Goal: Transaction & Acquisition: Book appointment/travel/reservation

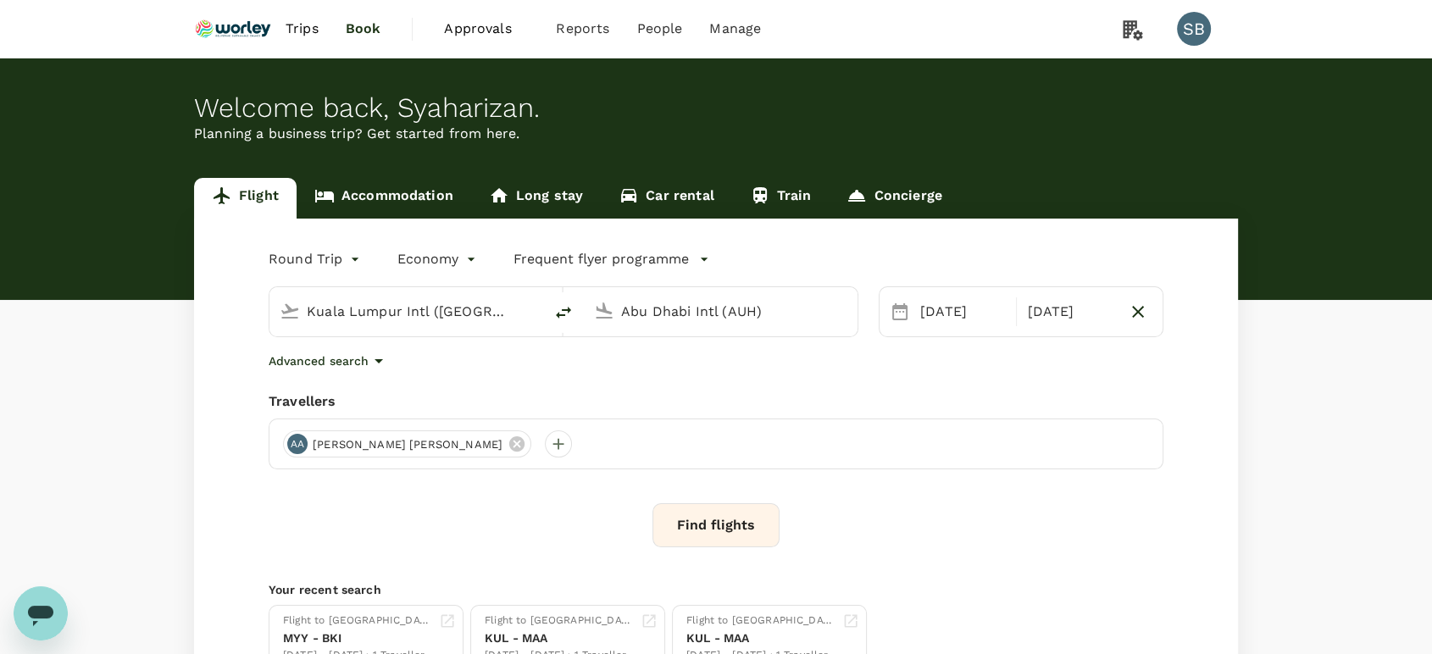
click at [736, 512] on button "Find flights" at bounding box center [715, 525] width 127 height 44
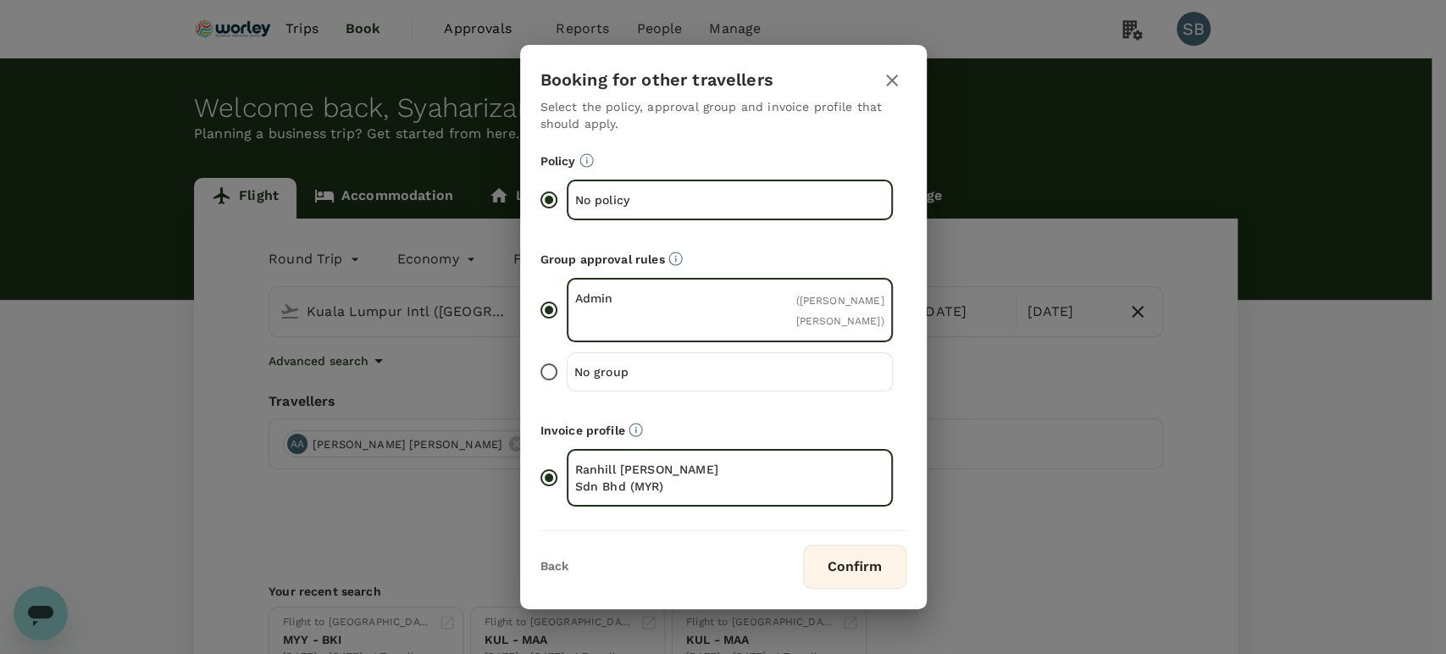
click at [889, 74] on icon "button" at bounding box center [892, 80] width 20 height 20
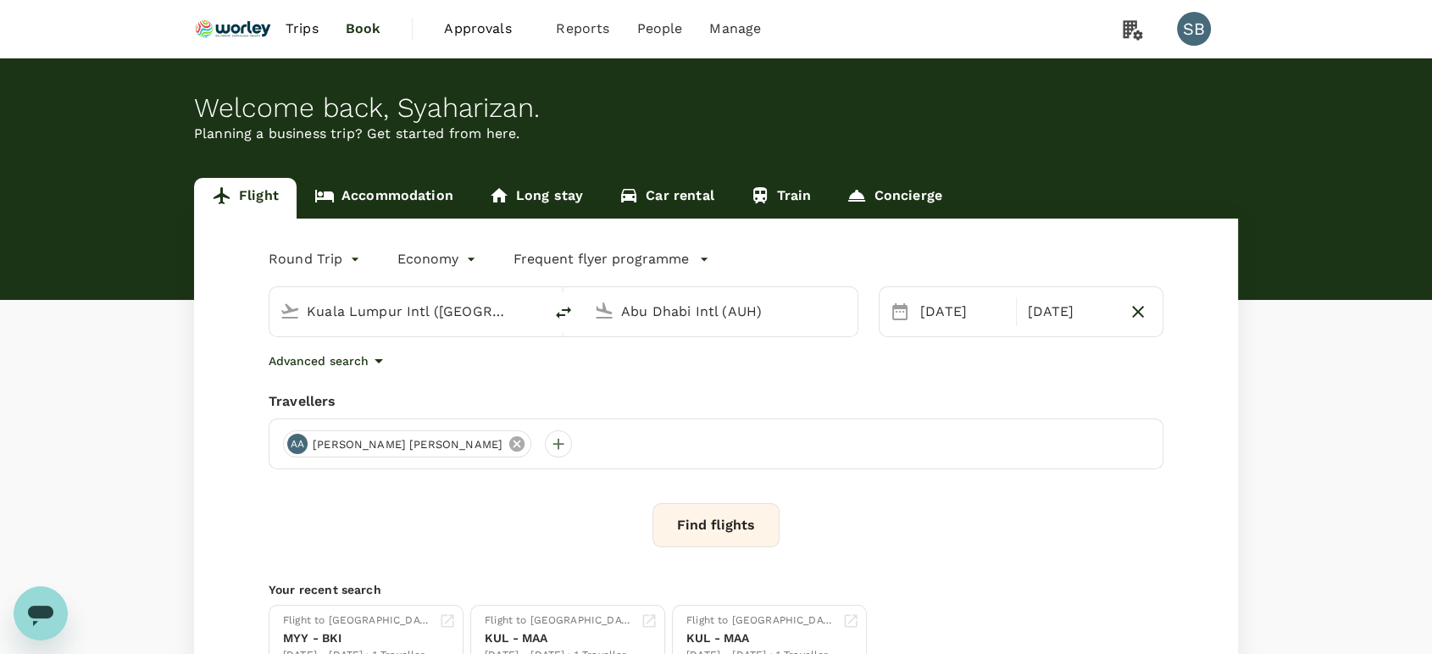
click at [509, 446] on icon at bounding box center [516, 443] width 15 height 15
click at [300, 446] on div at bounding box center [296, 443] width 27 height 27
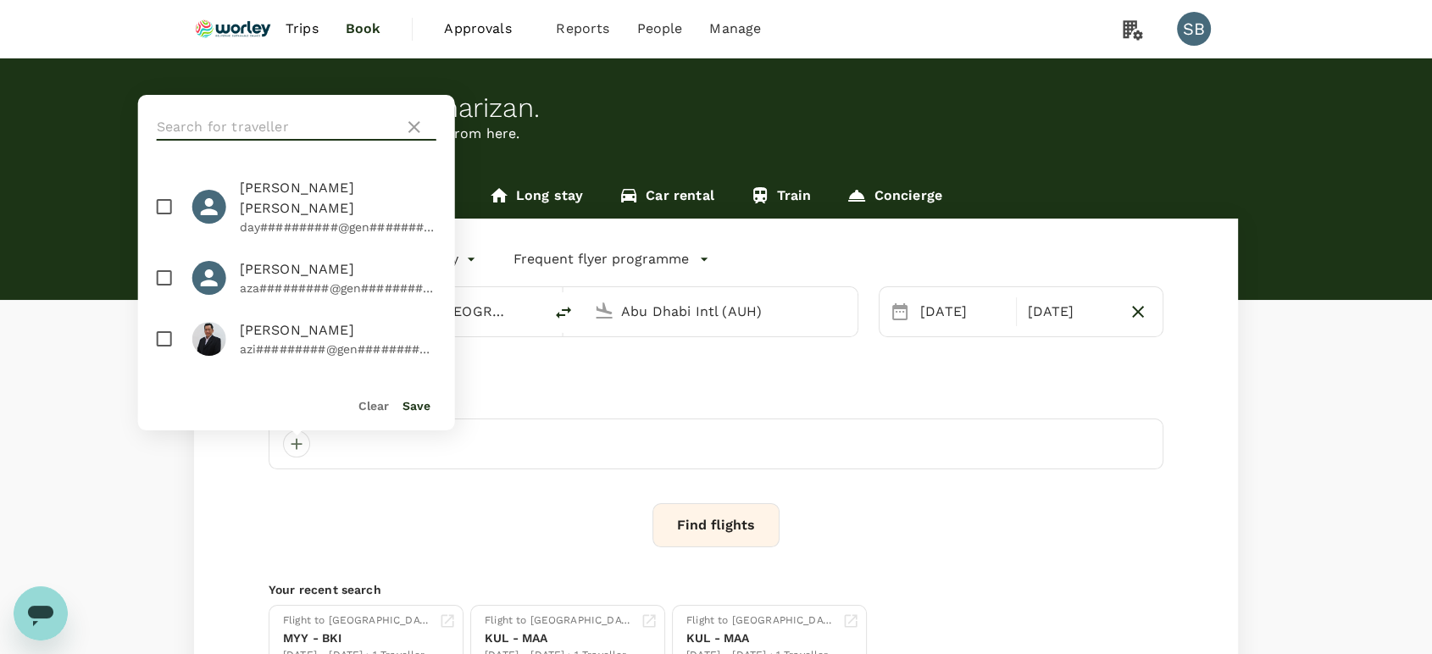
click at [221, 125] on input "text" at bounding box center [277, 127] width 241 height 27
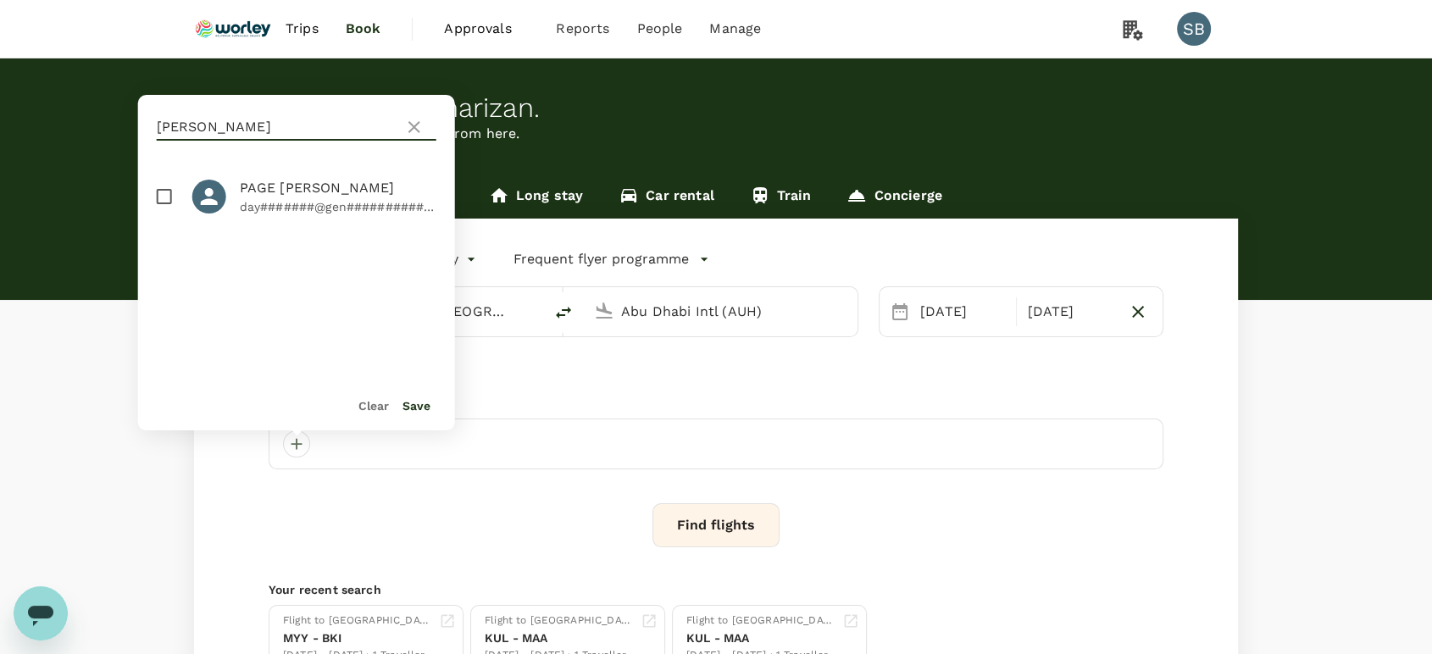
type input "[PERSON_NAME]"
click at [158, 189] on input "checkbox" at bounding box center [165, 197] width 36 height 36
checkbox input "true"
click at [421, 408] on button "Save" at bounding box center [416, 406] width 28 height 14
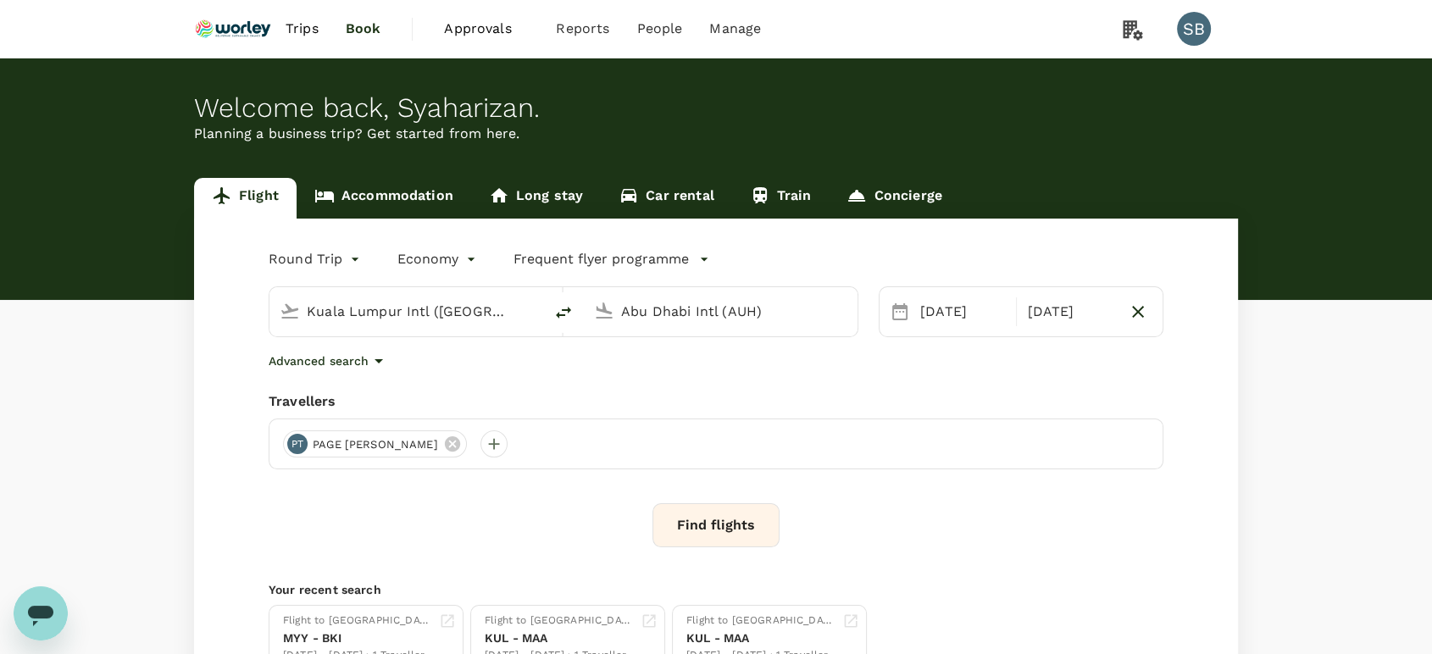
click at [726, 527] on button "Find flights" at bounding box center [715, 525] width 127 height 44
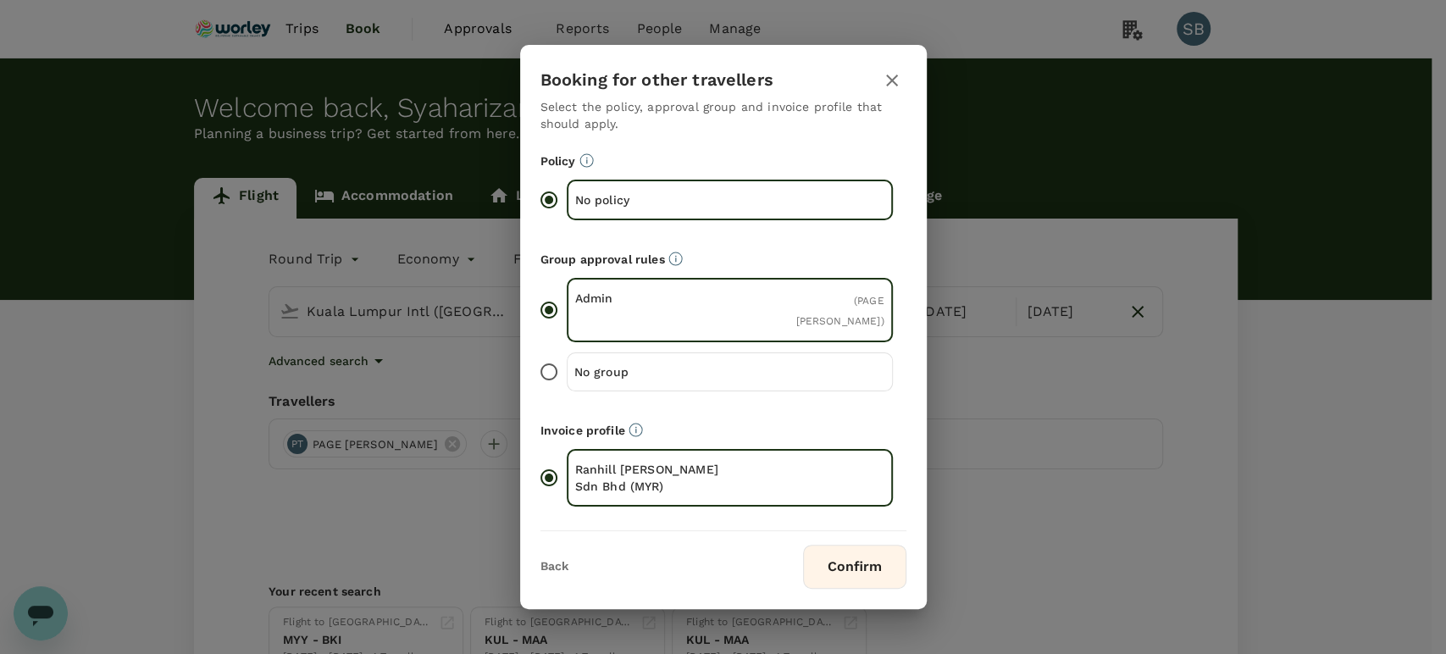
click at [841, 550] on button "Confirm" at bounding box center [854, 567] width 103 height 44
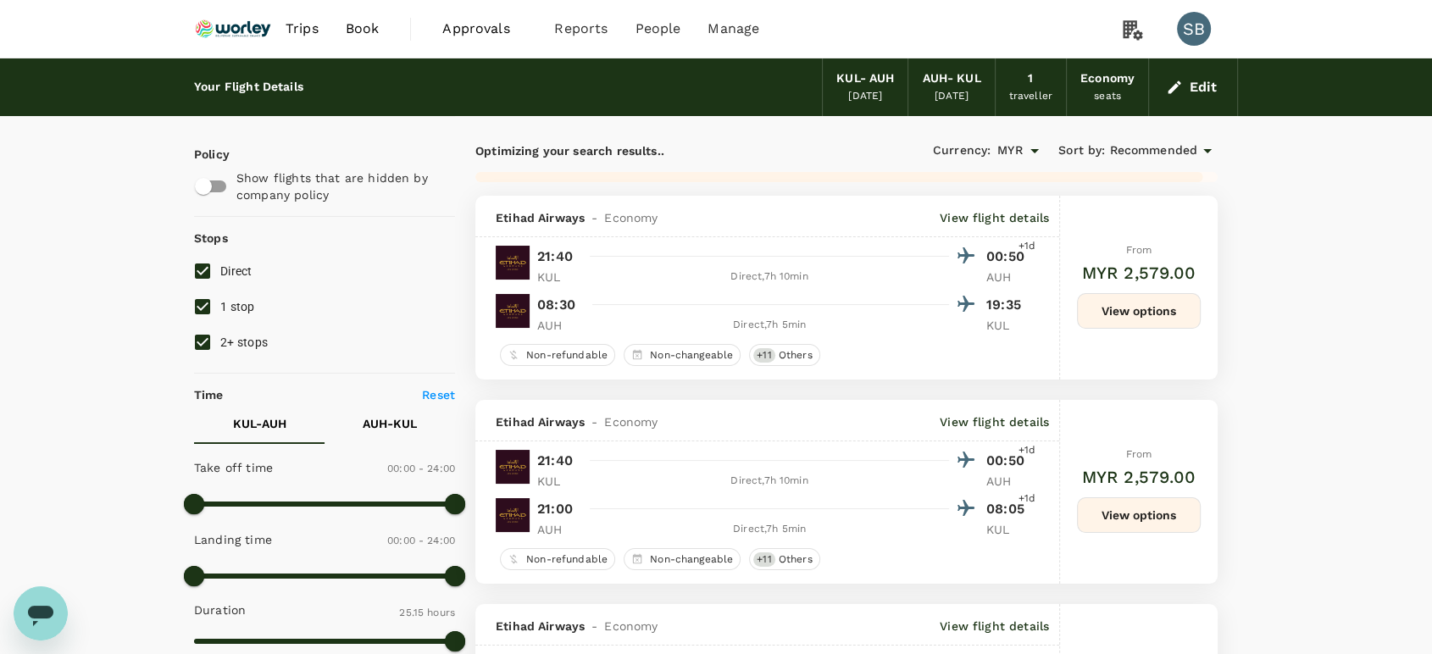
type input "1545"
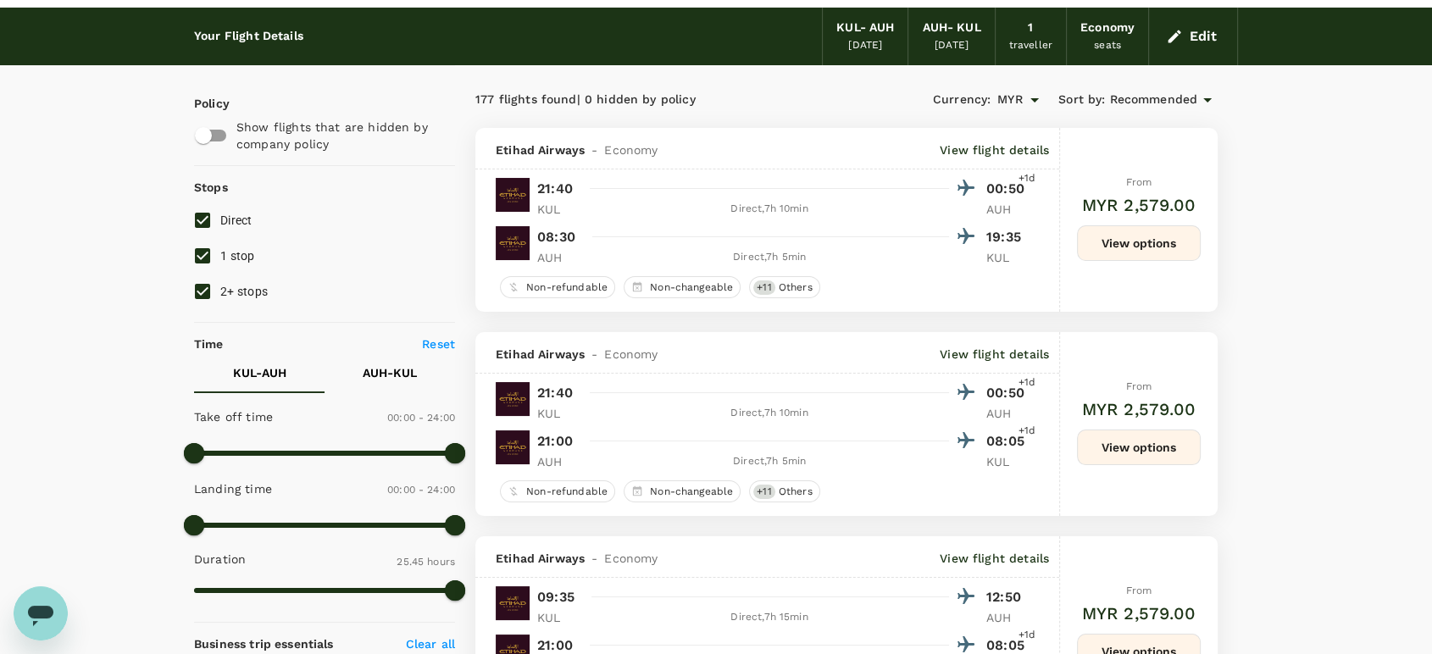
scroll to position [94, 0]
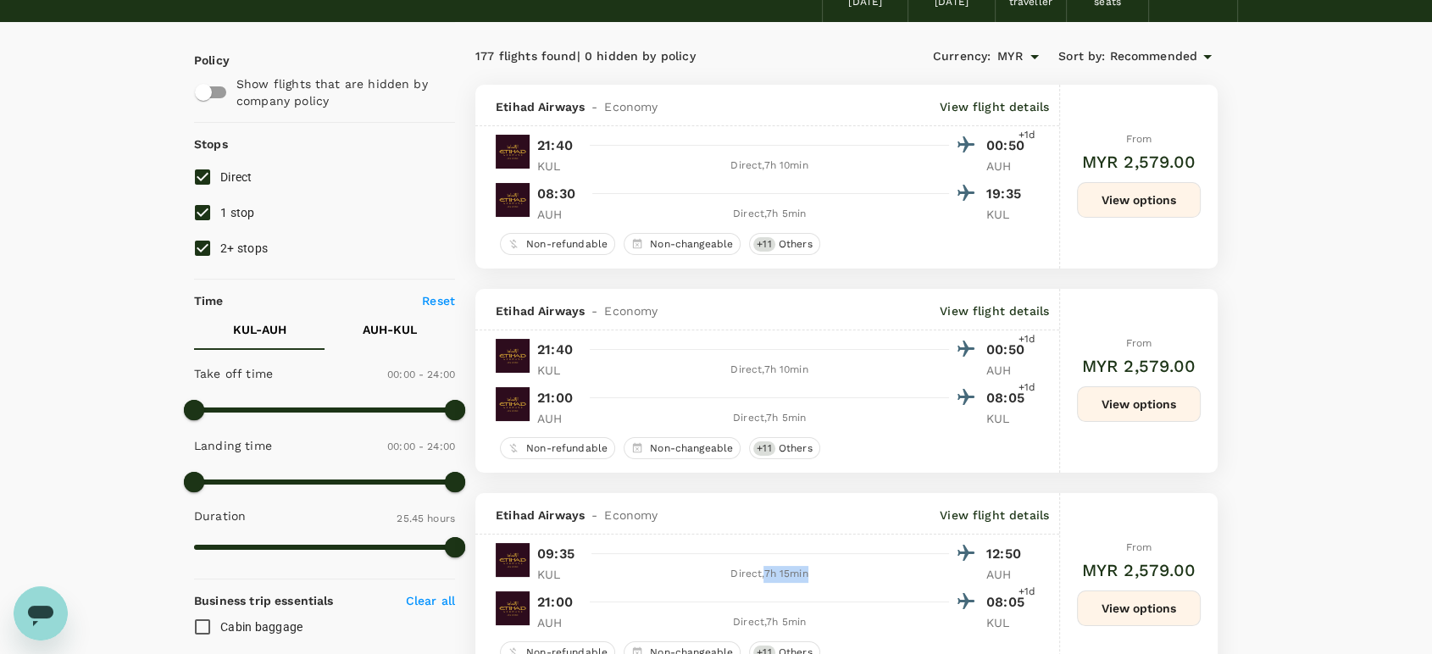
drag, startPoint x: 811, startPoint y: 570, endPoint x: 767, endPoint y: 575, distance: 44.3
click at [767, 575] on div "Direct , 7h 15min" at bounding box center [769, 574] width 359 height 17
copy div "7h 15min"
drag, startPoint x: 809, startPoint y: 374, endPoint x: 766, endPoint y: 374, distance: 43.2
click at [766, 374] on div "Direct , 7h 10min" at bounding box center [769, 370] width 359 height 17
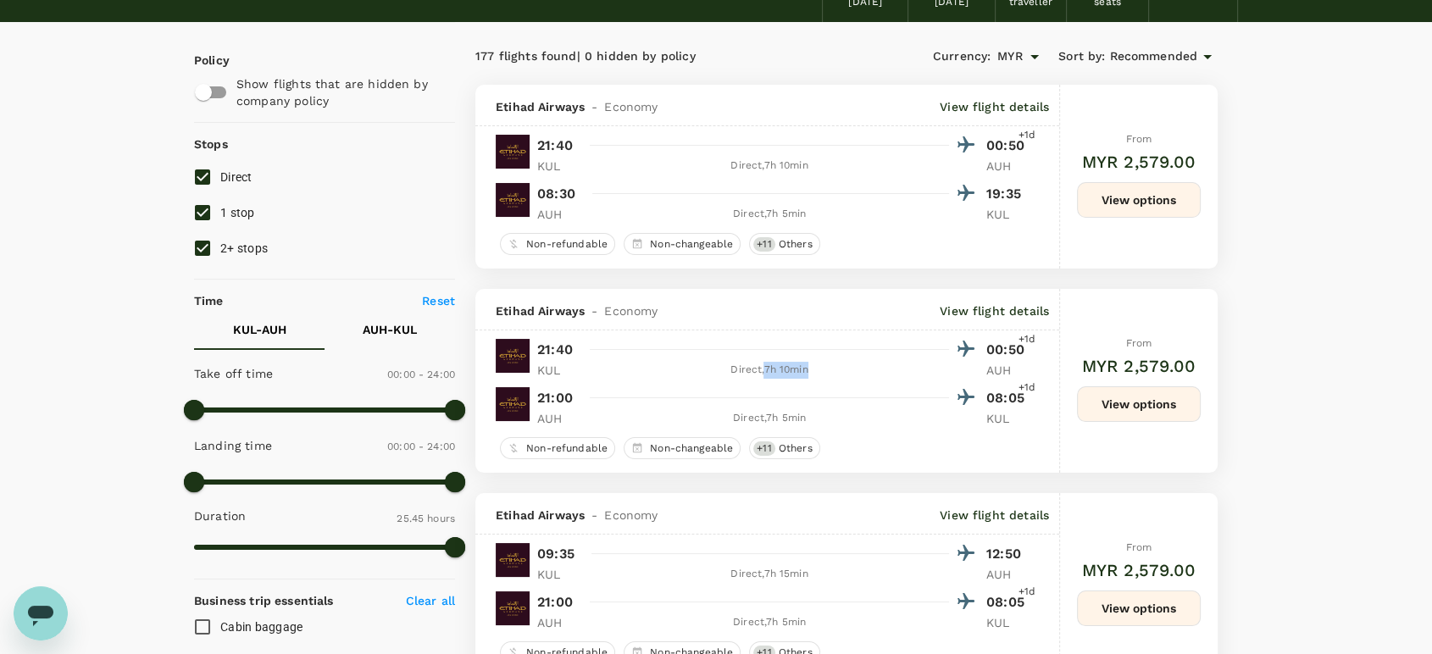
copy div "7h 10min"
drag, startPoint x: 798, startPoint y: 213, endPoint x: 777, endPoint y: 218, distance: 21.6
click at [764, 208] on div "Direct , 7h 5min" at bounding box center [769, 214] width 359 height 17
click at [827, 227] on div "Etihad Airways - Economy View flight details 21:40 00:50 +1d KUL Direct , 7h 10…" at bounding box center [767, 177] width 584 height 184
drag, startPoint x: 800, startPoint y: 215, endPoint x: 733, endPoint y: 212, distance: 67.8
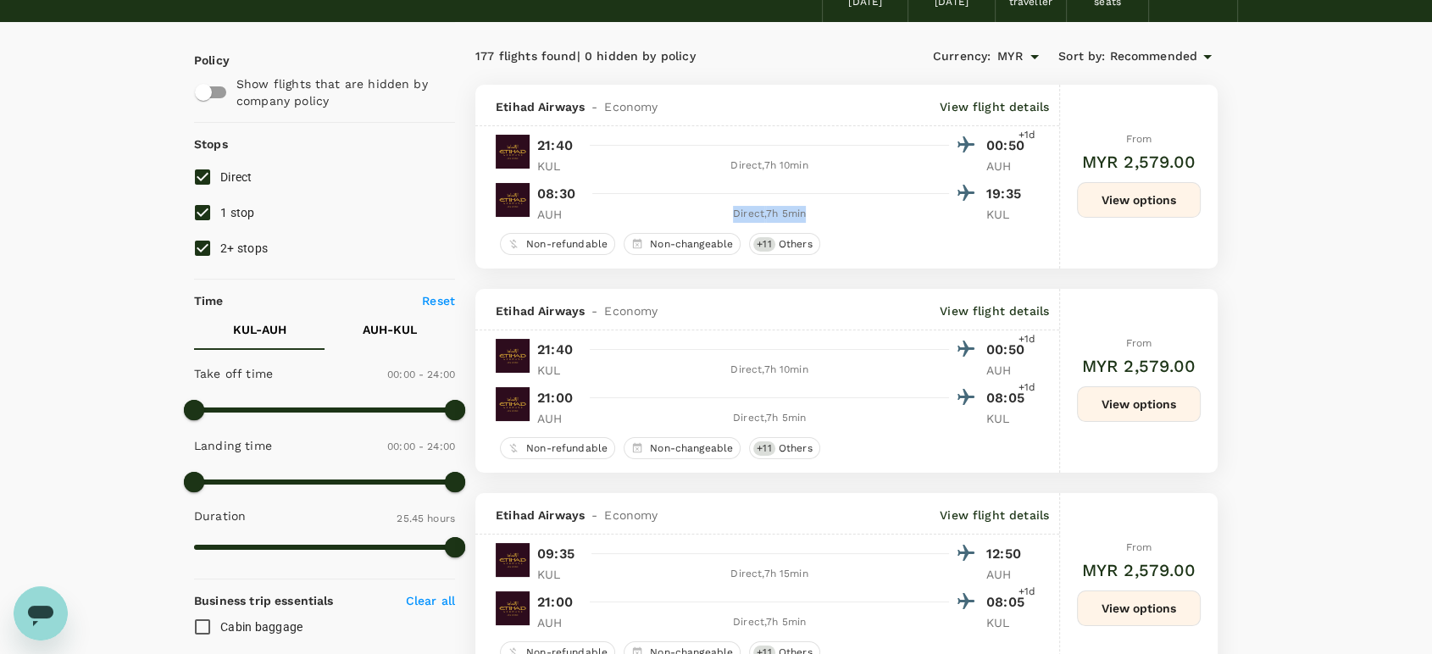
click at [733, 212] on div "Direct , 7h 5min" at bounding box center [769, 214] width 359 height 17
copy div "Direct , 7h 5min"
drag, startPoint x: 806, startPoint y: 423, endPoint x: 731, endPoint y: 419, distance: 74.6
click at [731, 419] on div "Direct , 7h 5min" at bounding box center [769, 418] width 359 height 17
copy div "Direct , 7h 5min"
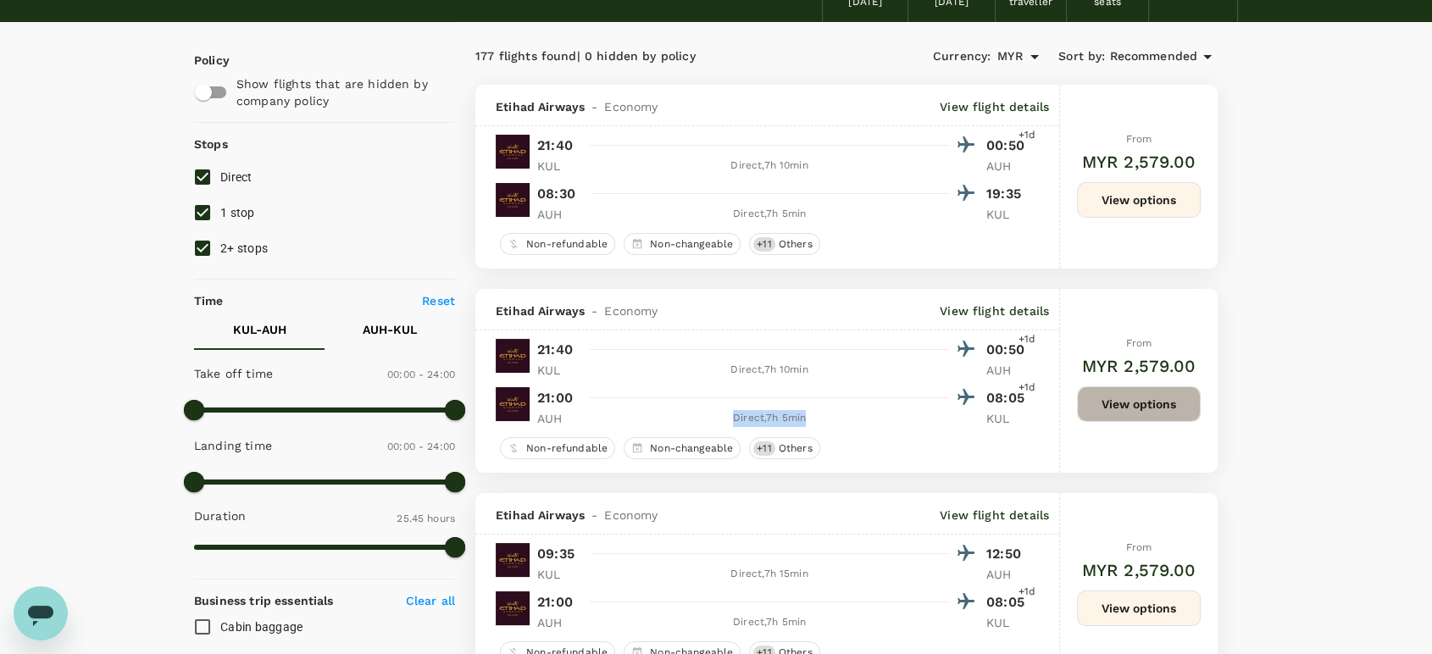
click at [1117, 407] on button "View options" at bounding box center [1139, 404] width 124 height 36
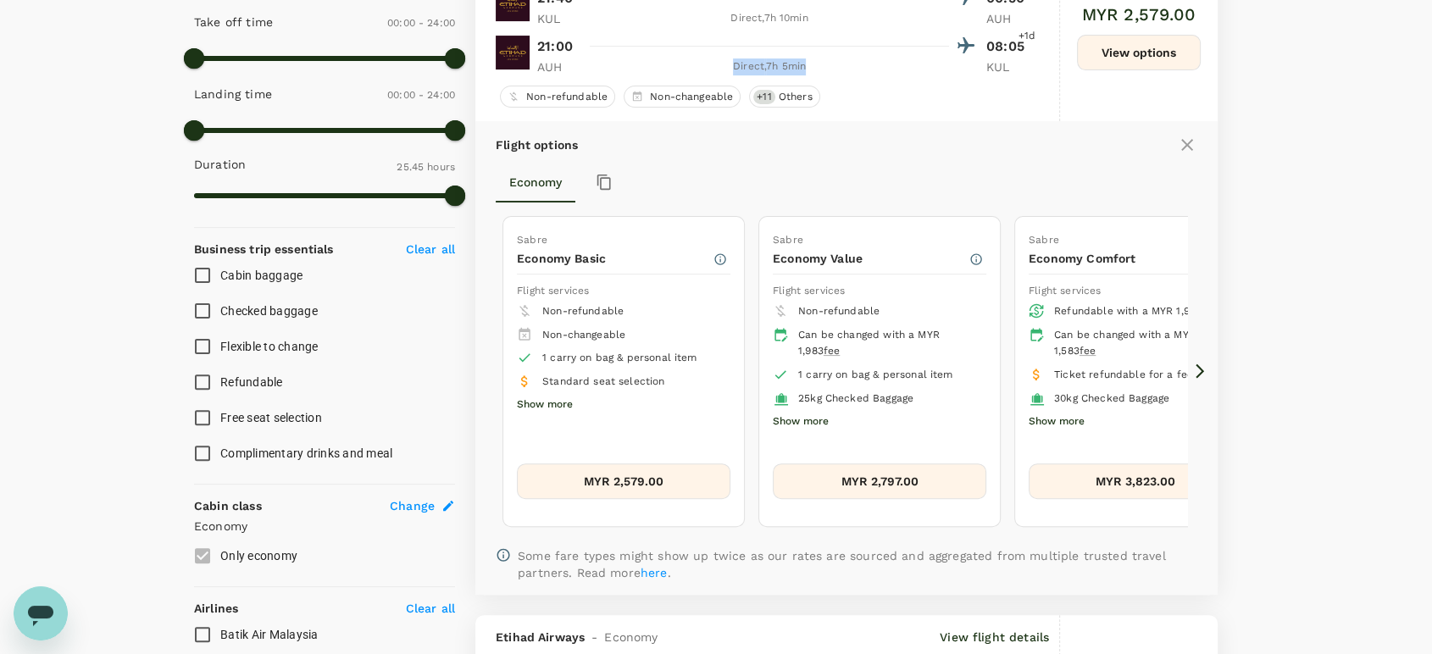
scroll to position [478, 0]
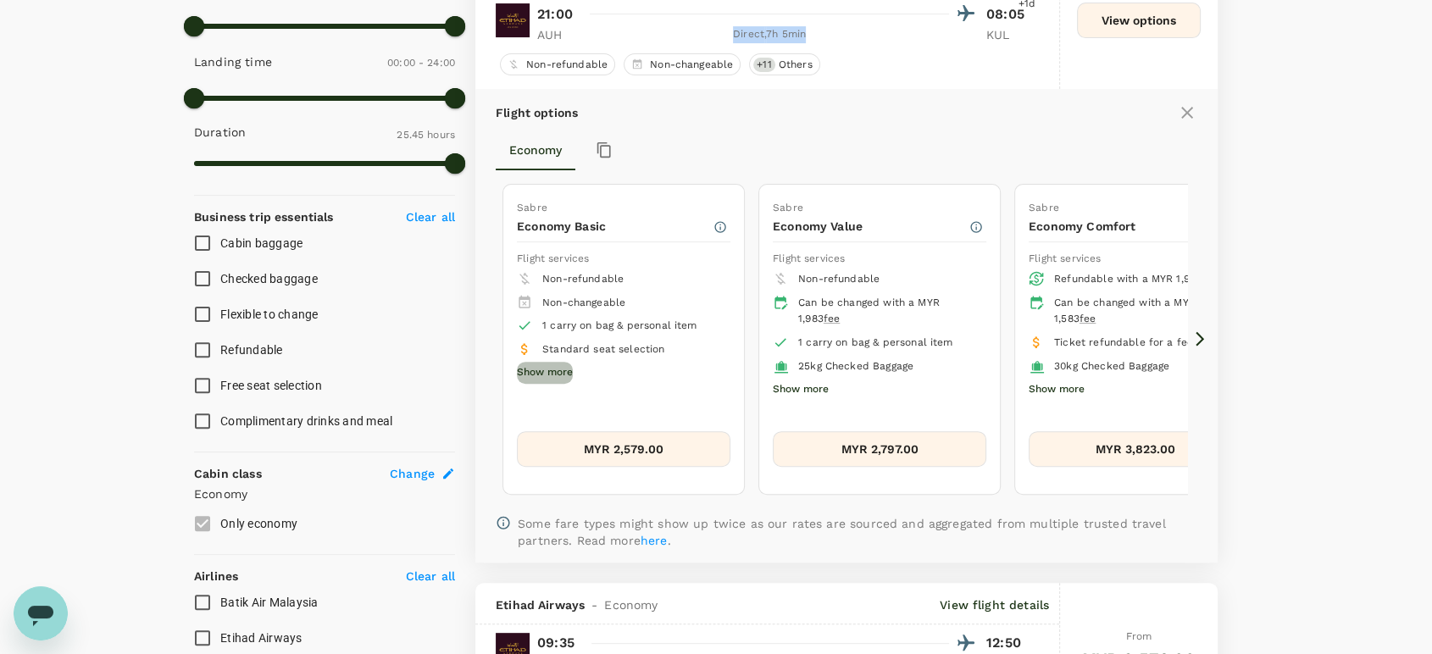
click at [558, 374] on button "Show more" at bounding box center [545, 373] width 56 height 22
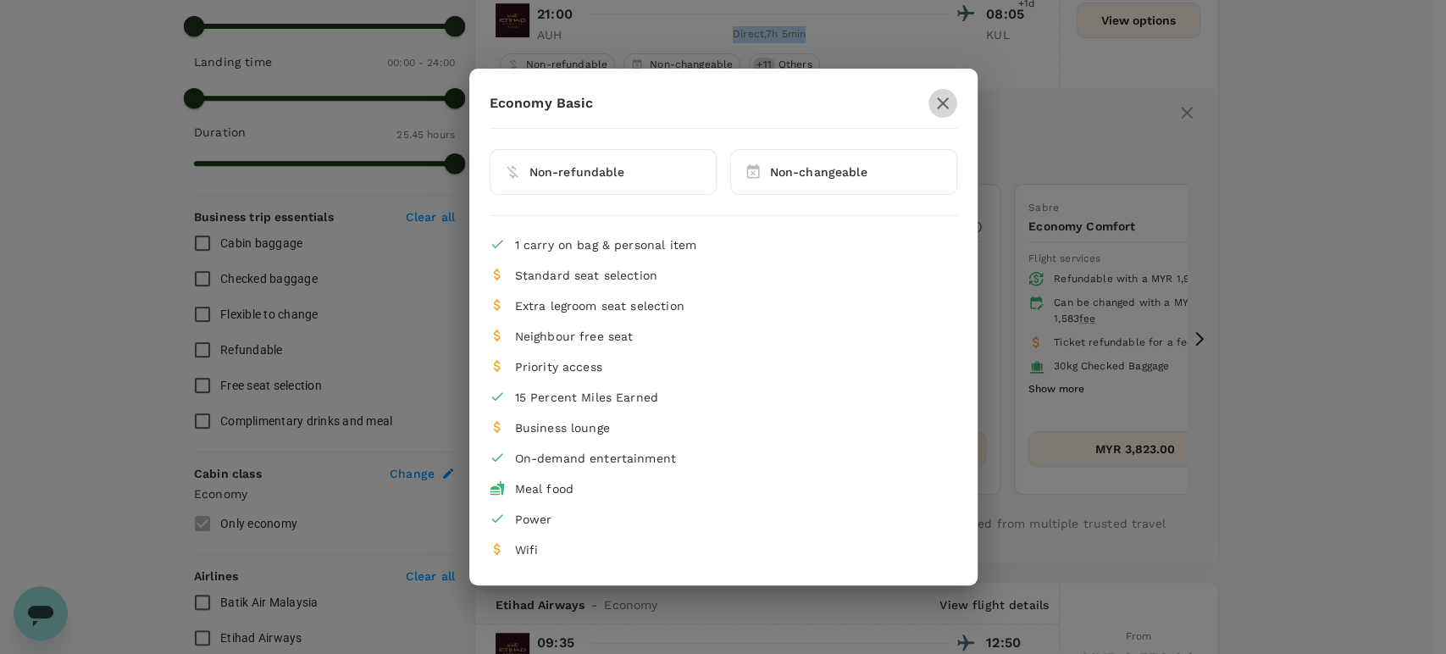
click at [941, 112] on icon "button" at bounding box center [943, 103] width 20 height 20
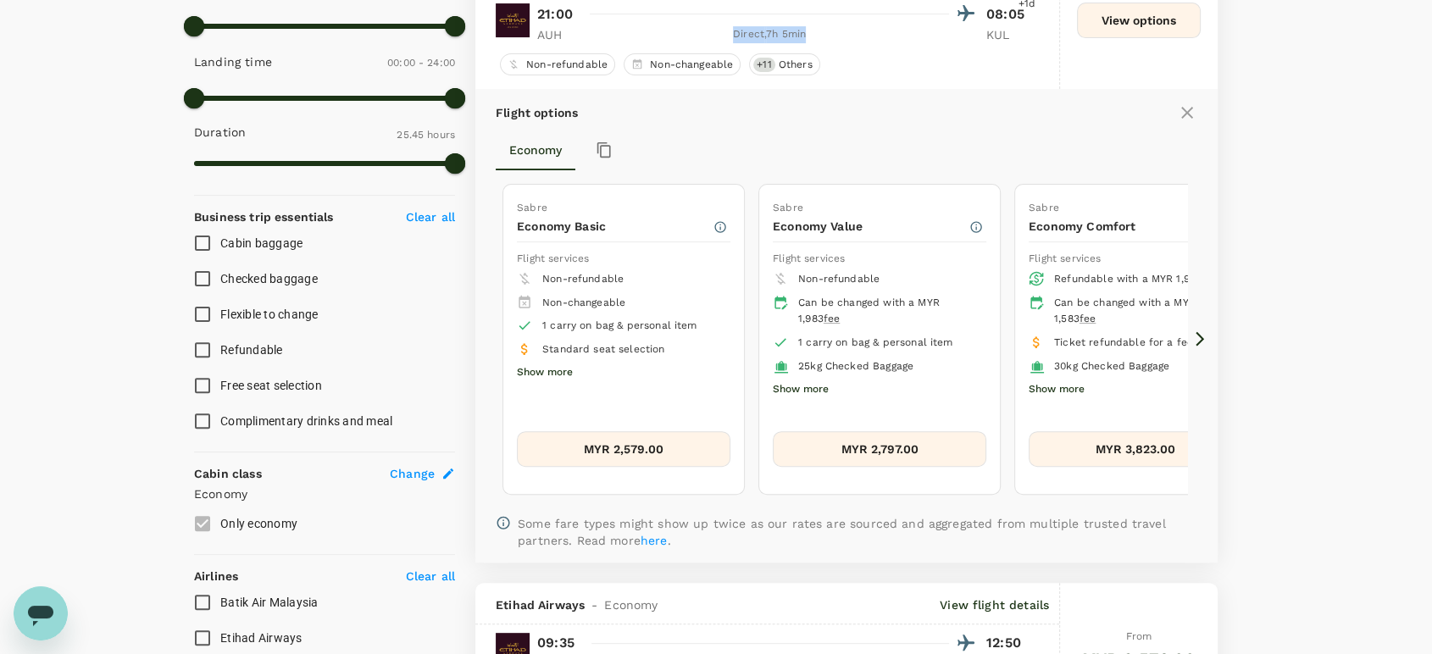
click at [1195, 341] on icon at bounding box center [1199, 338] width 17 height 17
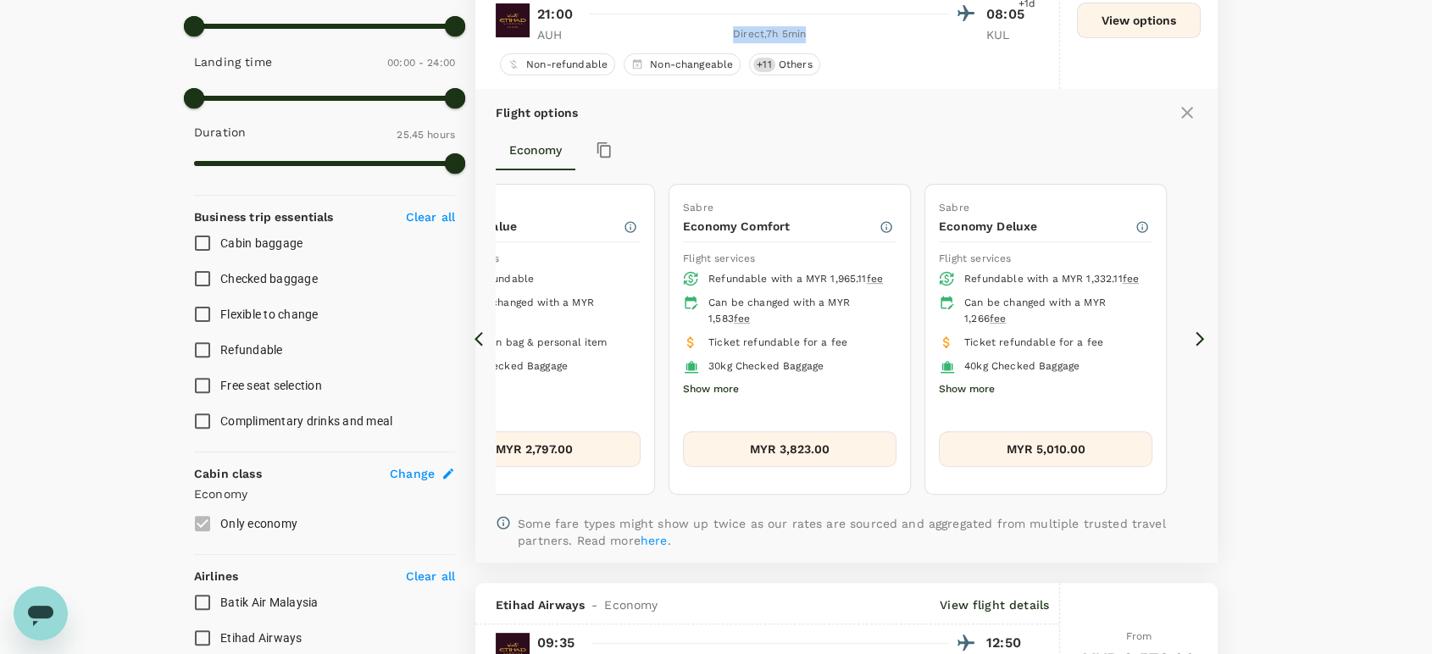
click at [722, 401] on button "Show more" at bounding box center [711, 390] width 56 height 22
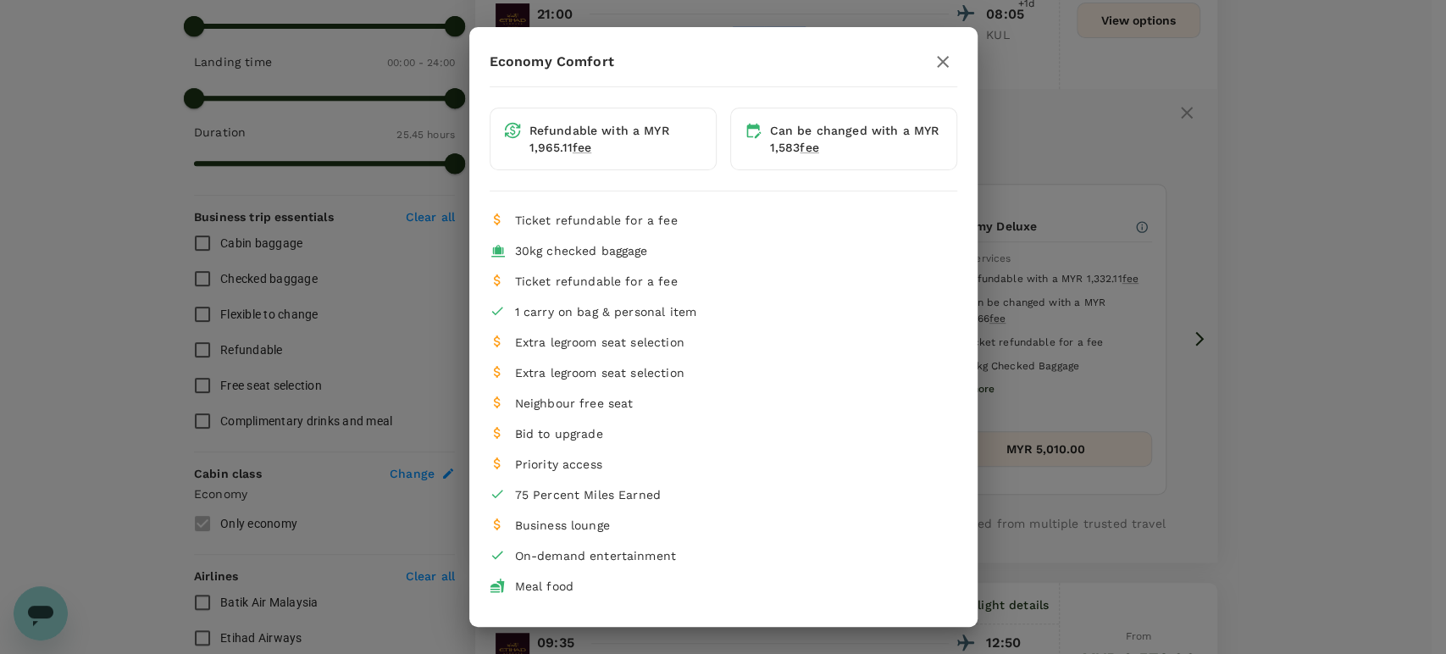
click at [933, 68] on icon "button" at bounding box center [943, 62] width 20 height 20
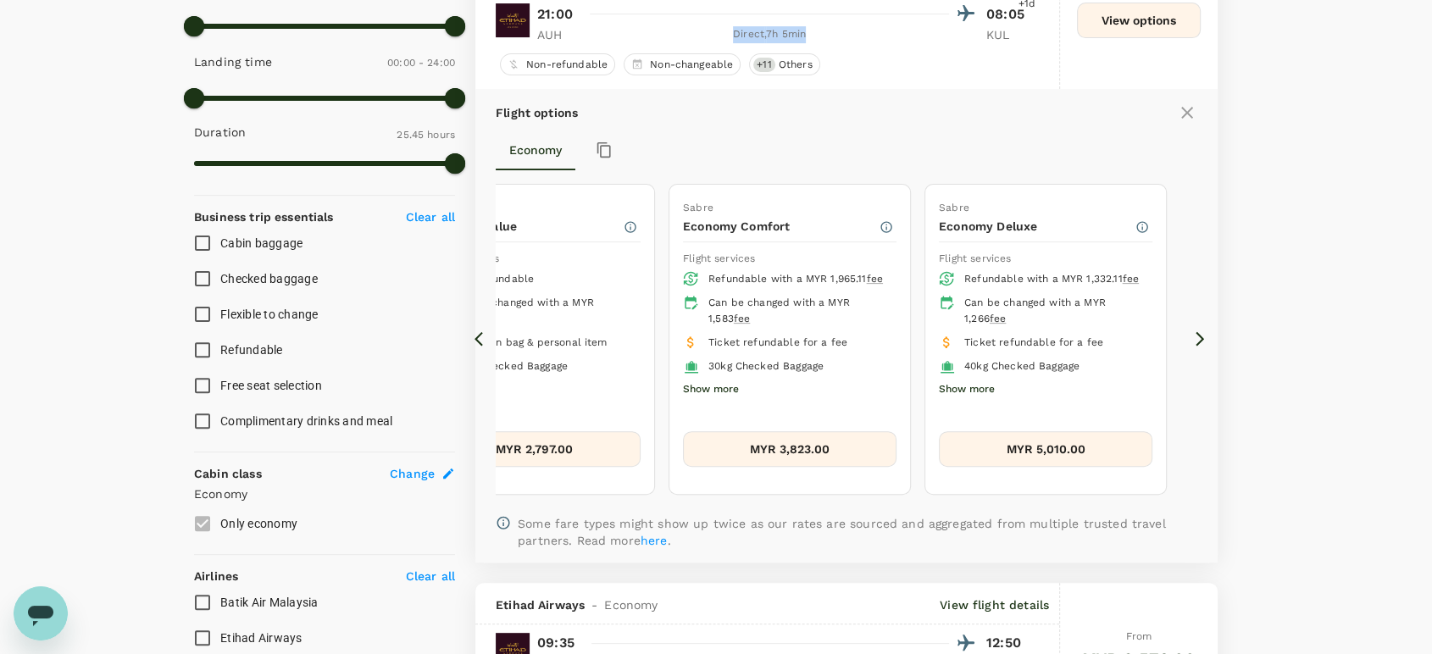
click at [972, 399] on button "Show more" at bounding box center [967, 390] width 56 height 22
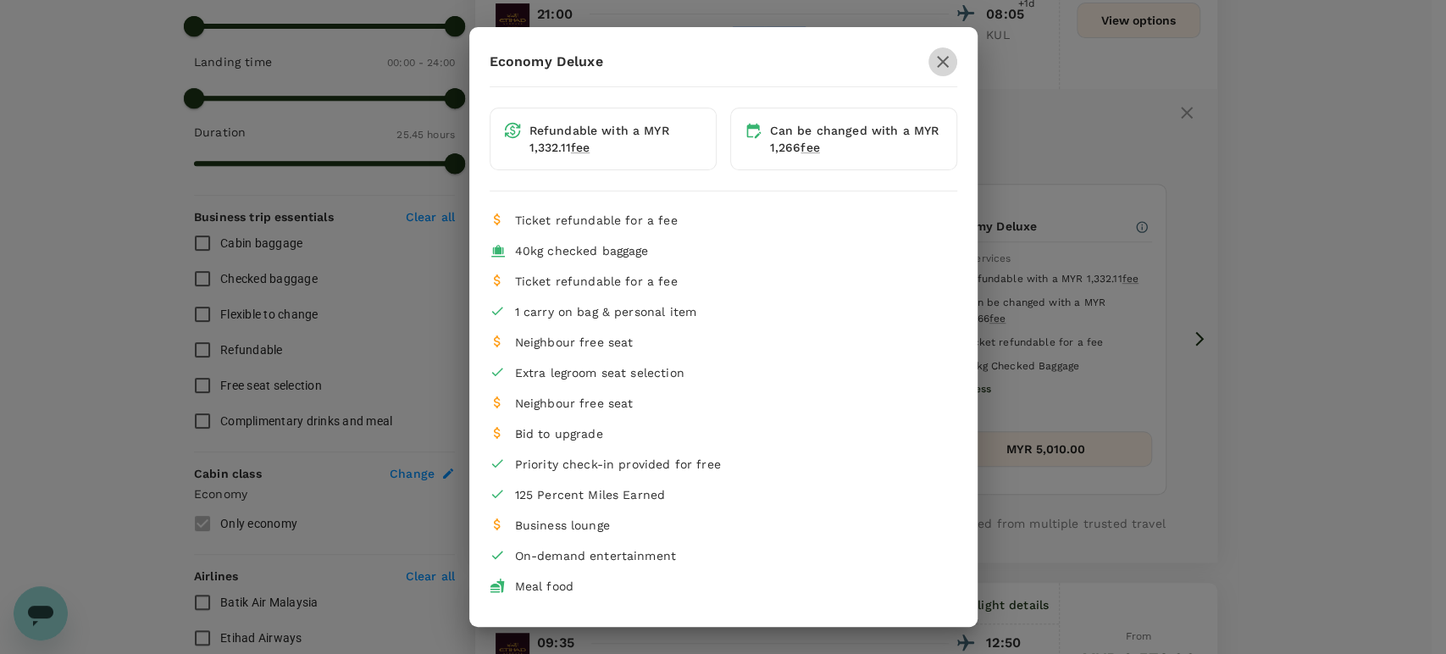
click at [933, 62] on icon "button" at bounding box center [943, 62] width 20 height 20
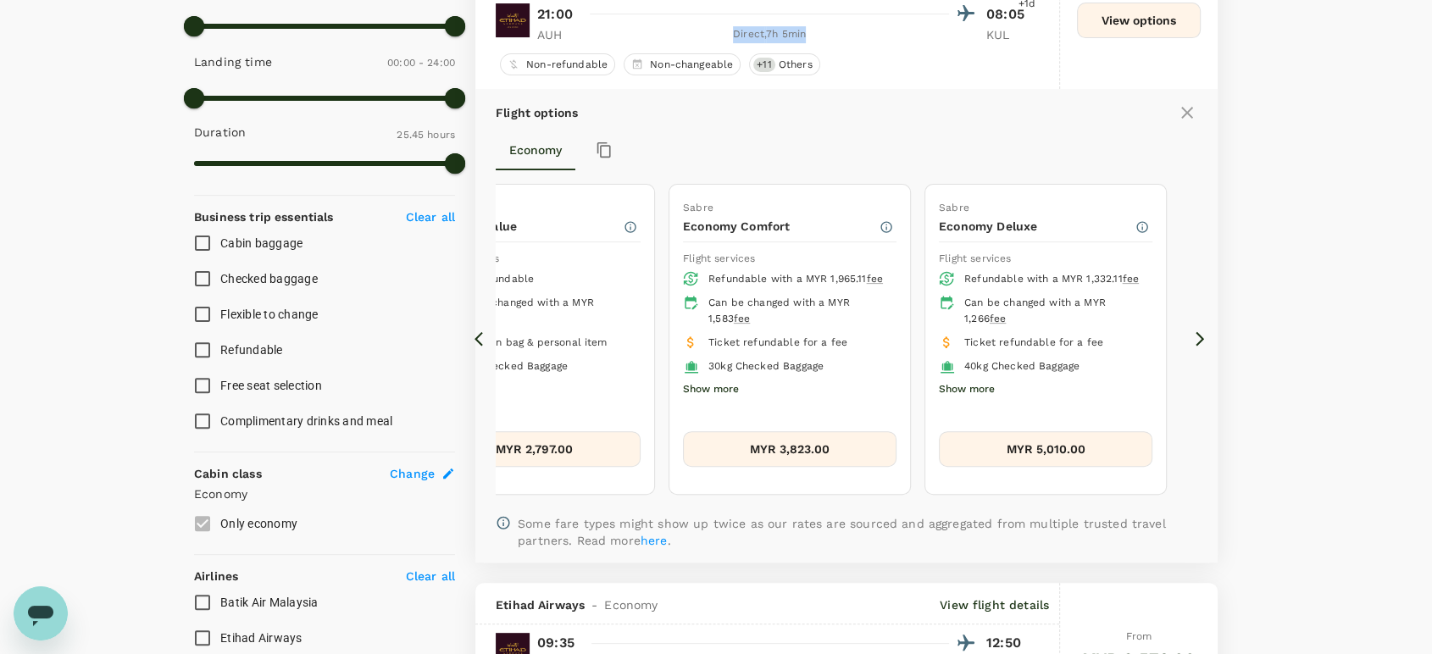
click at [972, 401] on button "Show more" at bounding box center [967, 390] width 56 height 22
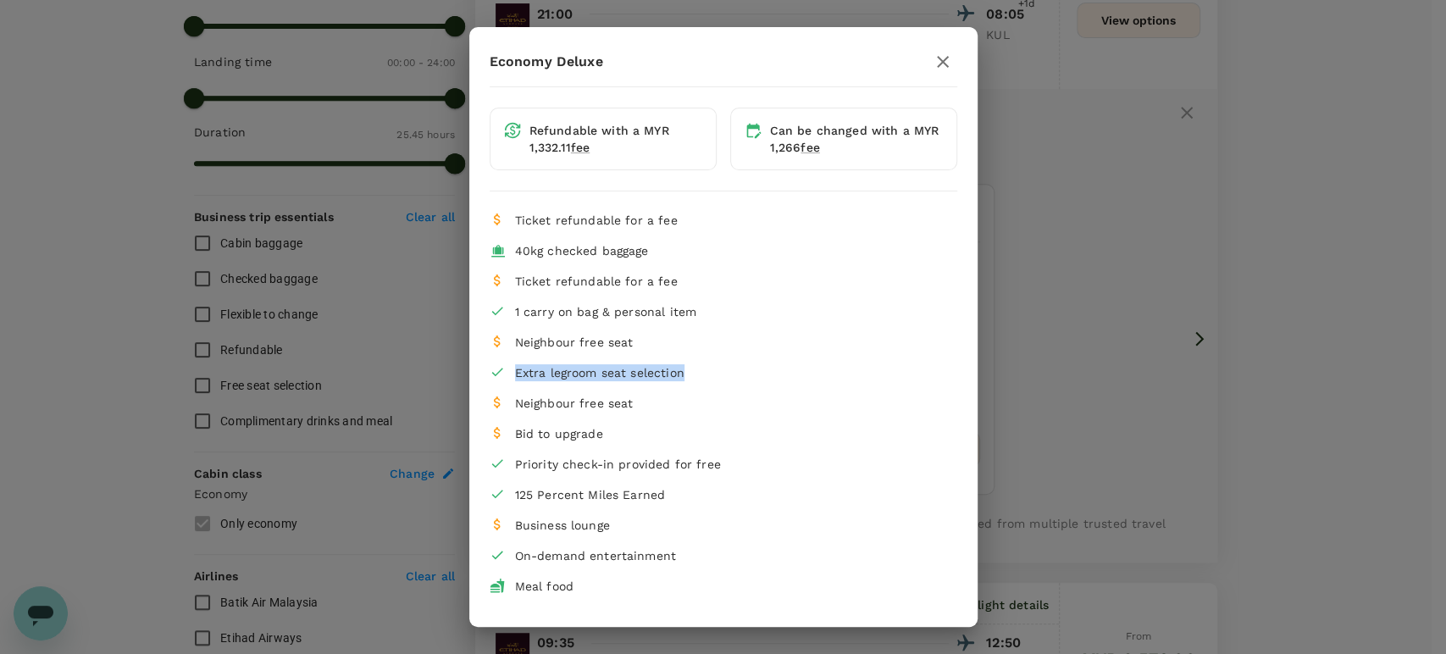
copy span "Extra legroom seat selection"
drag, startPoint x: 684, startPoint y: 374, endPoint x: 784, endPoint y: 212, distance: 189.7
click at [513, 378] on li "Extra legroom seat selection" at bounding box center [724, 372] width 468 height 30
click at [933, 58] on icon "button" at bounding box center [943, 62] width 20 height 20
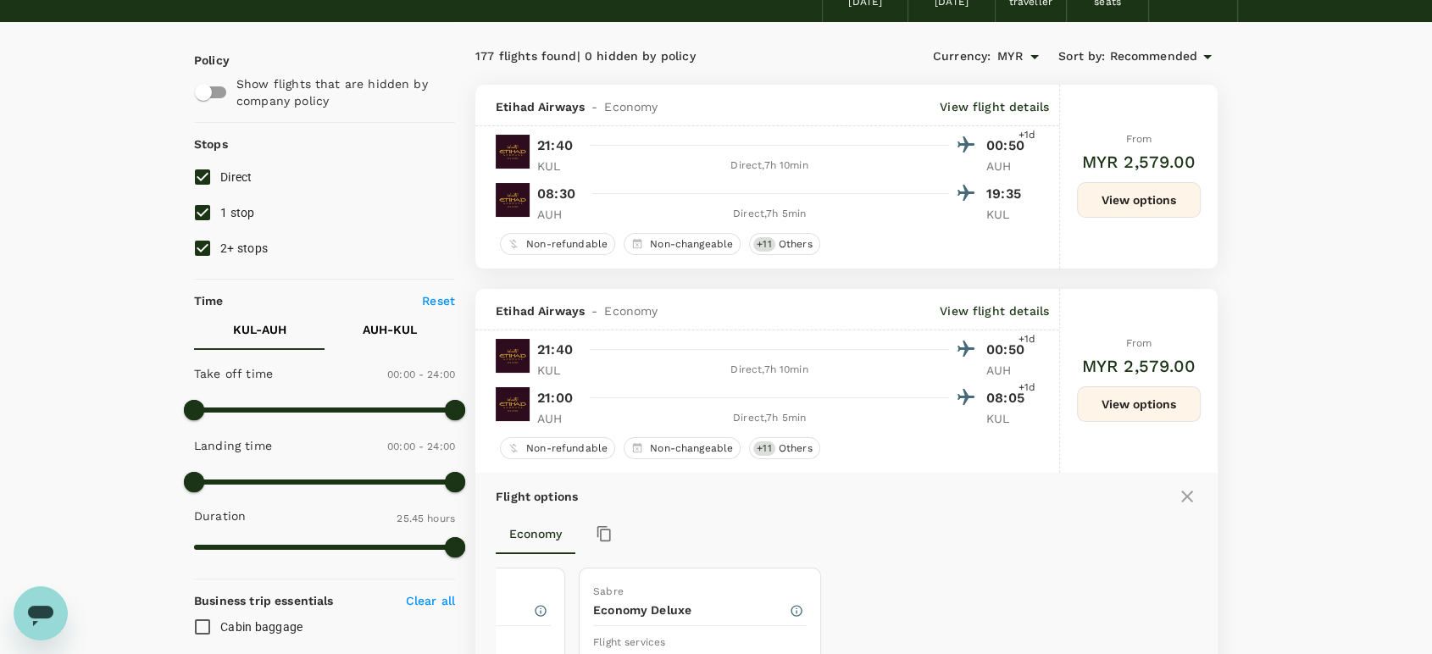
scroll to position [0, 0]
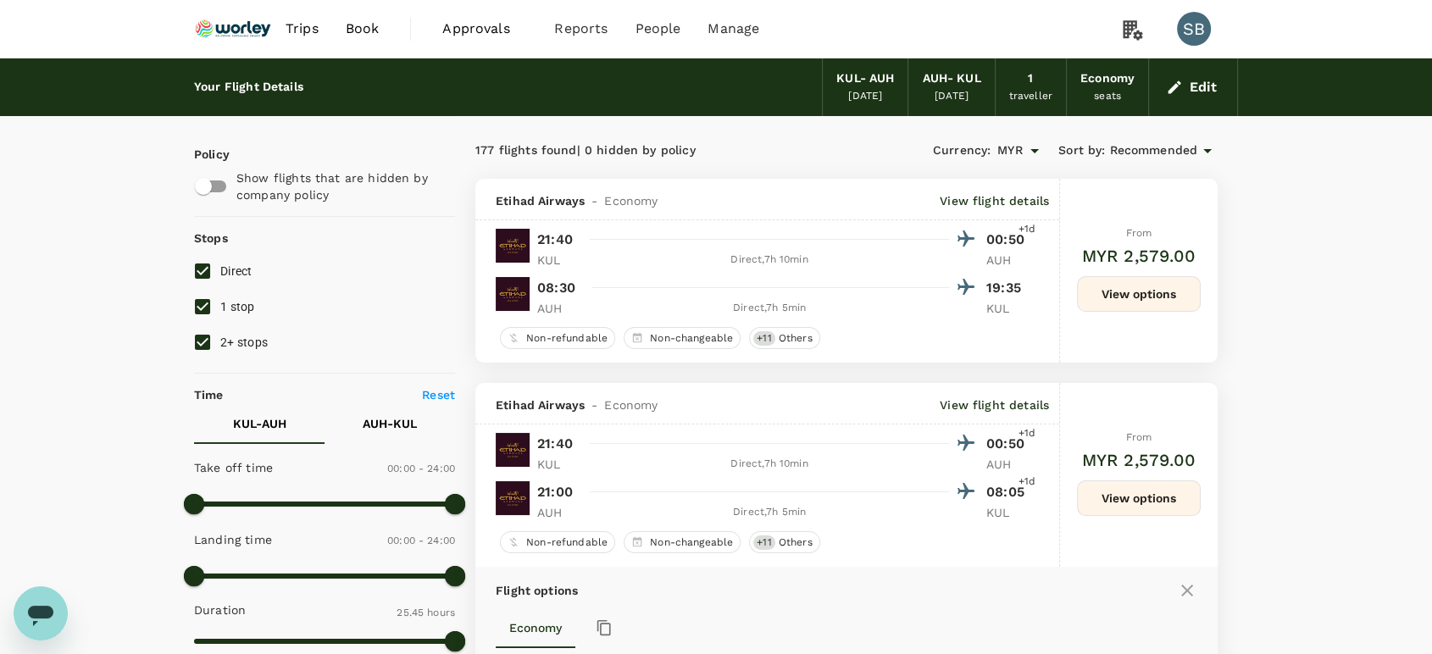
click at [244, 29] on img at bounding box center [233, 28] width 78 height 37
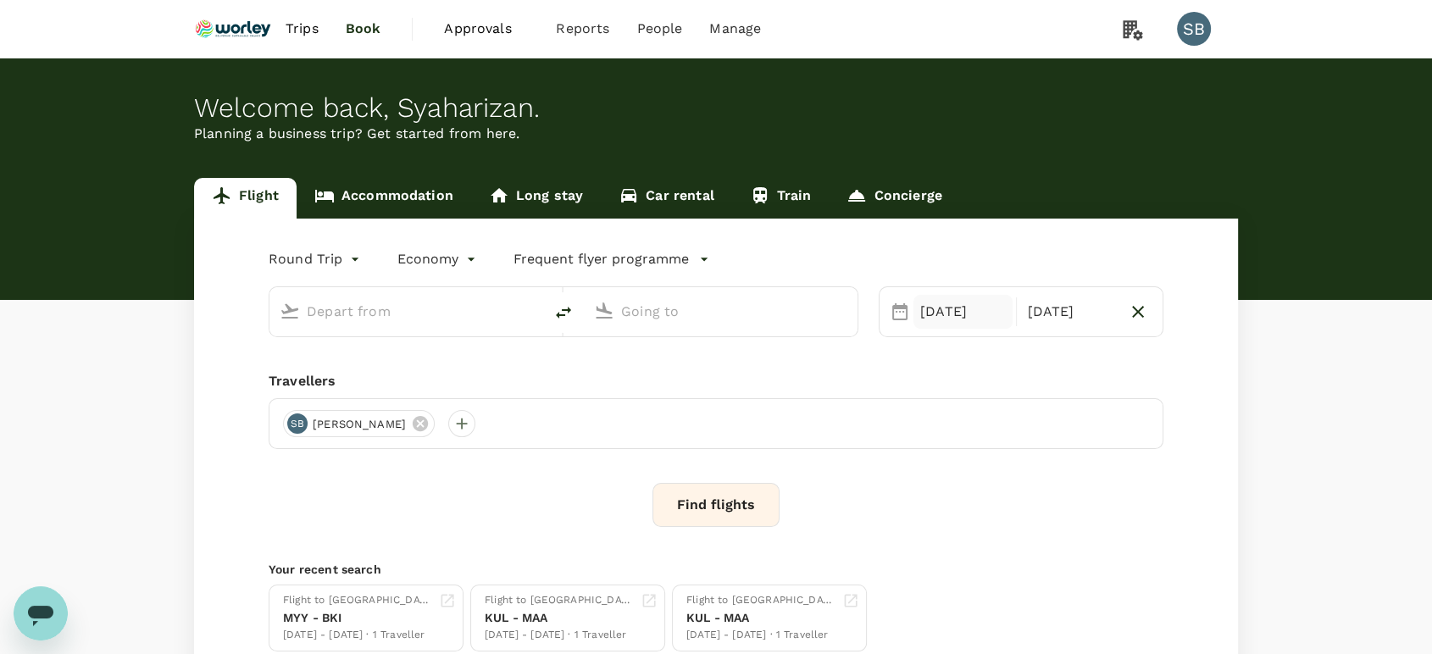
type input "Kuala Lumpur Intl ([GEOGRAPHIC_DATA])"
type input "Abu Dhabi Intl (AUH)"
type input "Kuala Lumpur Intl ([GEOGRAPHIC_DATA])"
type input "Abu Dhabi Intl (AUH)"
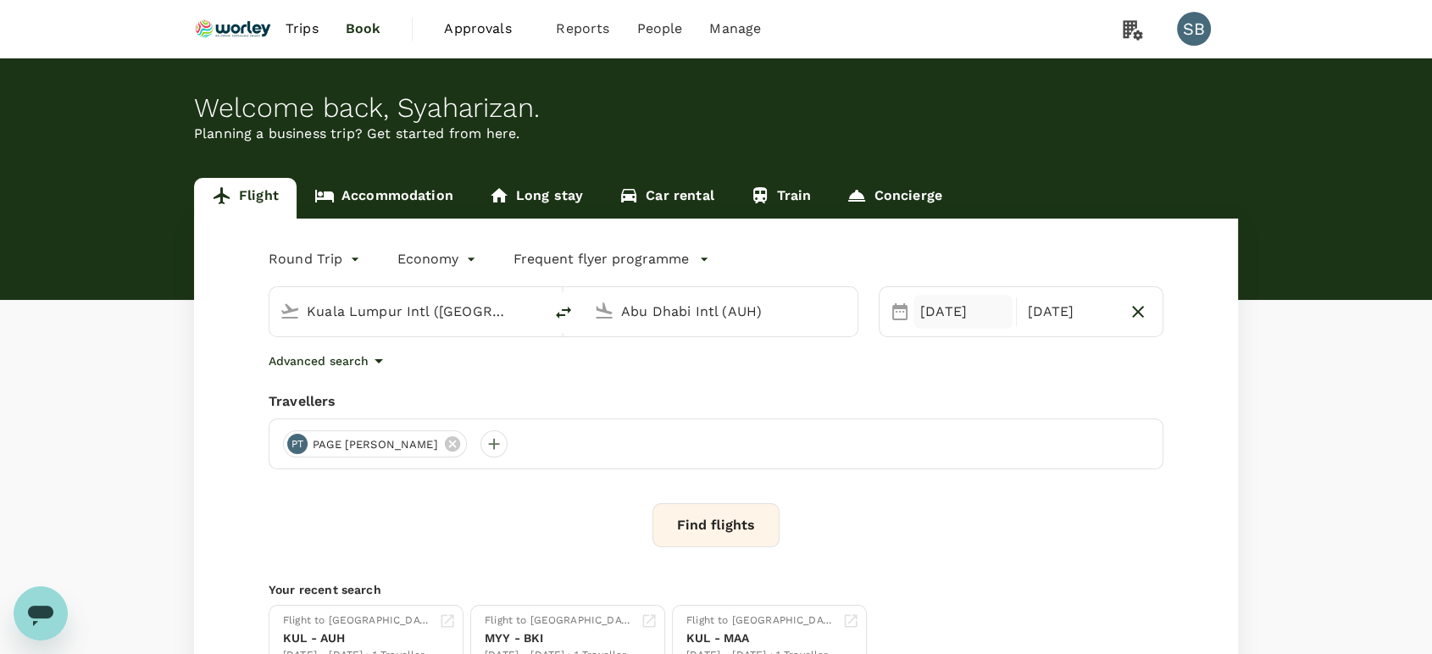
click at [936, 314] on div "[DATE]" at bounding box center [962, 312] width 99 height 34
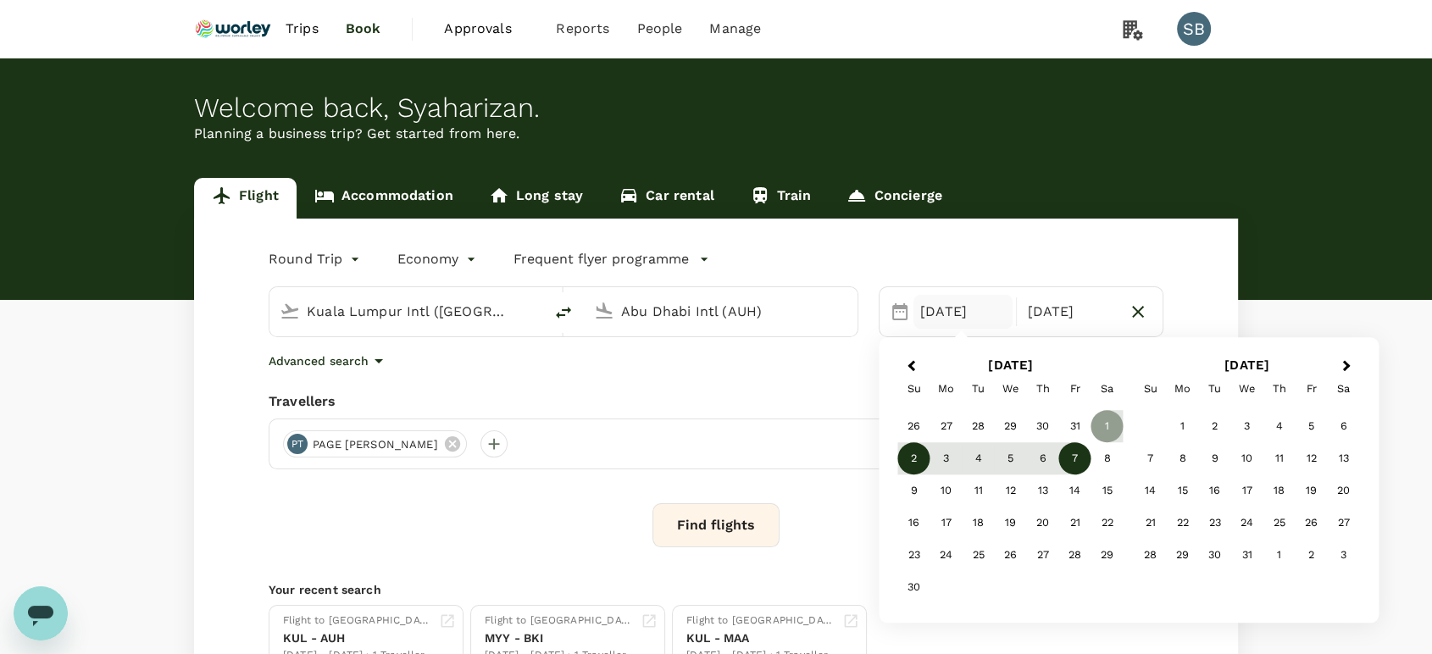
click at [923, 466] on div "2" at bounding box center [914, 459] width 32 height 32
click at [835, 511] on div "Find flights" at bounding box center [716, 525] width 894 height 44
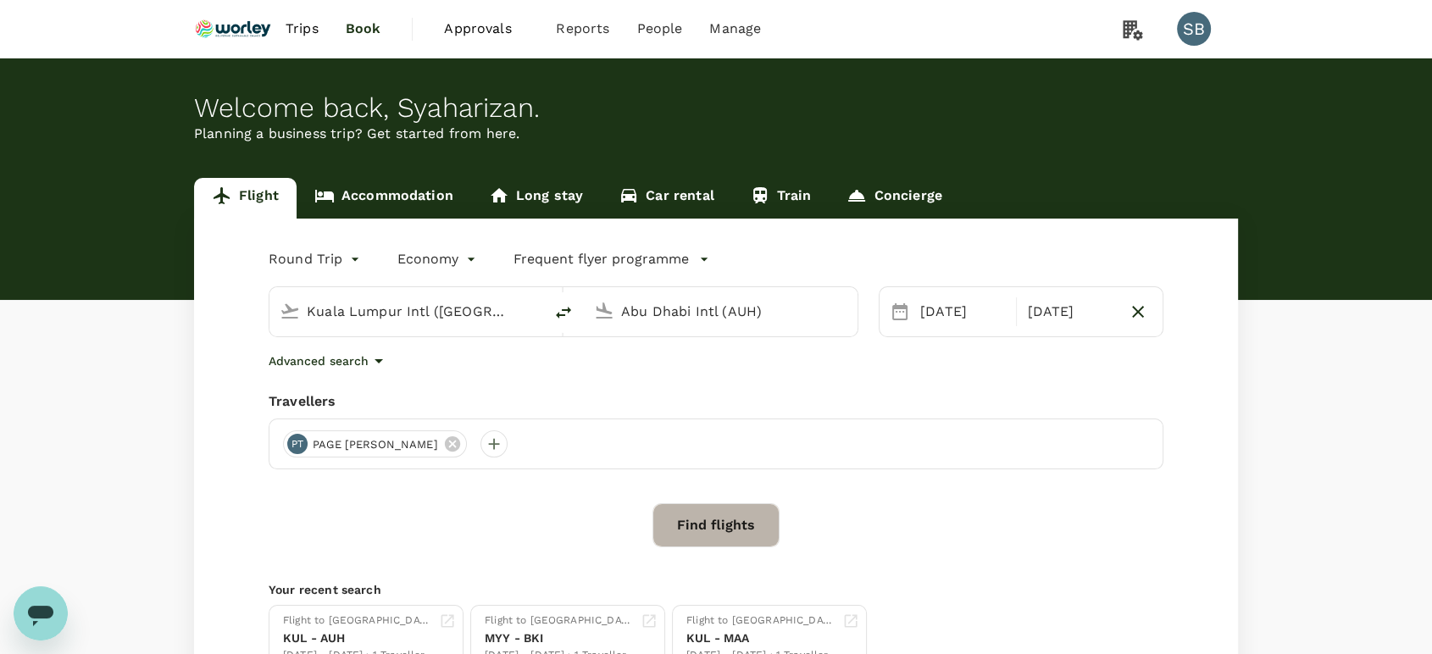
click at [765, 514] on button "Find flights" at bounding box center [715, 525] width 127 height 44
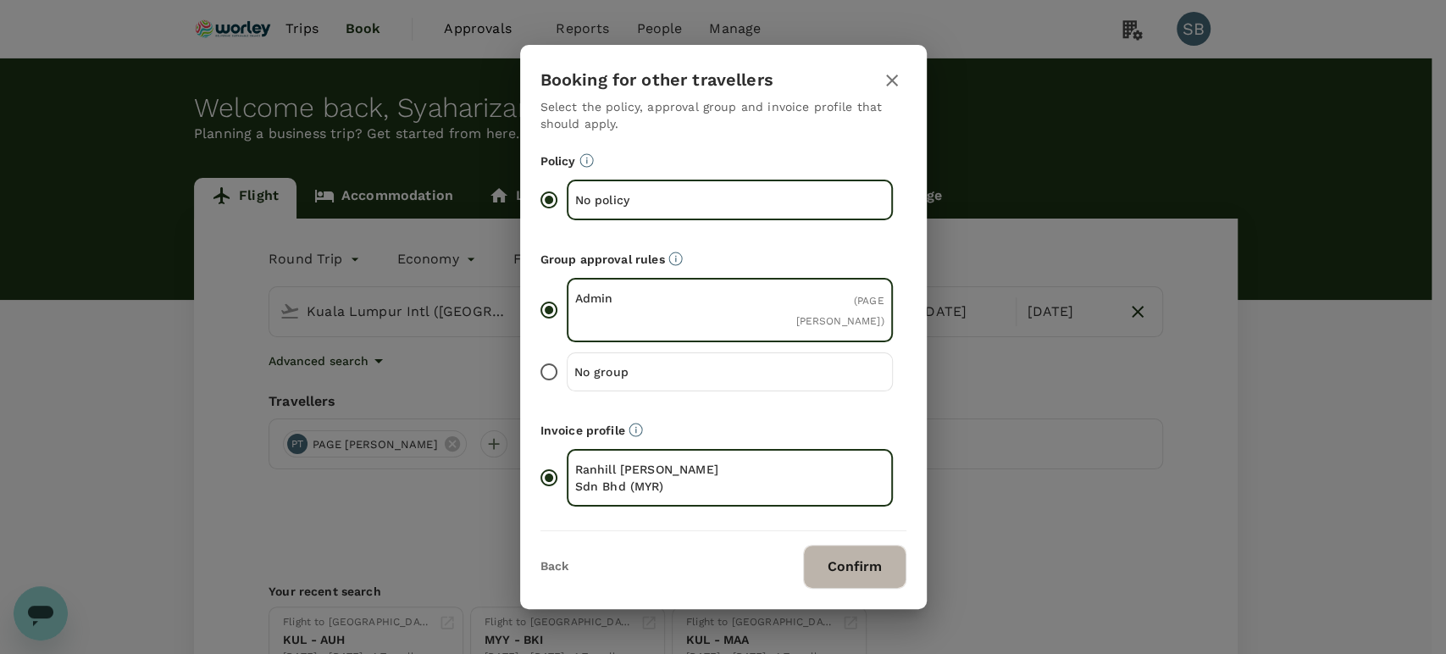
click at [854, 572] on button "Confirm" at bounding box center [854, 567] width 103 height 44
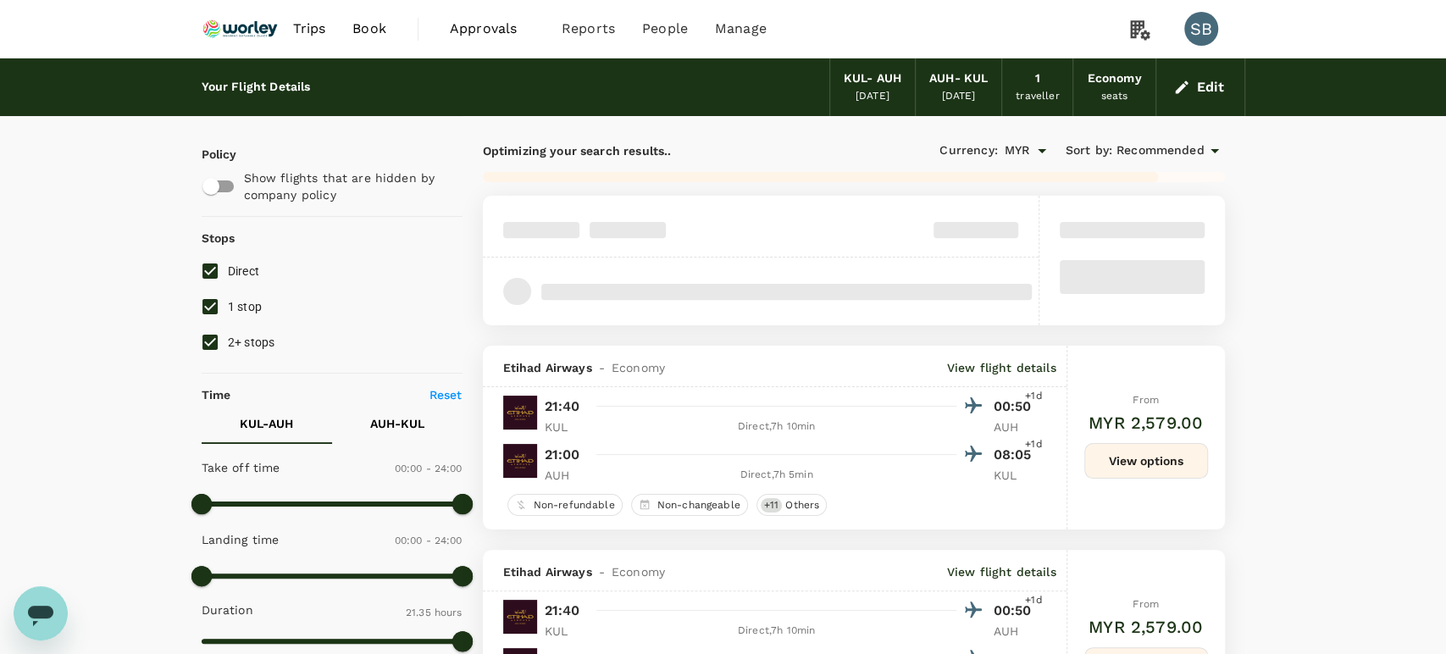
type input "1730"
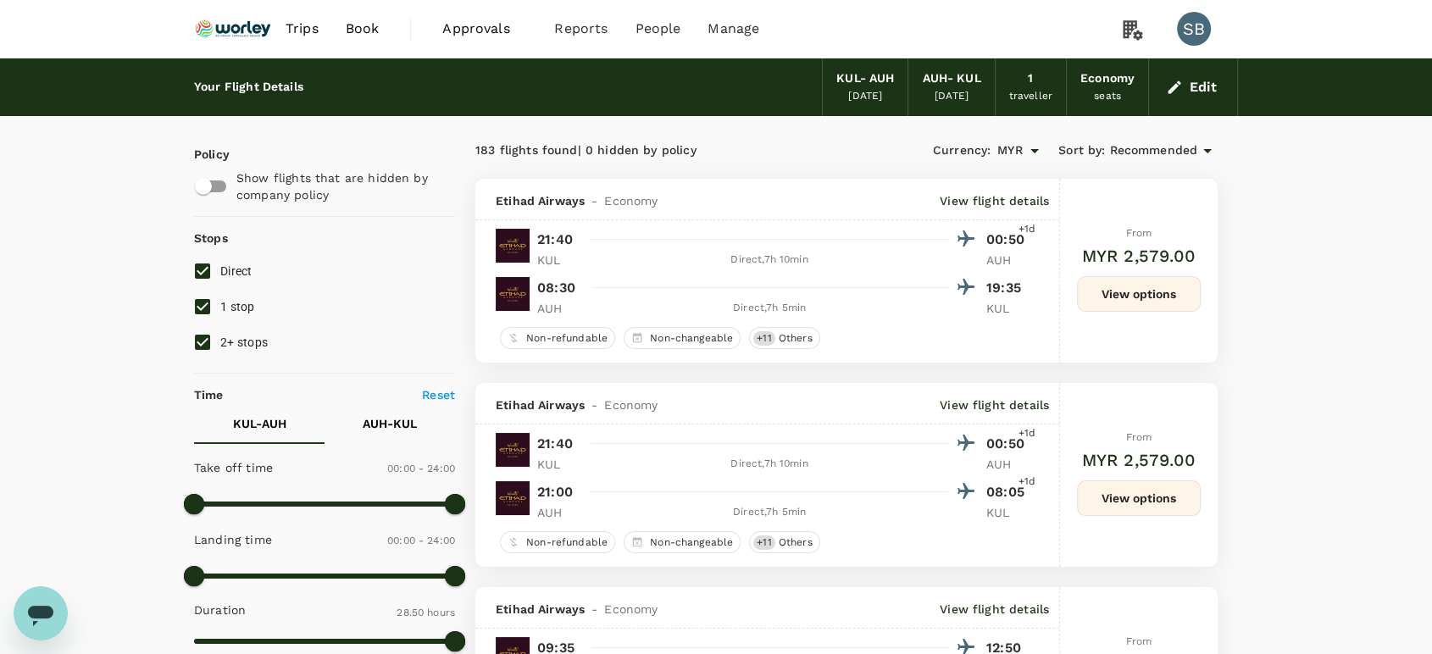
click at [201, 274] on input "Direct" at bounding box center [203, 271] width 36 height 36
checkbox input "false"
click at [197, 334] on input "2+ stops" at bounding box center [203, 342] width 36 height 36
checkbox input "false"
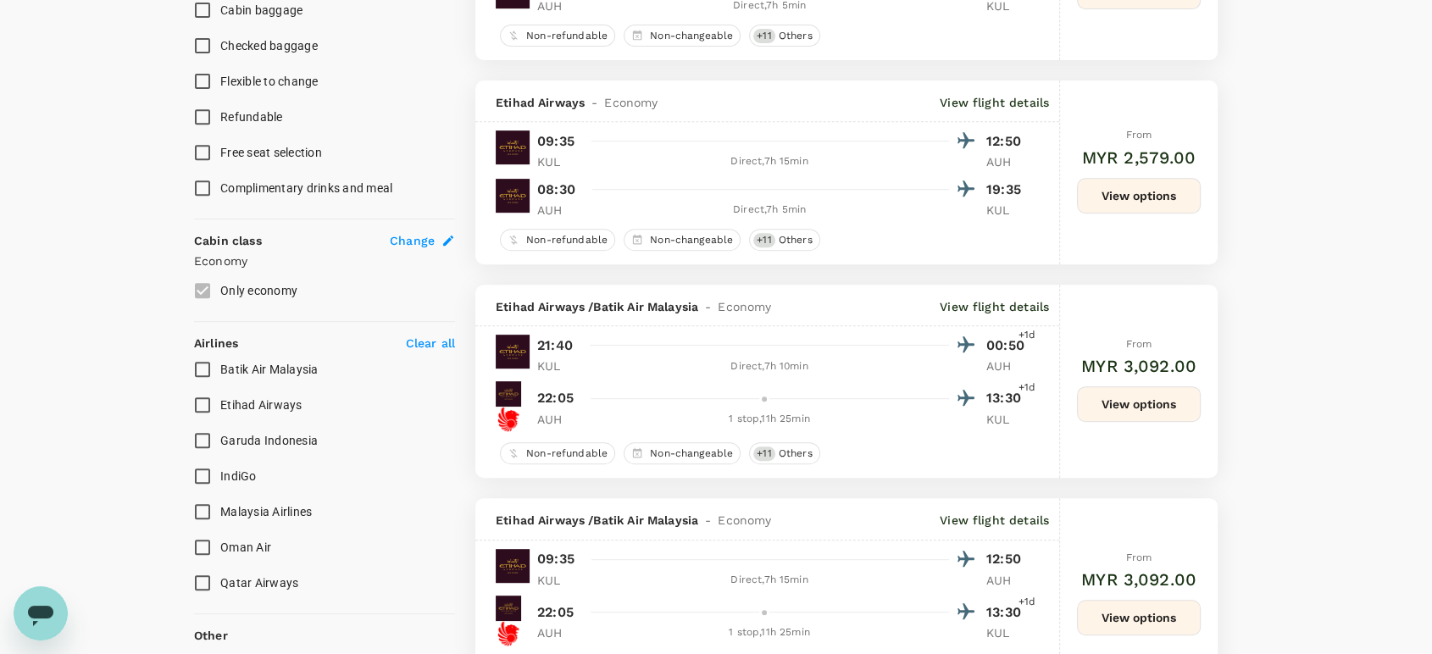
scroll to position [752, 0]
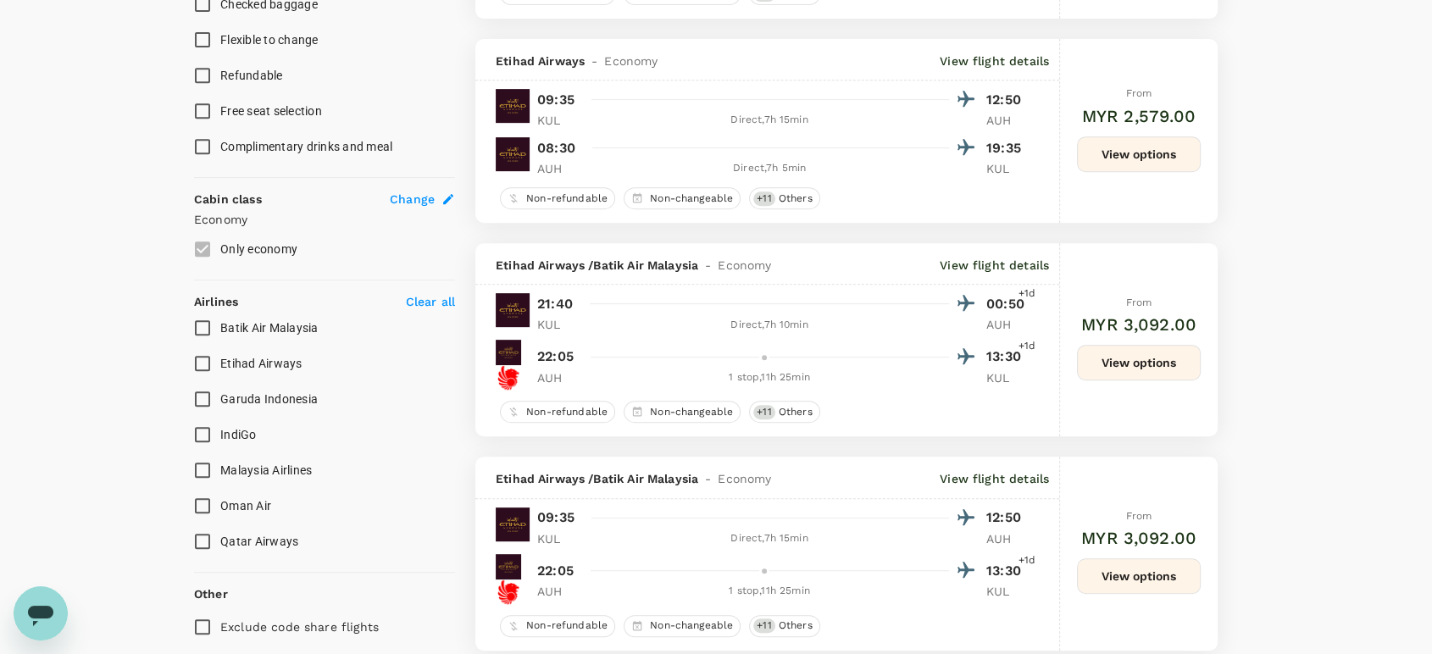
click at [199, 538] on input "Qatar Airways" at bounding box center [203, 541] width 36 height 36
checkbox input "true"
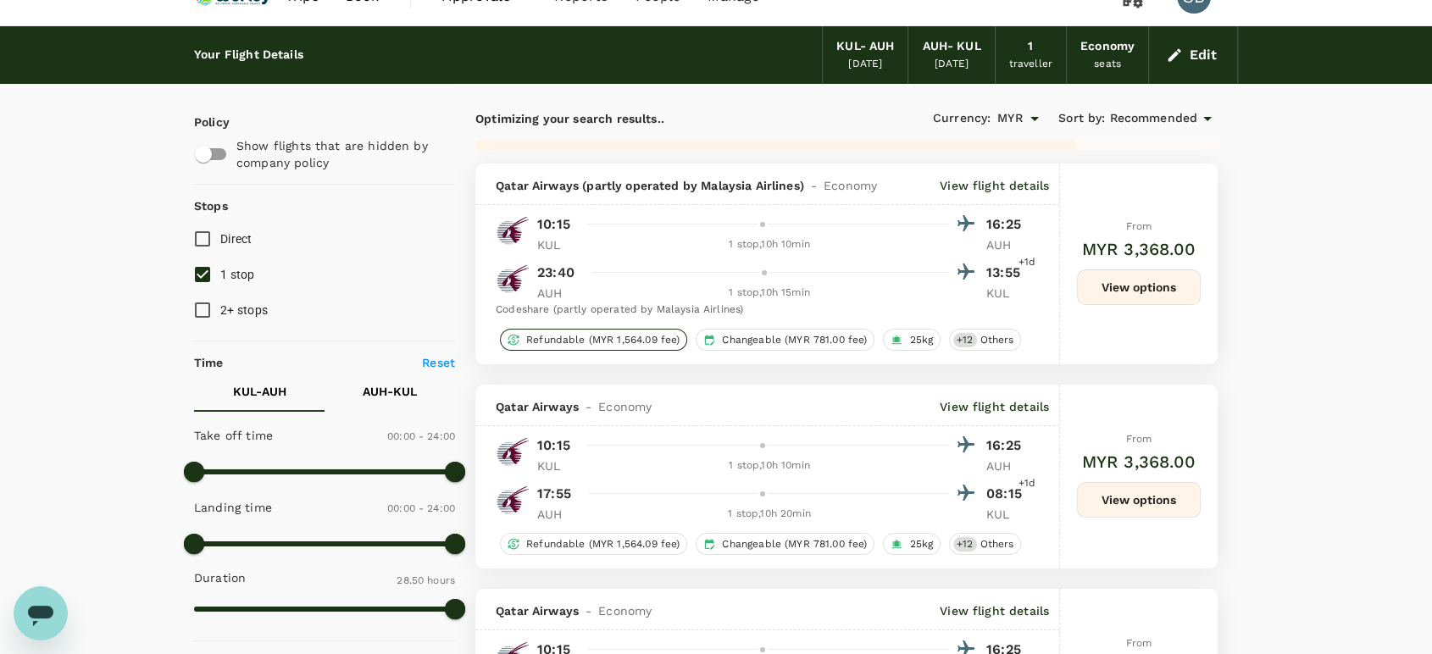
scroll to position [0, 0]
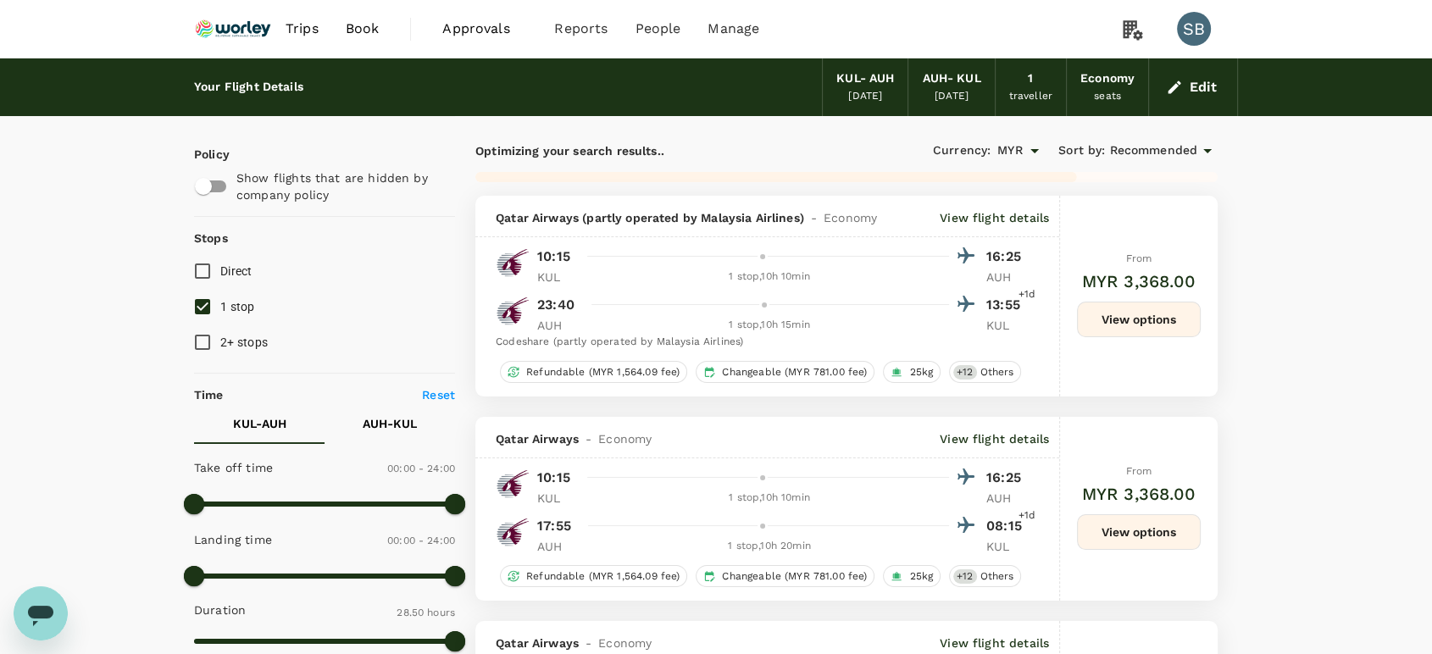
click at [251, 36] on img at bounding box center [233, 28] width 78 height 37
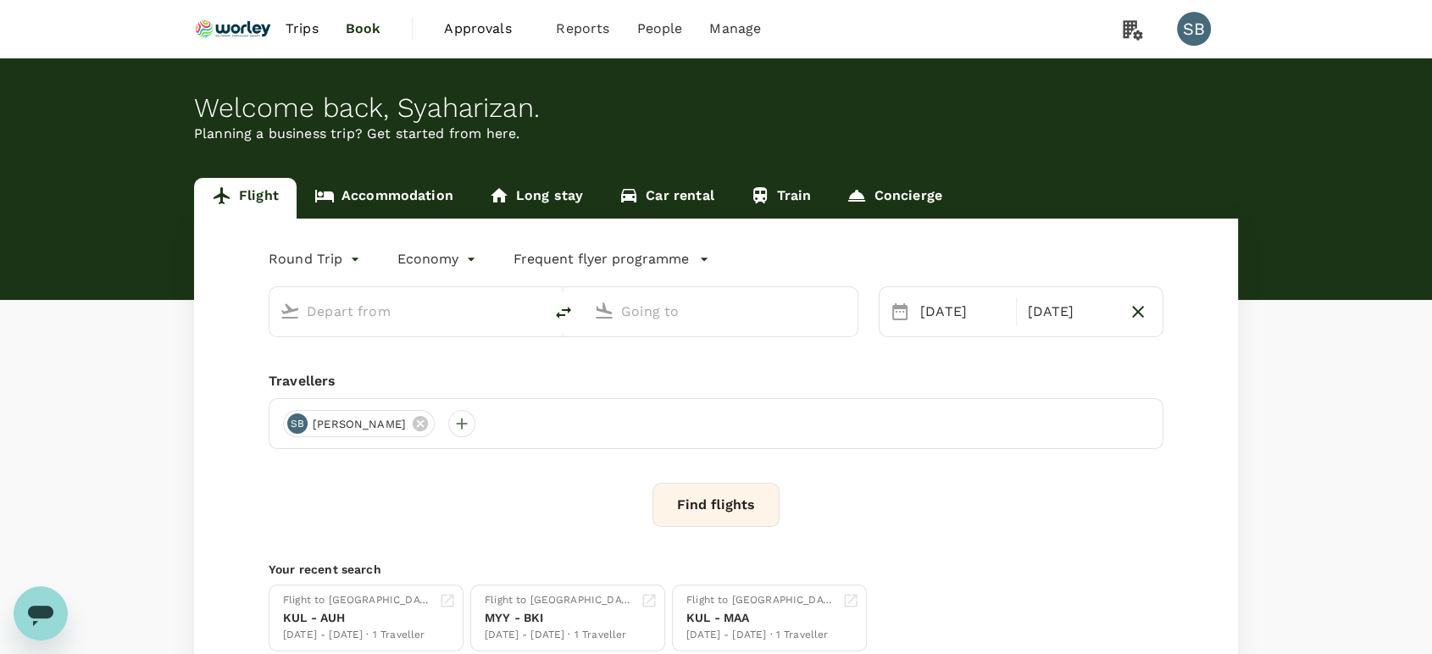
type input "Kuala Lumpur Intl ([GEOGRAPHIC_DATA])"
type input "Abu Dhabi Intl (AUH)"
type input "Kuala Lumpur Intl ([GEOGRAPHIC_DATA])"
type input "Abu Dhabi Intl (AUH)"
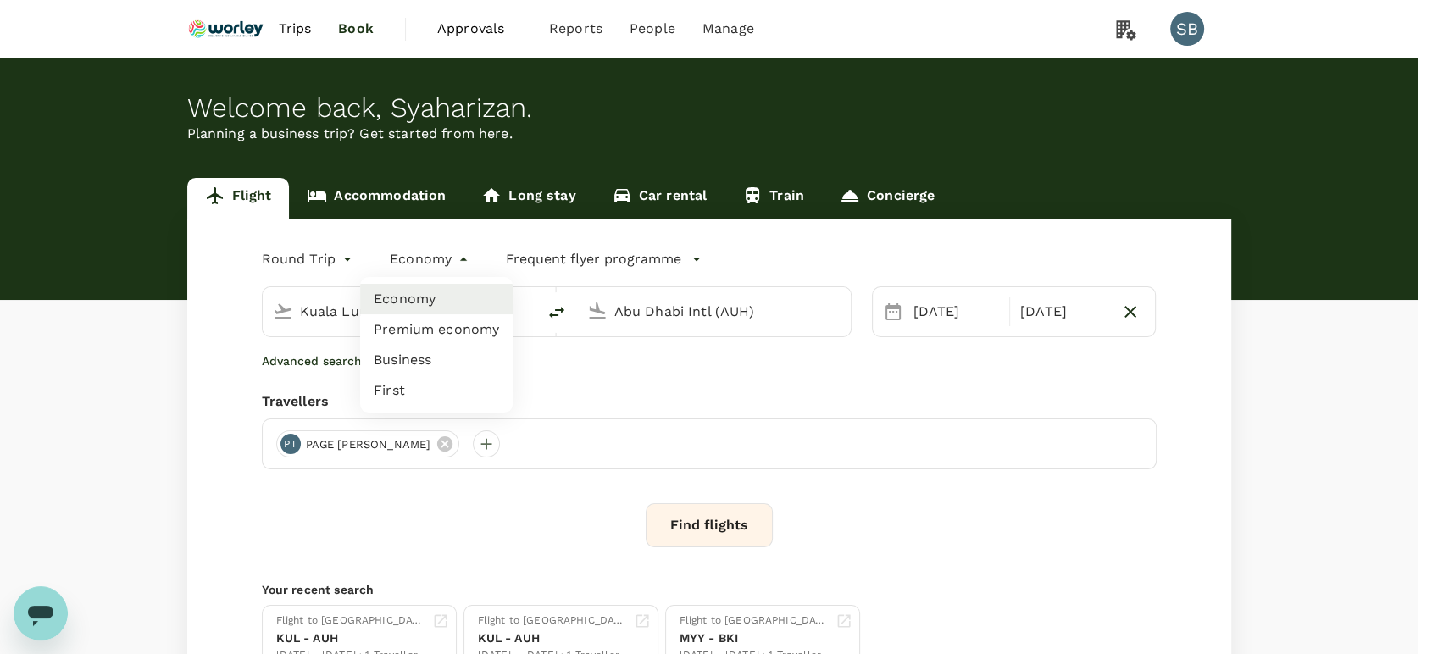
click at [443, 259] on body "Trips Book Approvals 0 Reports People Manage SB Welcome back , [GEOGRAPHIC_DATA…" at bounding box center [716, 402] width 1432 height 804
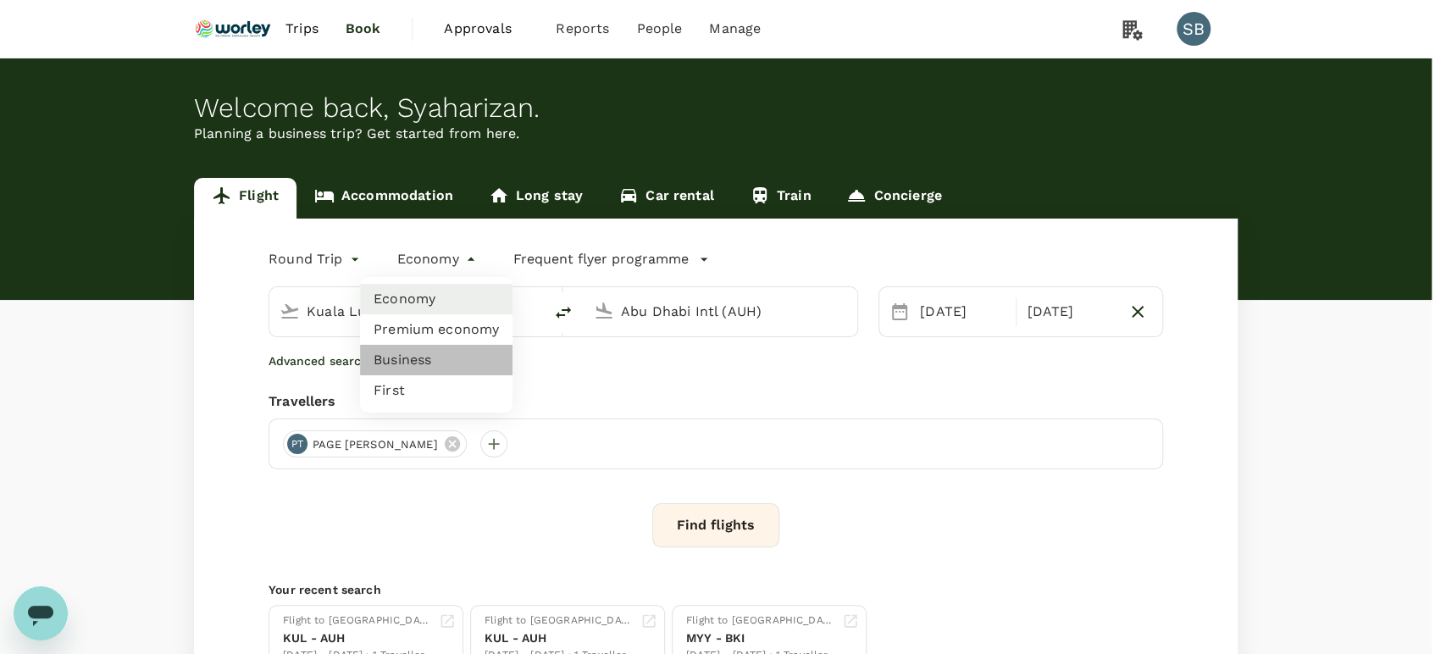
click at [435, 355] on li "Business" at bounding box center [436, 360] width 152 height 30
type input "business"
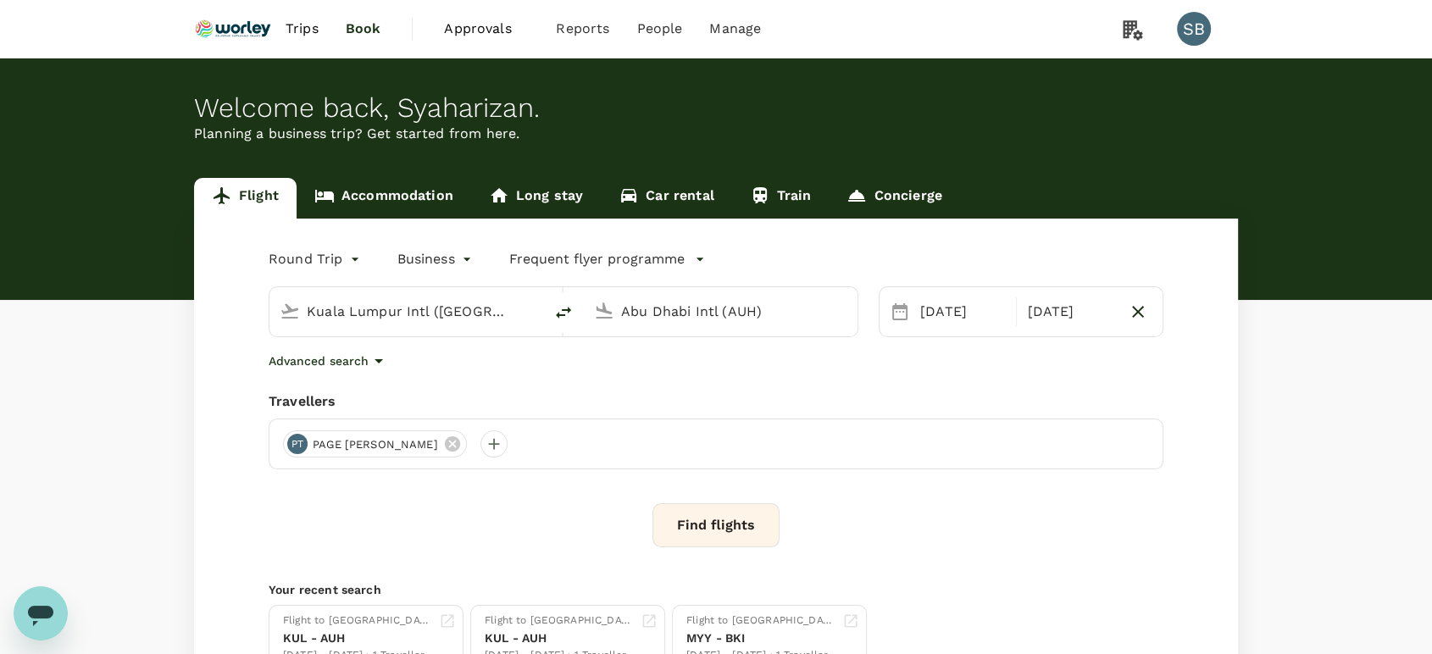
click at [761, 517] on button "Find flights" at bounding box center [715, 525] width 127 height 44
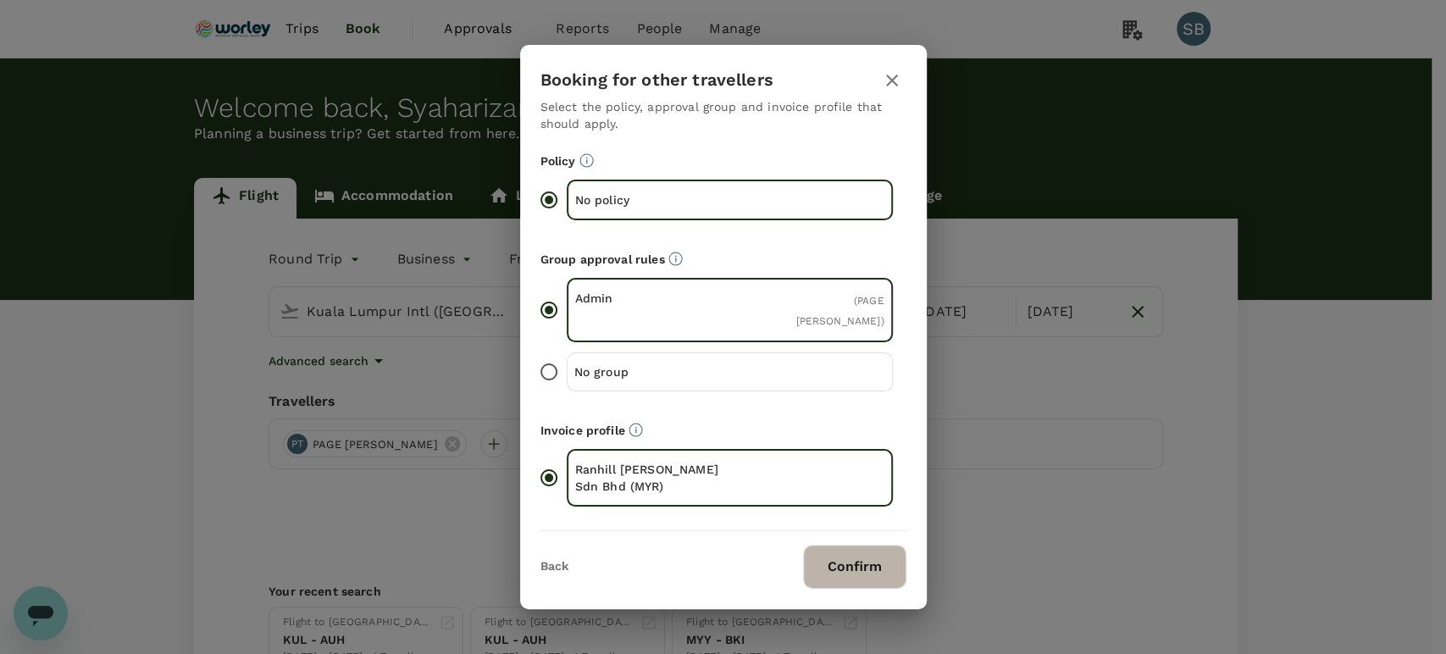
click at [834, 559] on button "Confirm" at bounding box center [854, 567] width 103 height 44
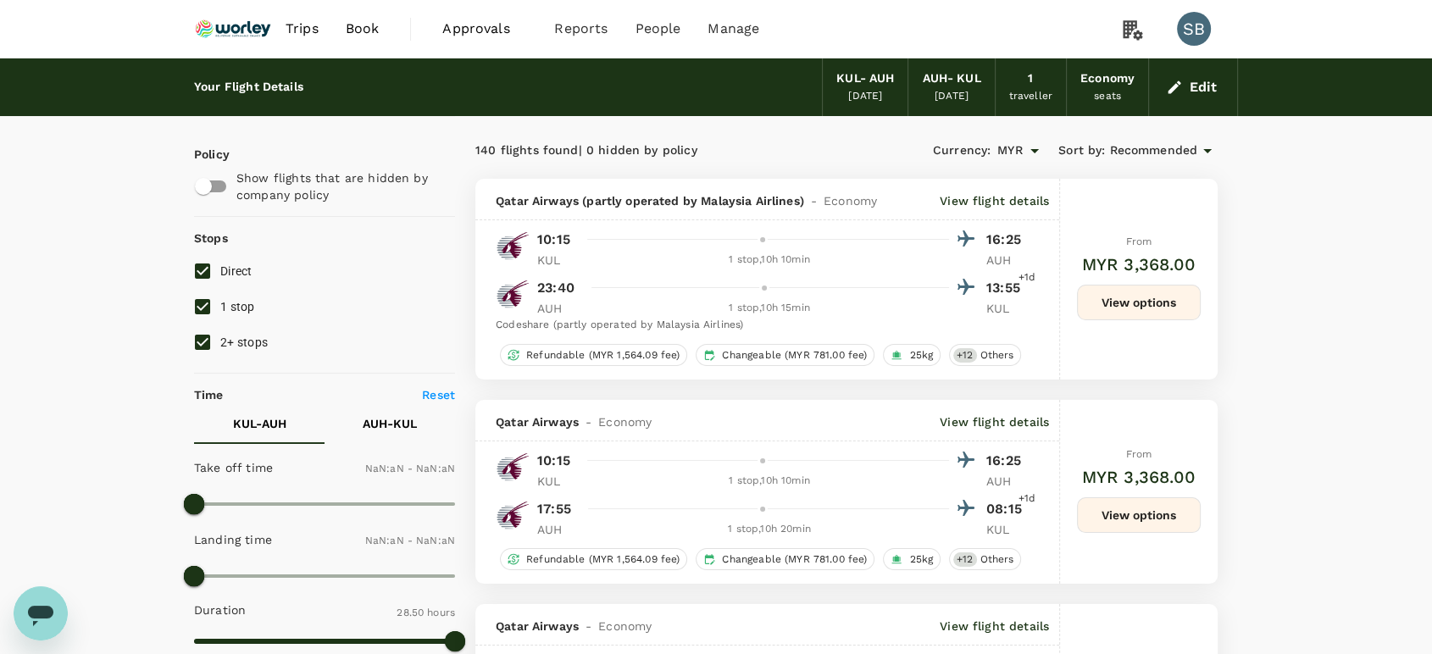
checkbox input "false"
type input "1440"
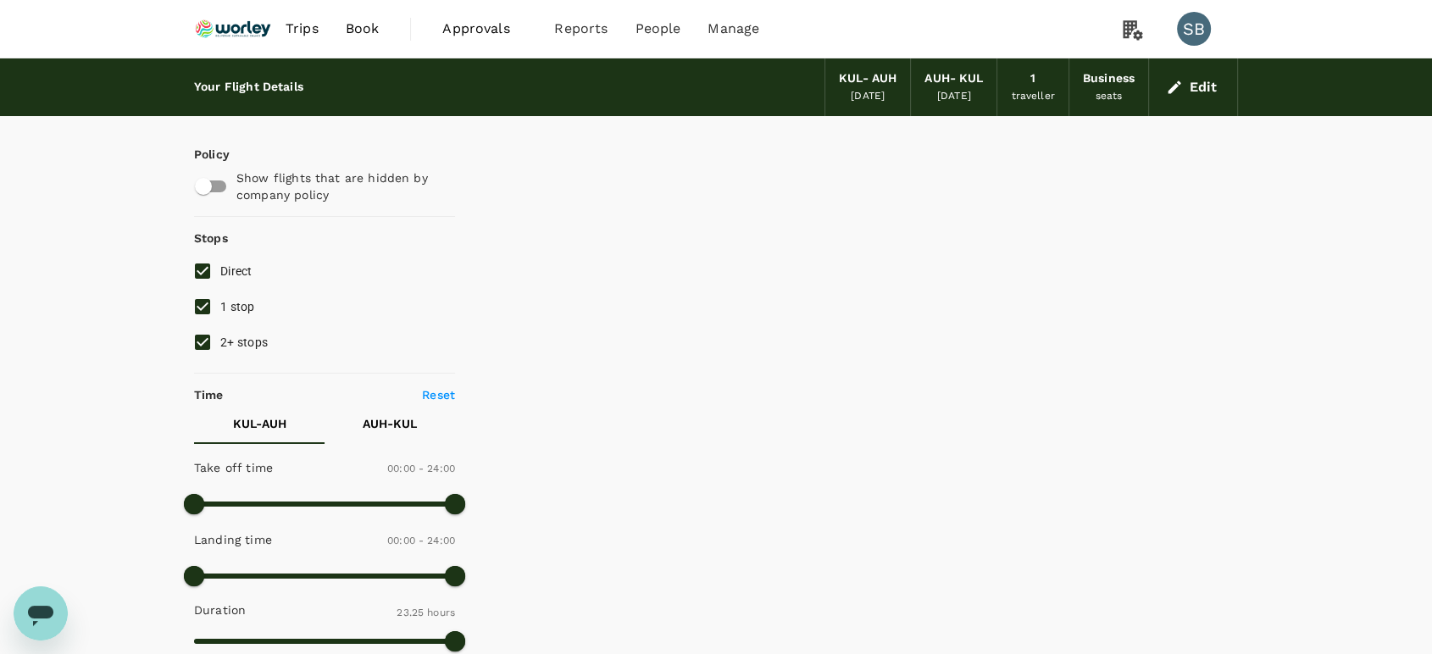
type input "1730"
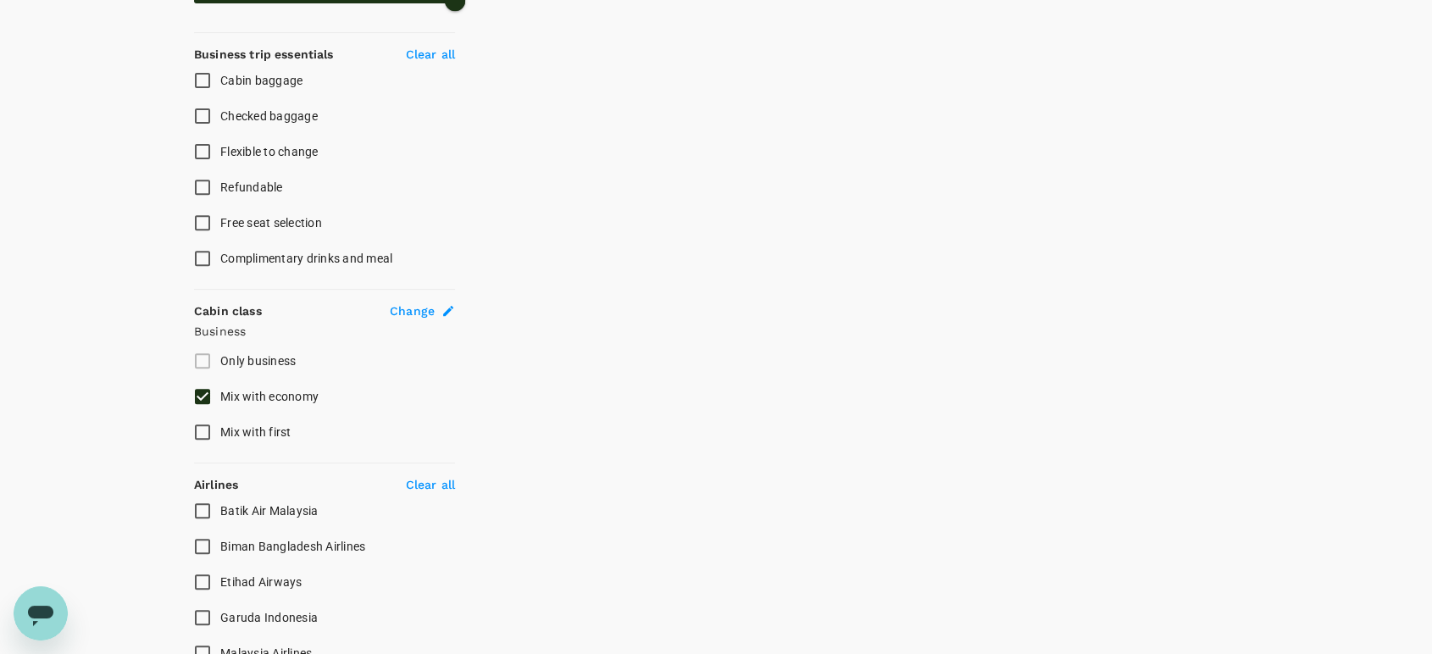
scroll to position [752, 0]
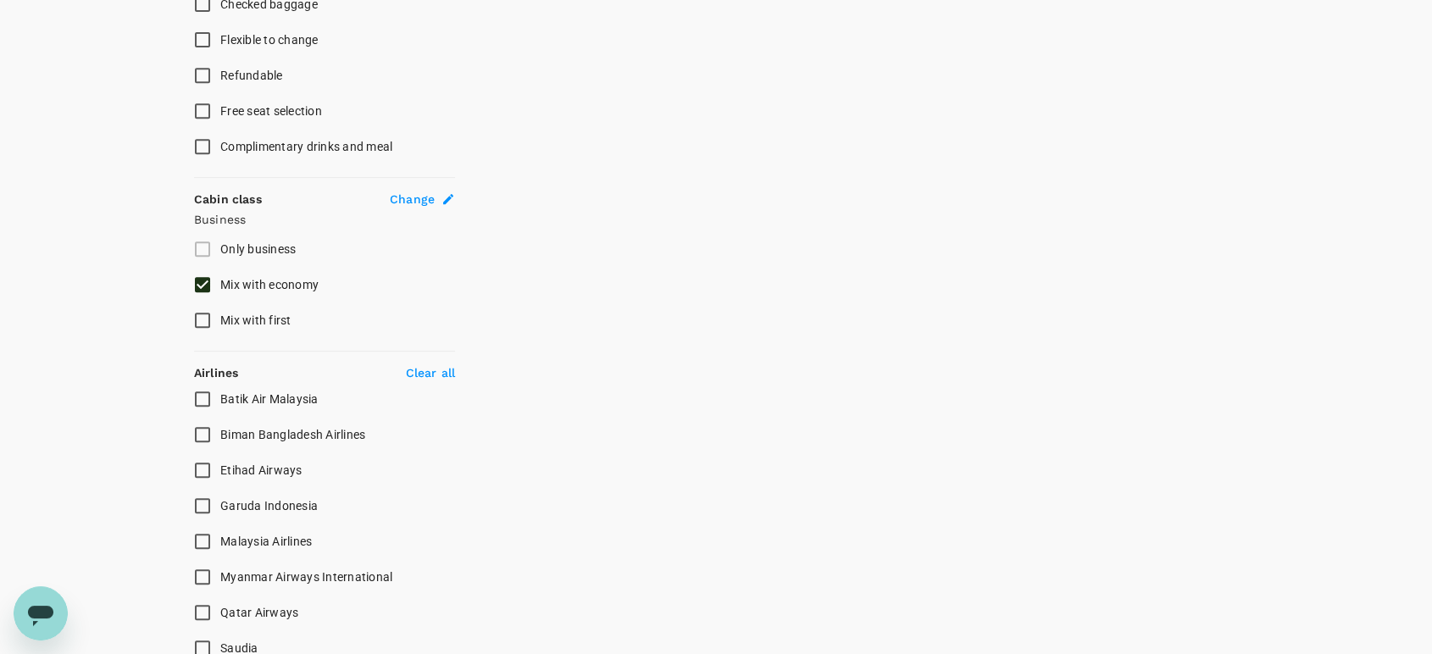
click at [208, 467] on input "Etihad Airways" at bounding box center [203, 470] width 36 height 36
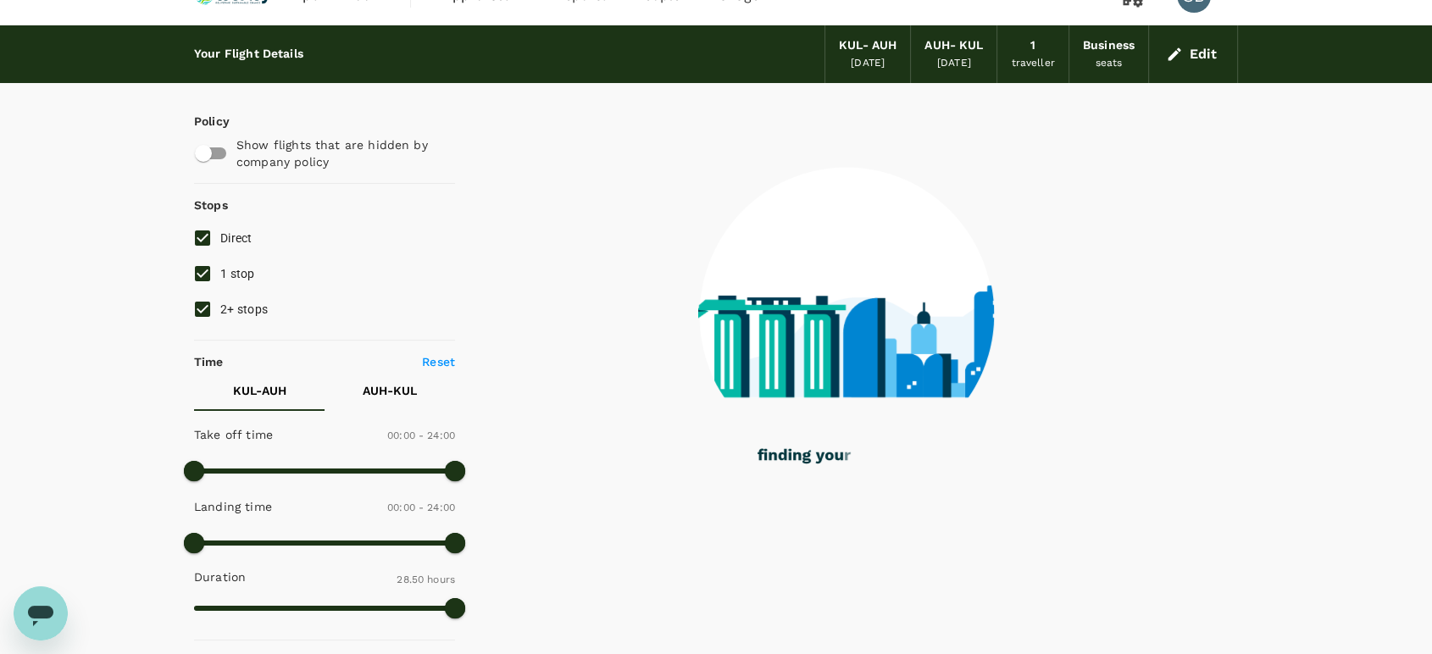
scroll to position [0, 0]
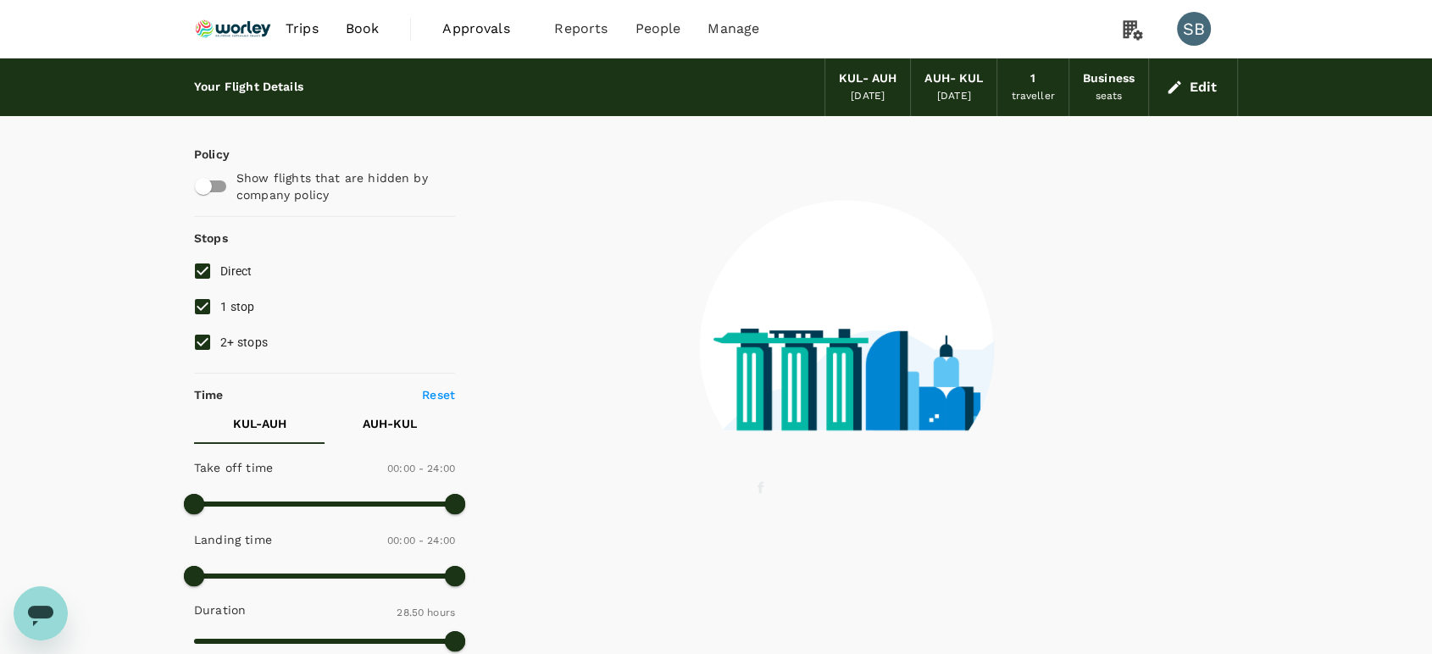
checkbox input "false"
checkbox input "true"
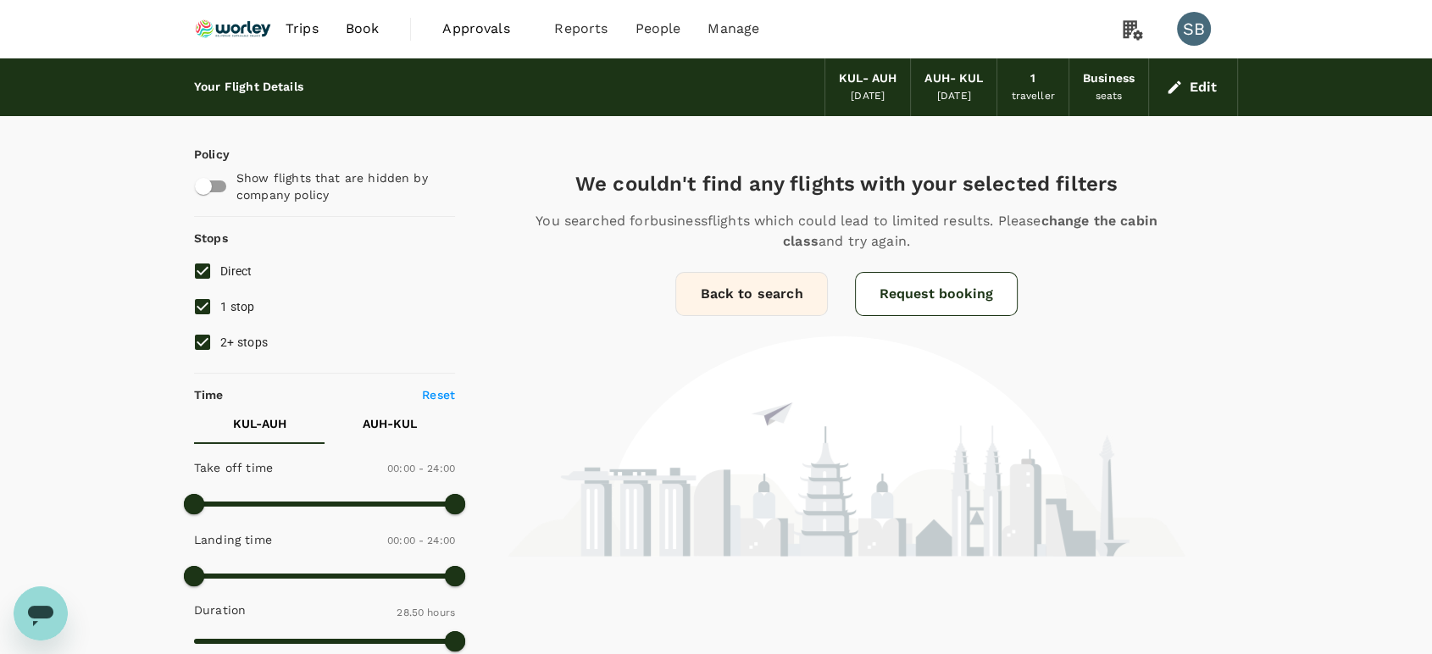
click at [241, 31] on img at bounding box center [233, 28] width 78 height 37
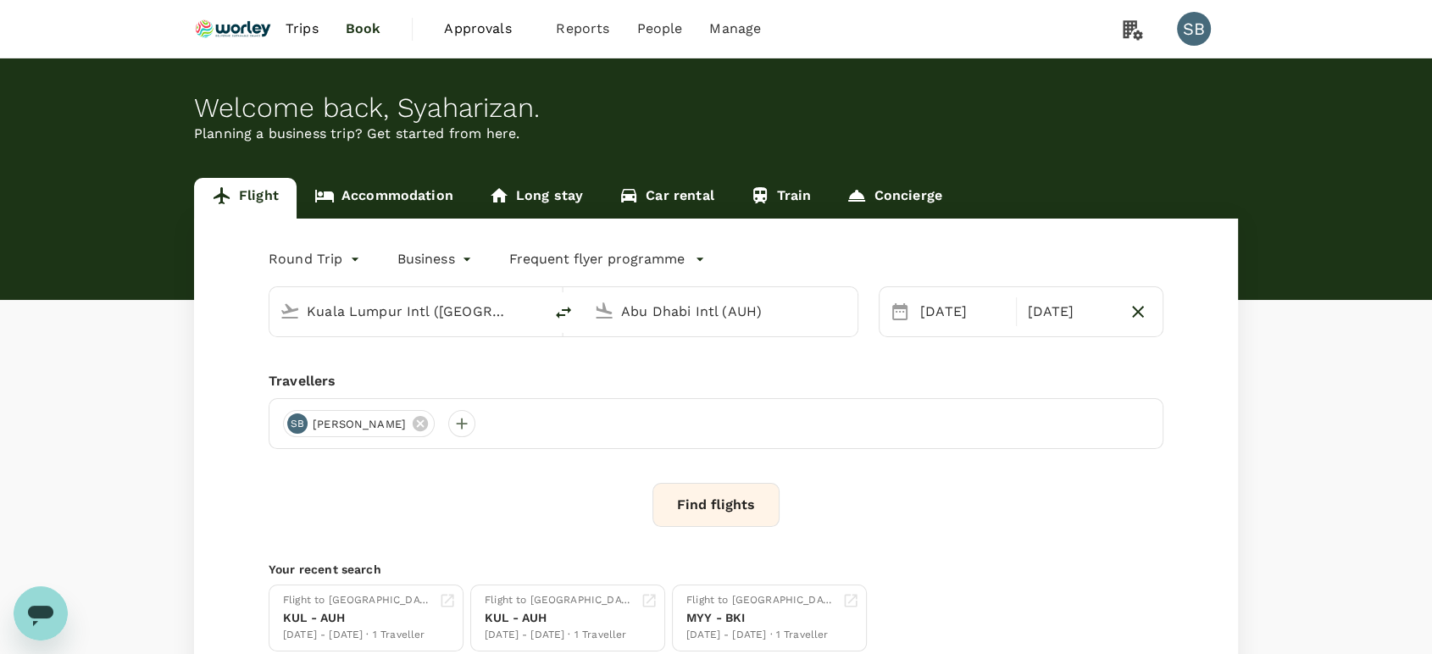
type input "Kuala Lumpur Intl ([GEOGRAPHIC_DATA])"
type input "Abu Dhabi Intl (AUH)"
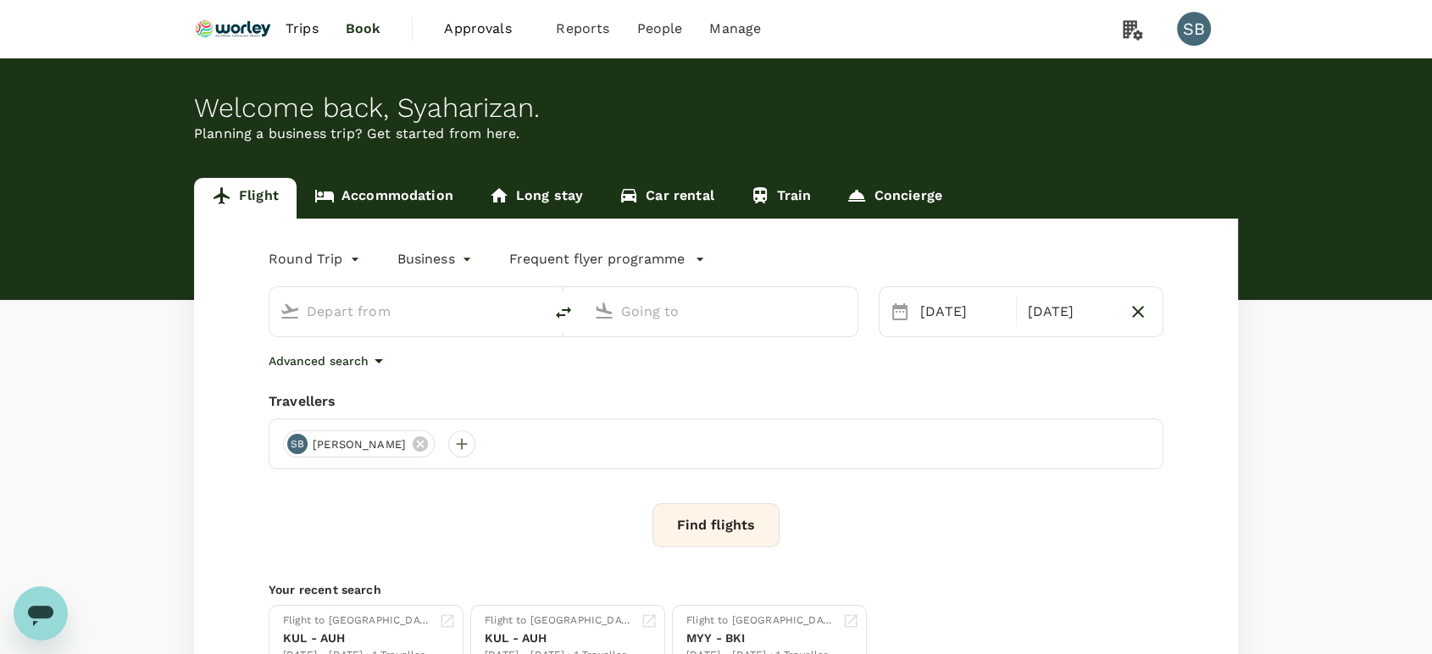
type input "Kuala Lumpur Intl ([GEOGRAPHIC_DATA])"
type input "Abu Dhabi Intl (AUH)"
type input "Kuala Lumpur Intl ([GEOGRAPHIC_DATA])"
type input "Abu Dhabi Intl (AUH)"
click at [947, 316] on div "[DATE]" at bounding box center [962, 312] width 99 height 34
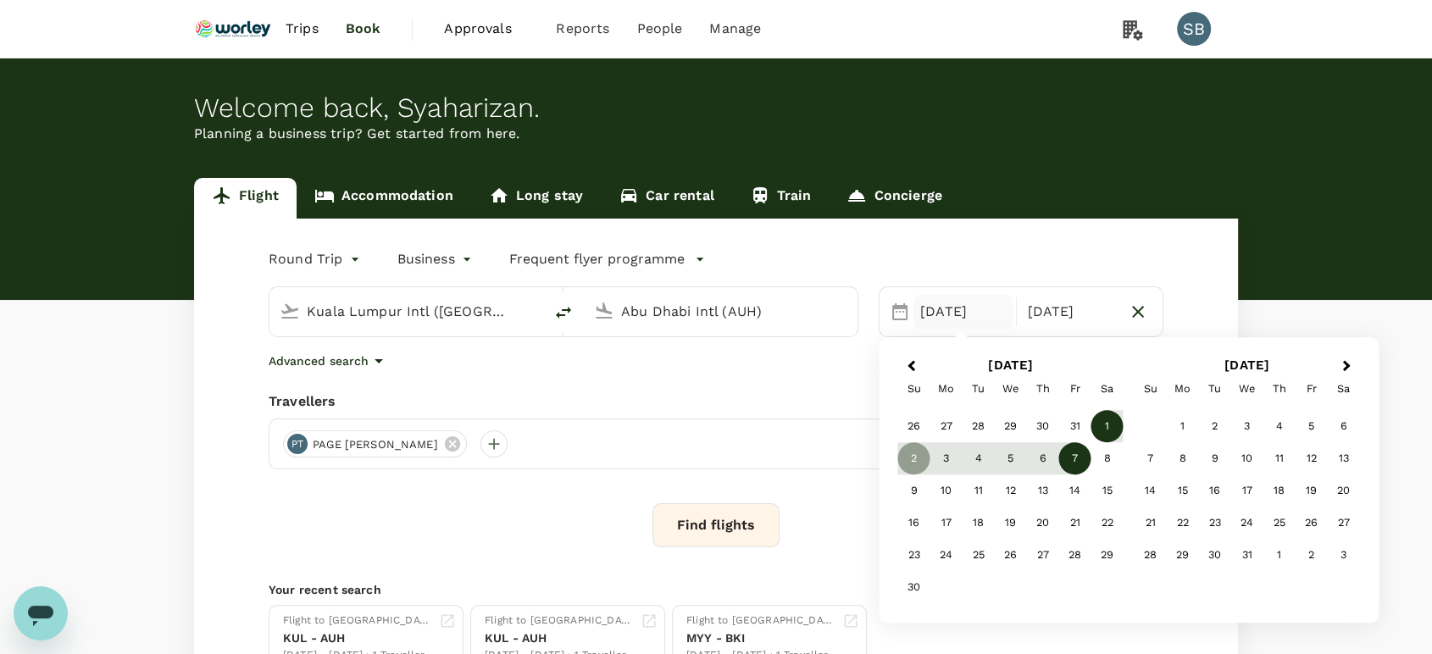
click at [1105, 423] on div "1" at bounding box center [1107, 427] width 32 height 32
click at [1064, 459] on div "7" at bounding box center [1075, 459] width 32 height 32
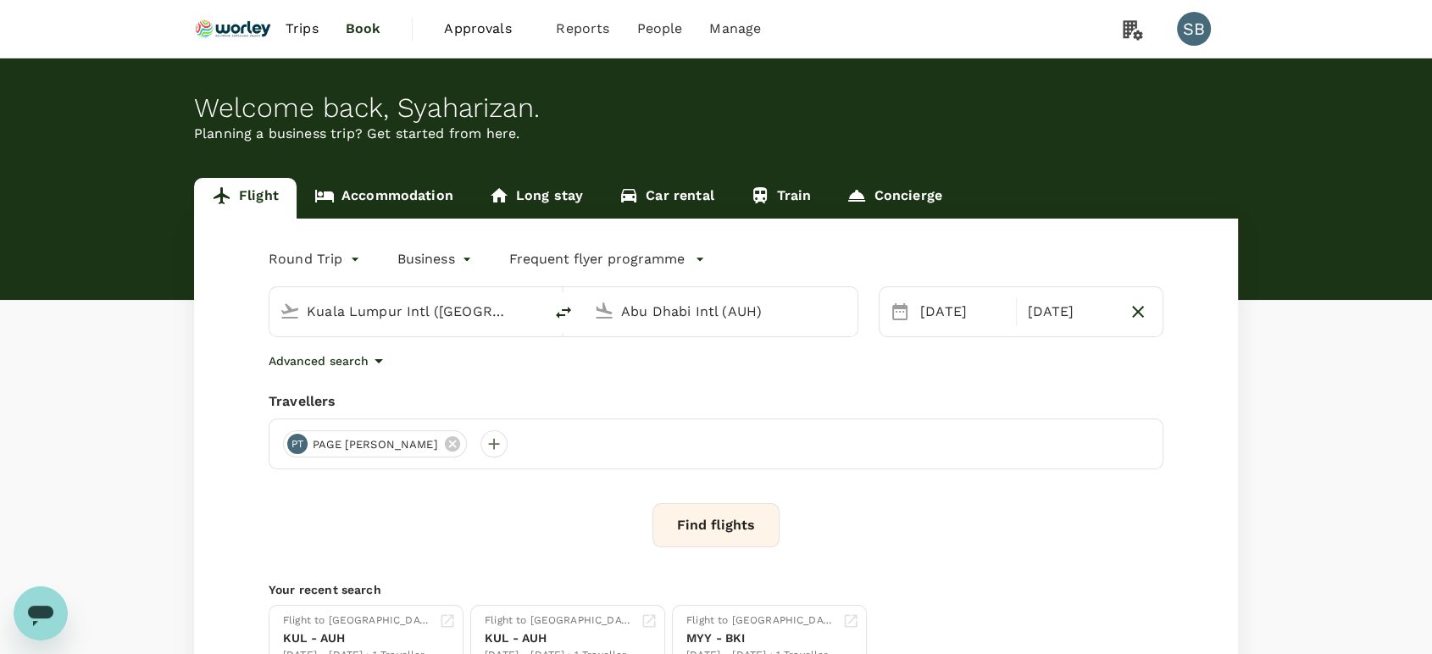
click at [725, 518] on button "Find flights" at bounding box center [715, 525] width 127 height 44
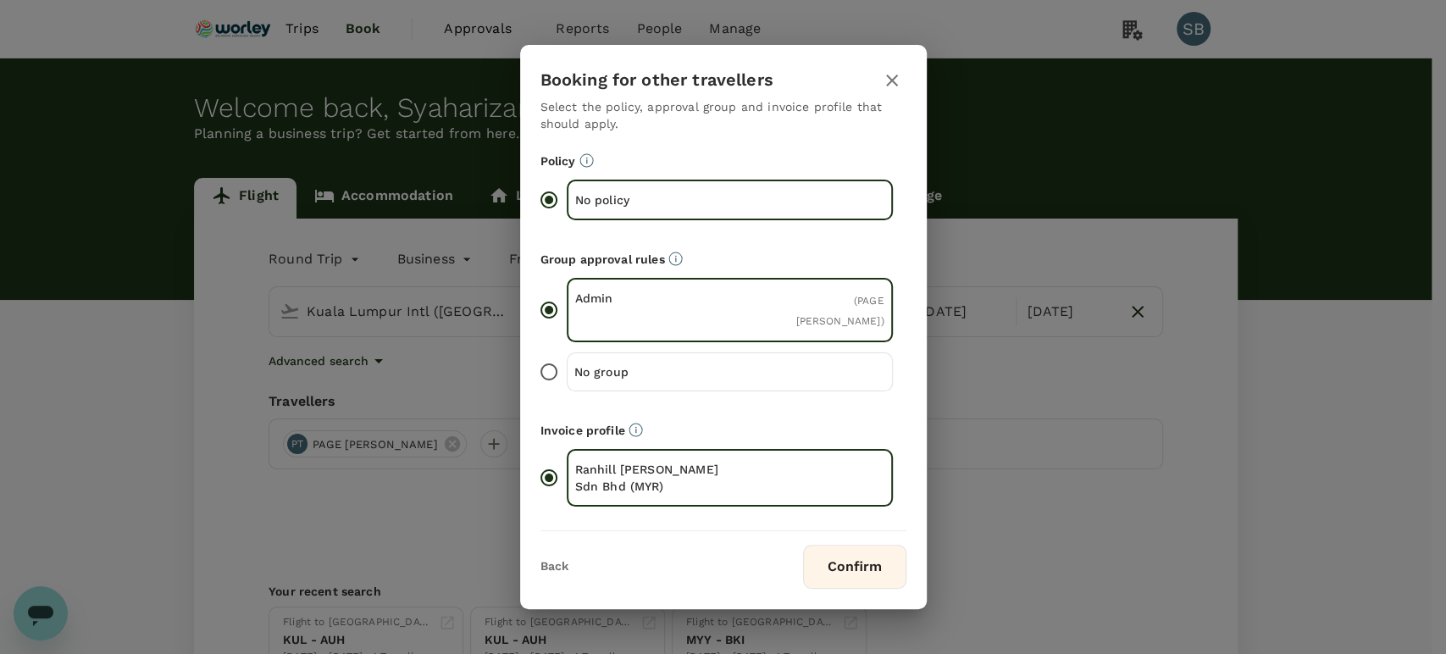
click at [883, 552] on button "Confirm" at bounding box center [854, 567] width 103 height 44
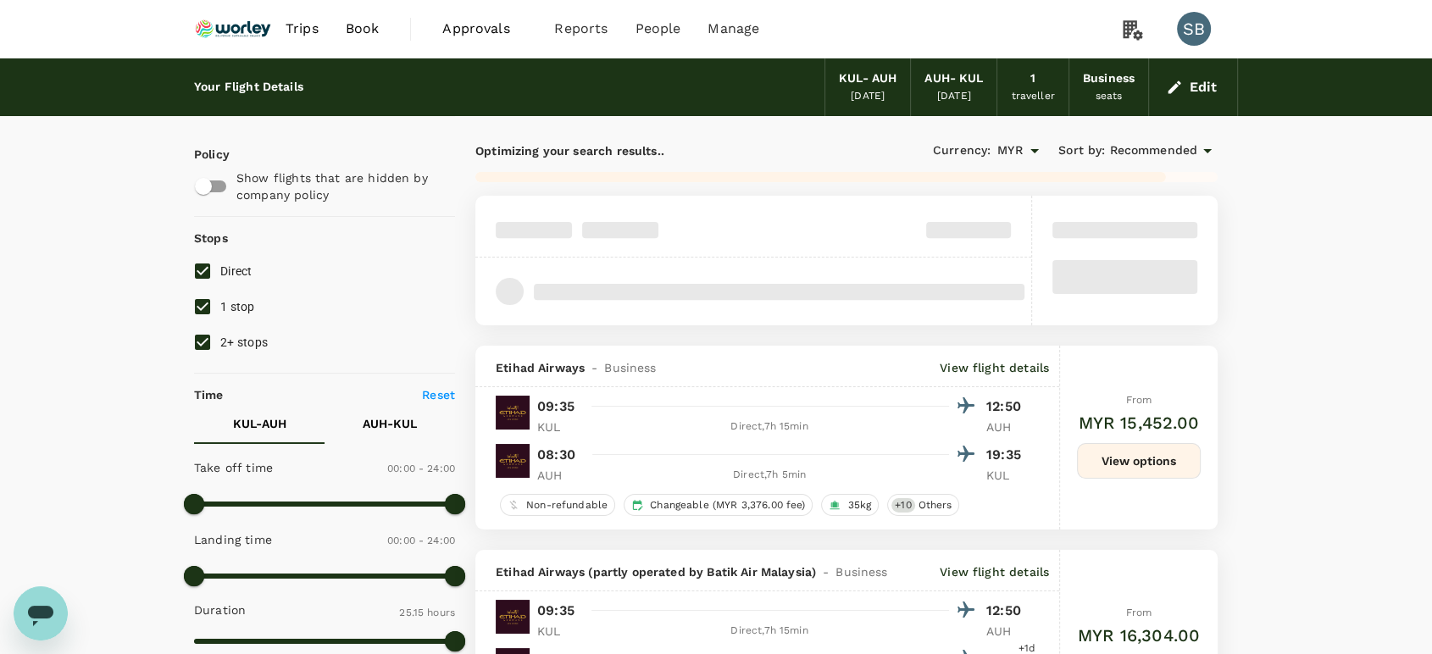
click at [203, 341] on input "2+ stops" at bounding box center [203, 342] width 36 height 36
checkbox input "false"
click at [203, 303] on input "1 stop" at bounding box center [203, 307] width 36 height 36
checkbox input "false"
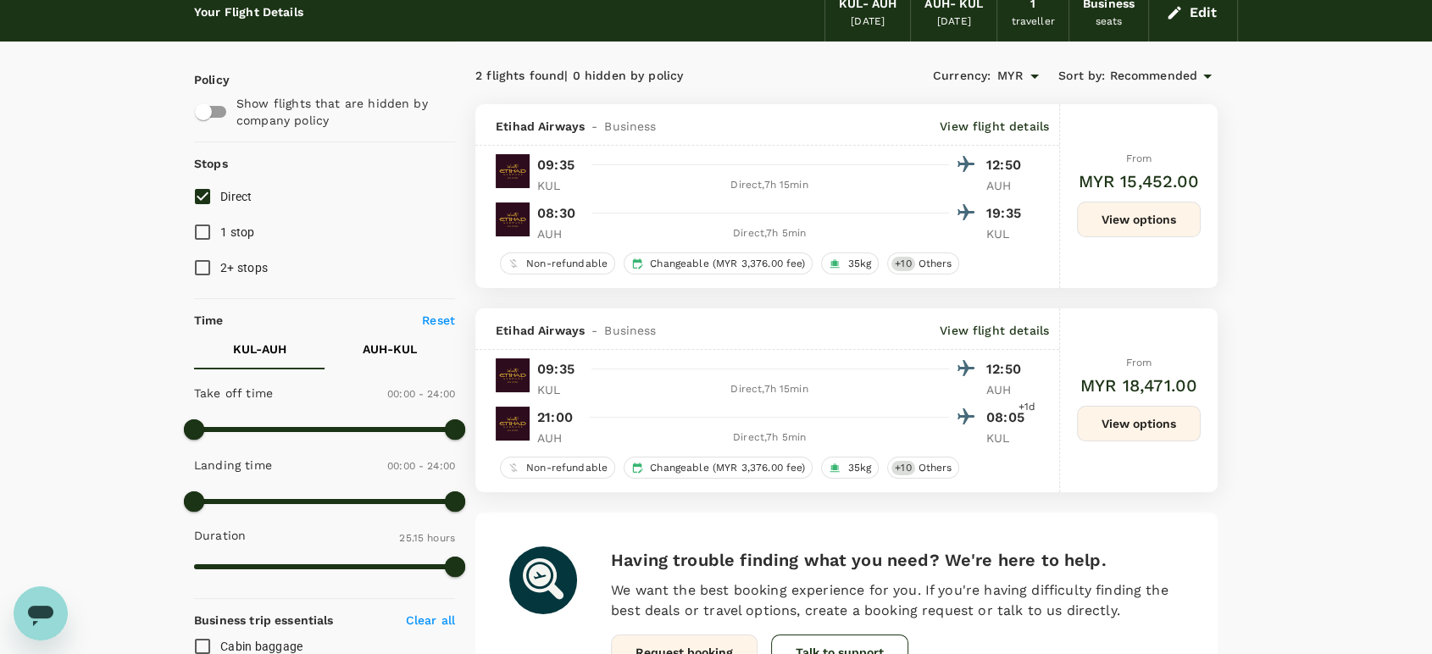
scroll to position [94, 0]
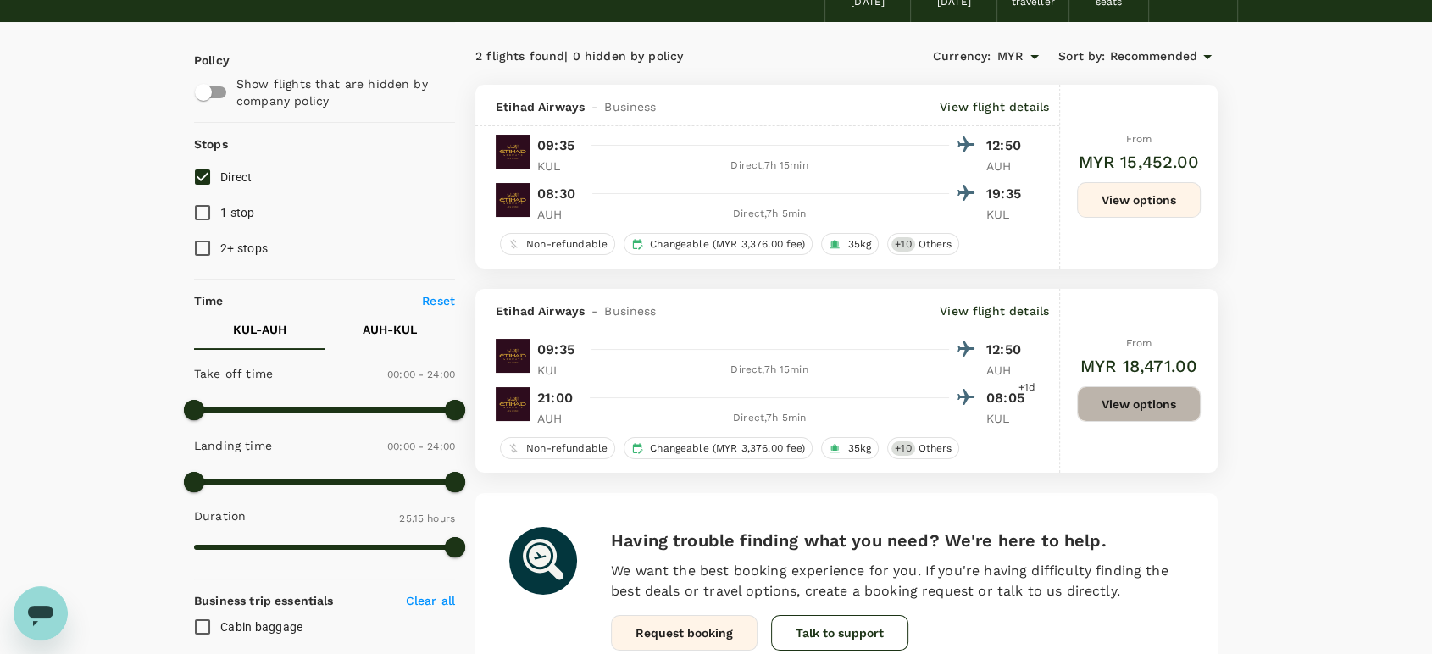
click at [1152, 415] on button "View options" at bounding box center [1139, 404] width 124 height 36
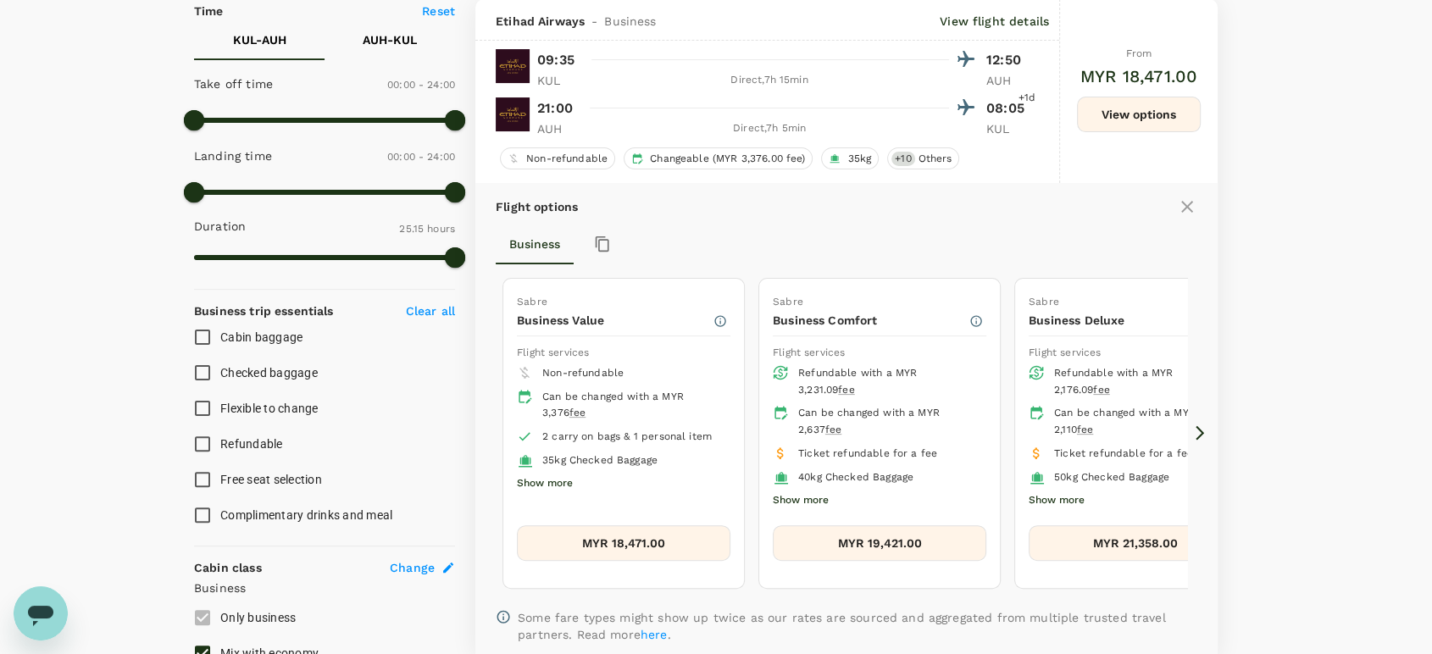
scroll to position [475, 0]
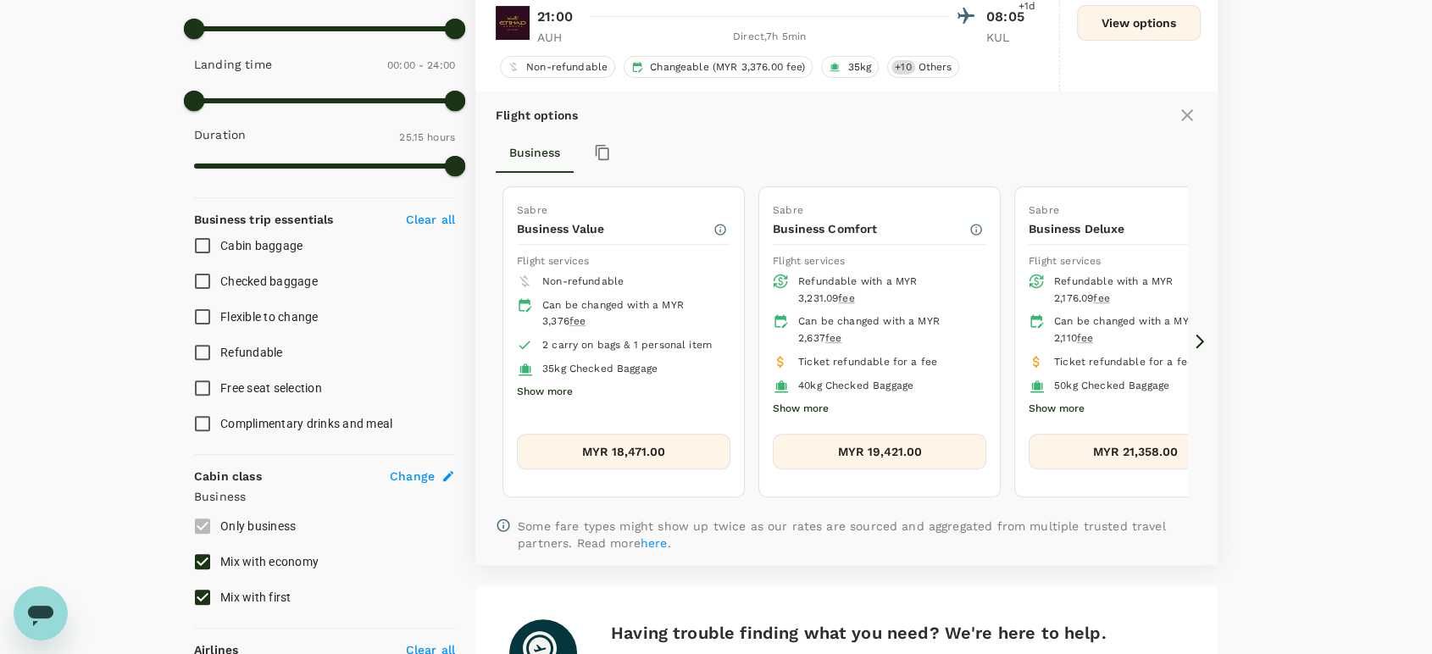
click at [1186, 121] on icon at bounding box center [1187, 115] width 20 height 20
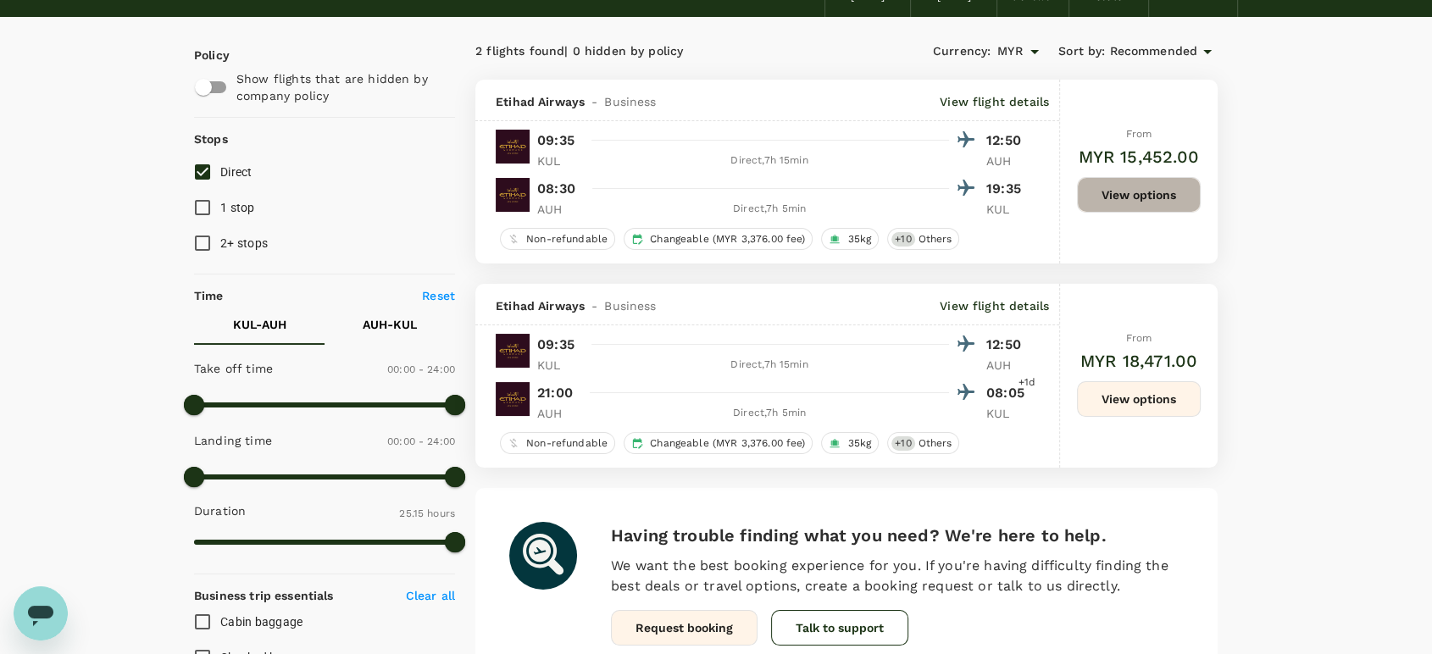
click at [1169, 193] on button "View options" at bounding box center [1139, 195] width 124 height 36
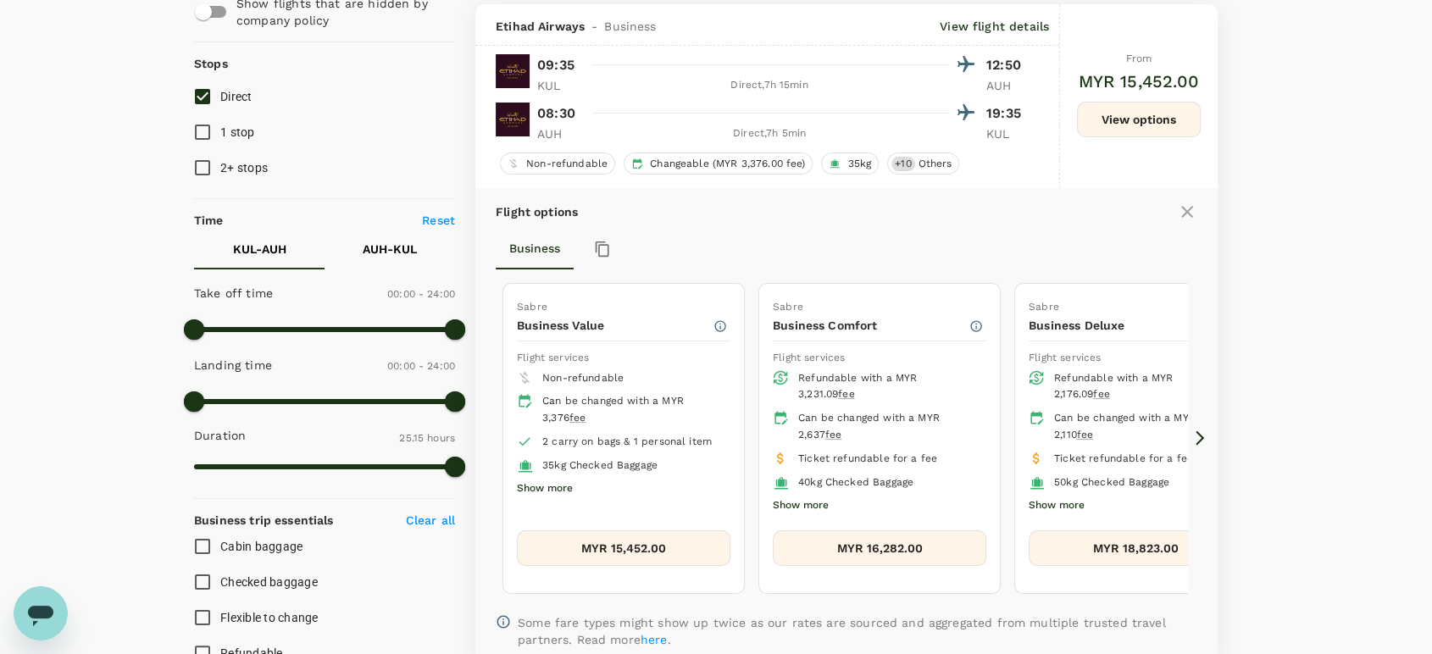
scroll to position [178, 0]
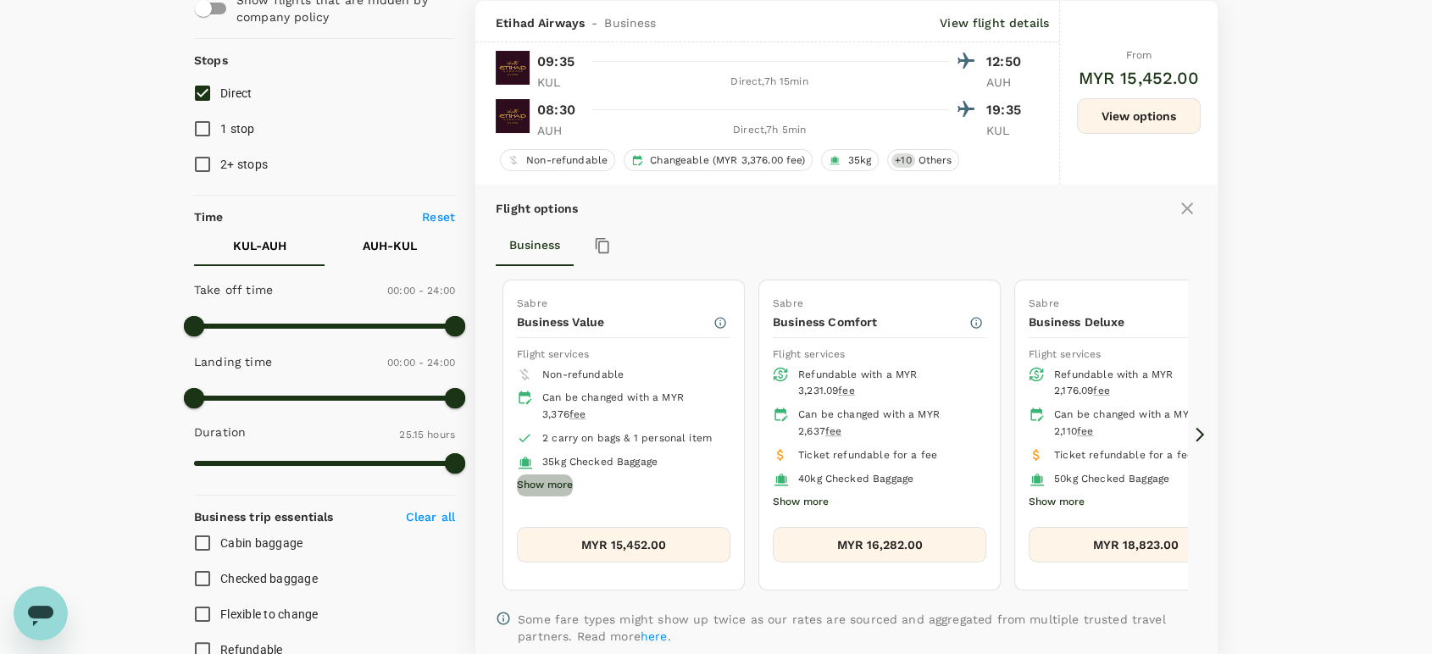
click at [549, 480] on button "Show more" at bounding box center [545, 485] width 56 height 22
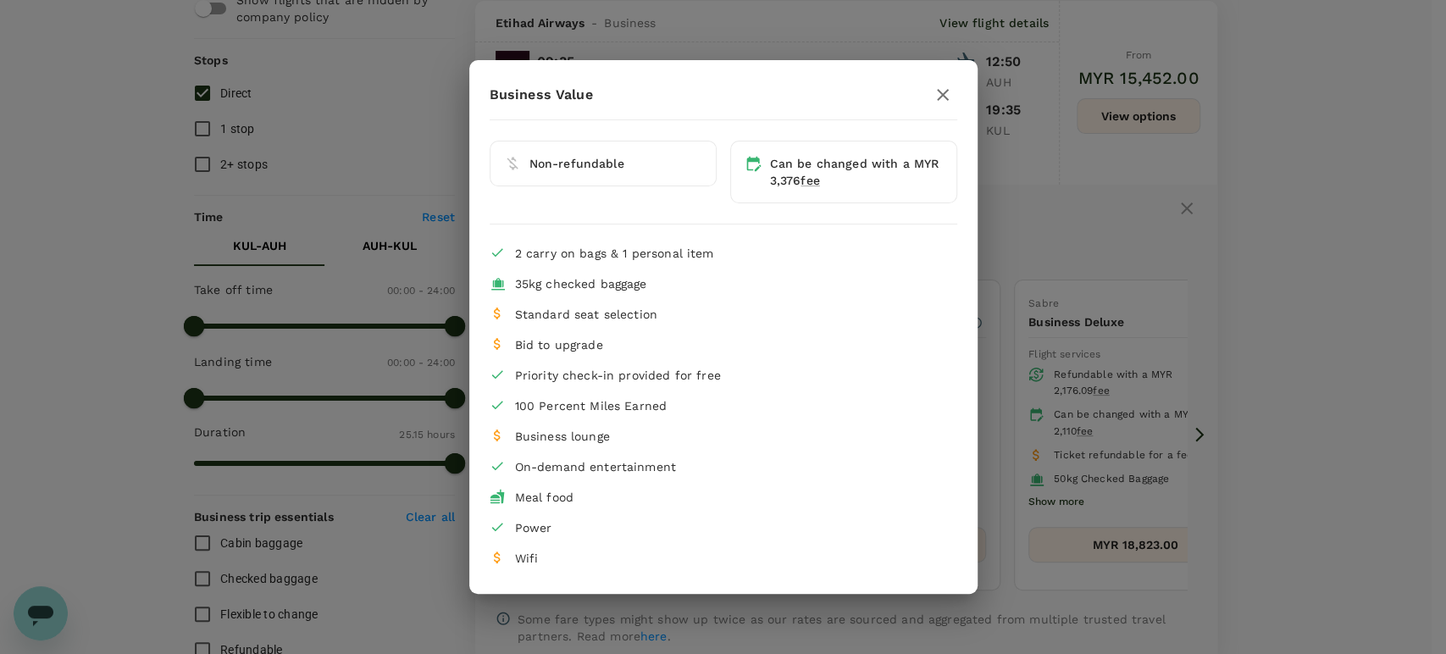
click at [947, 94] on icon "button" at bounding box center [943, 95] width 20 height 20
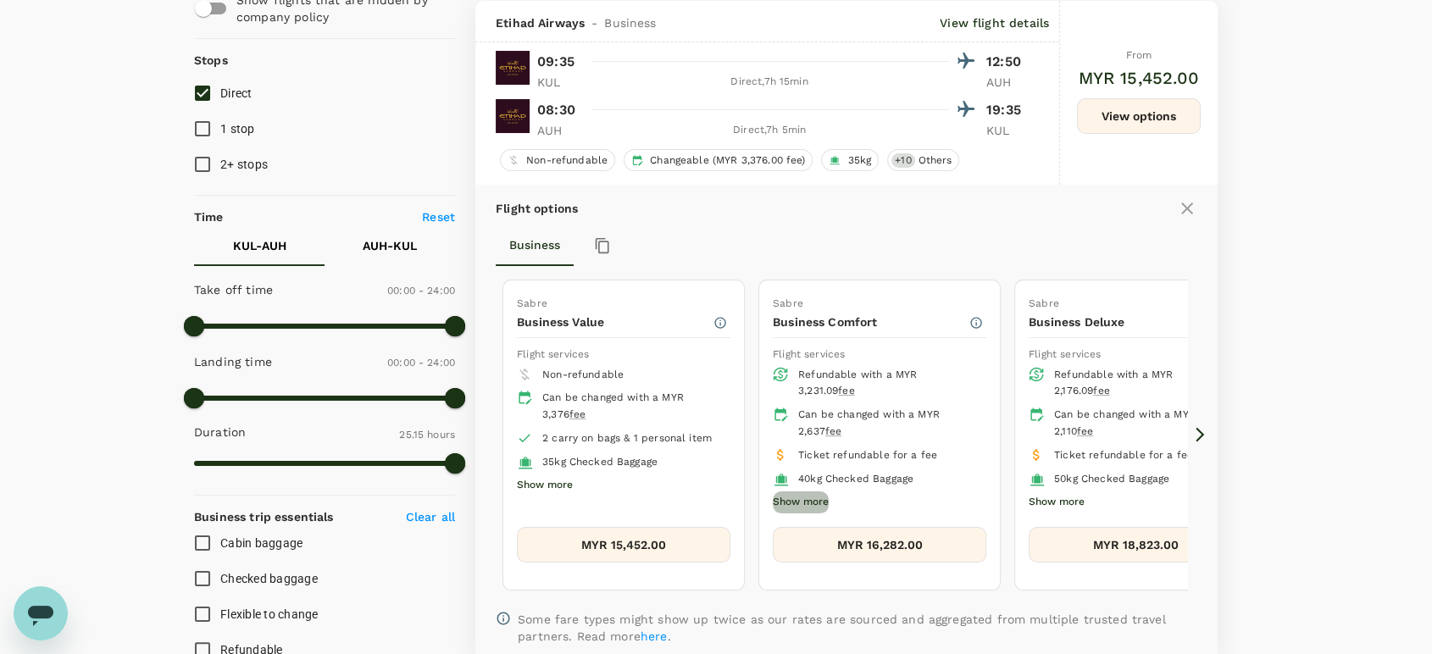
click at [794, 497] on button "Show more" at bounding box center [801, 502] width 56 height 22
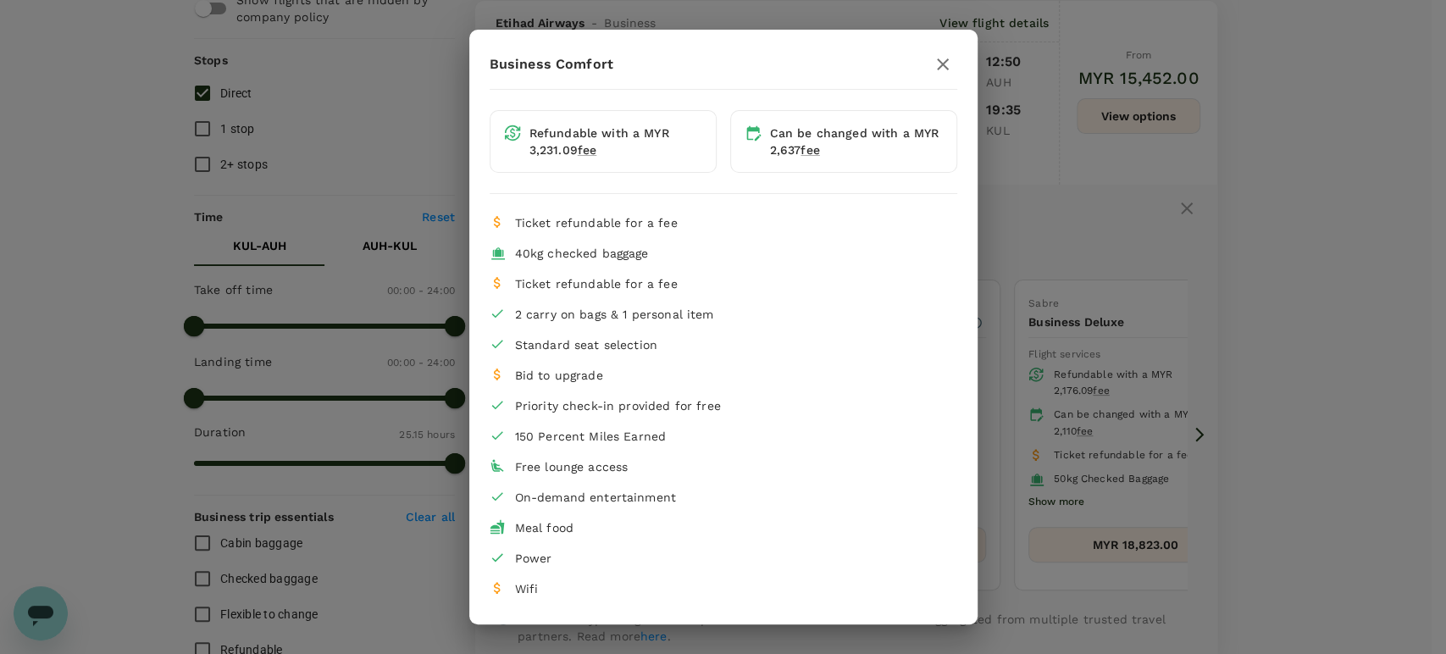
click at [938, 61] on icon "button" at bounding box center [943, 64] width 12 height 12
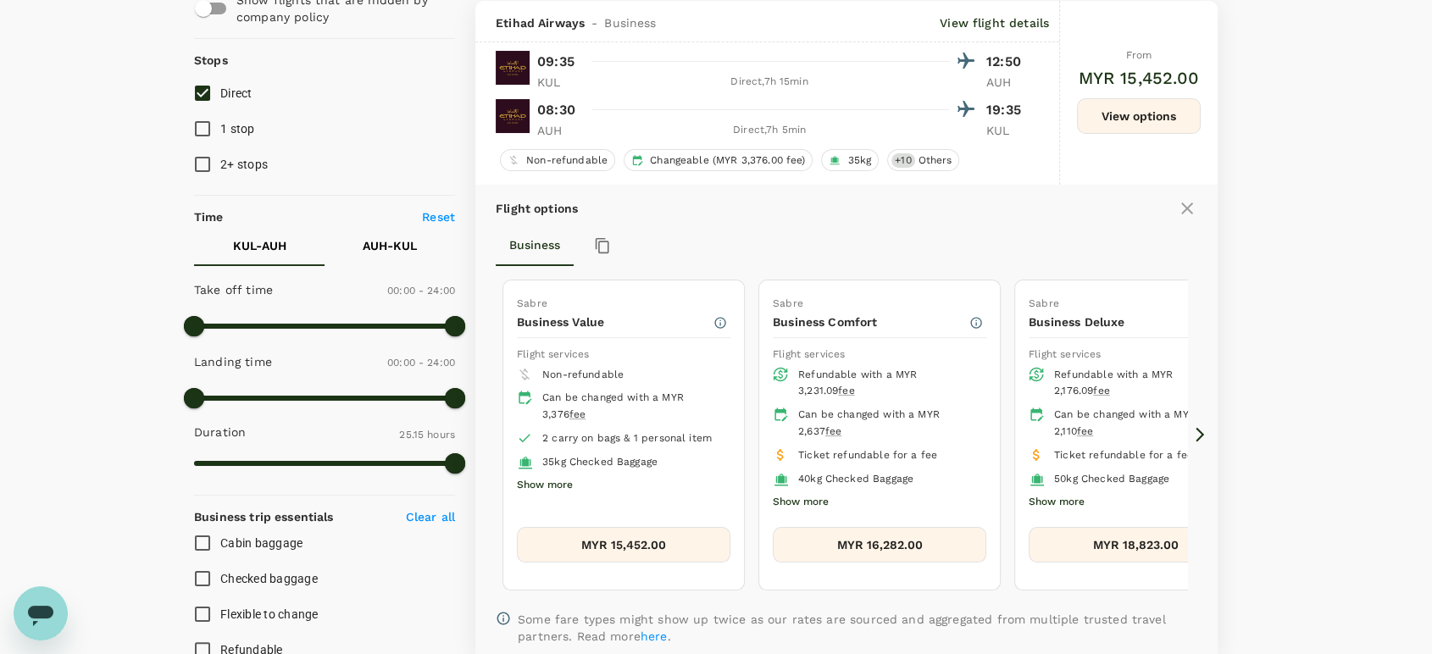
click at [1069, 496] on button "Show more" at bounding box center [1056, 502] width 56 height 22
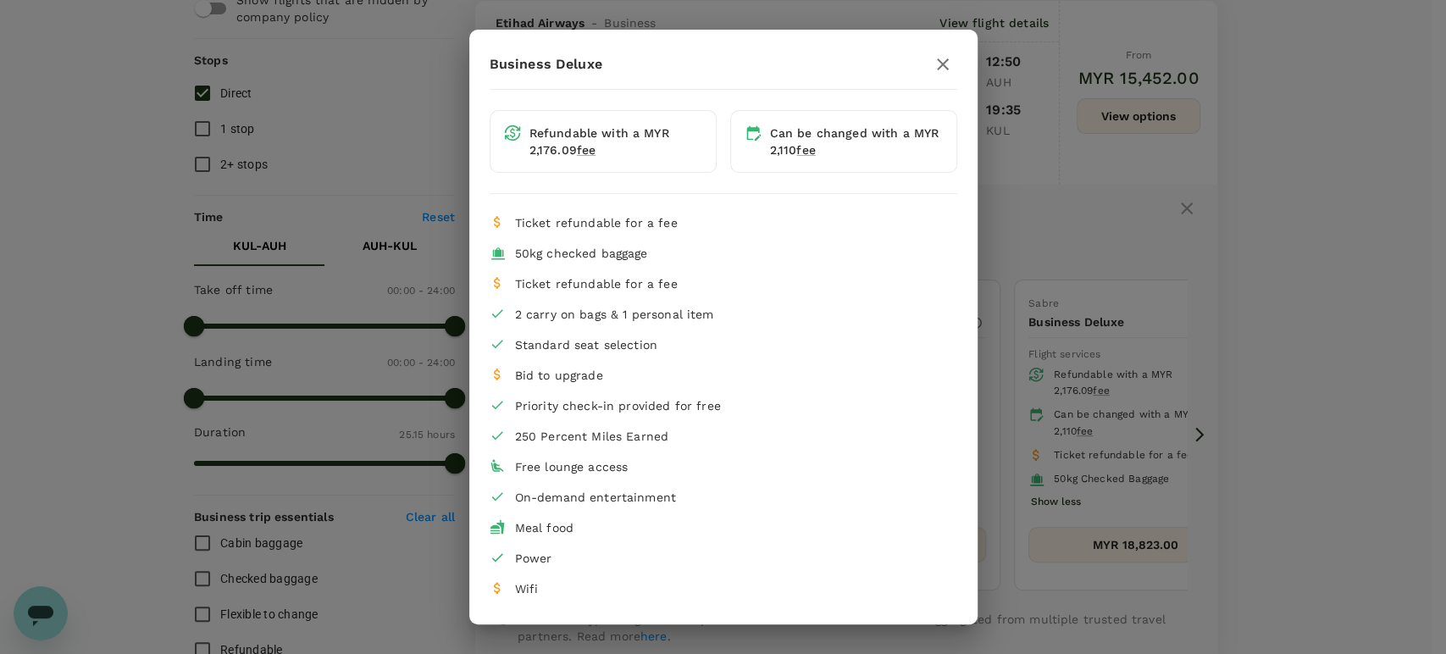
click at [935, 62] on icon "button" at bounding box center [943, 64] width 20 height 20
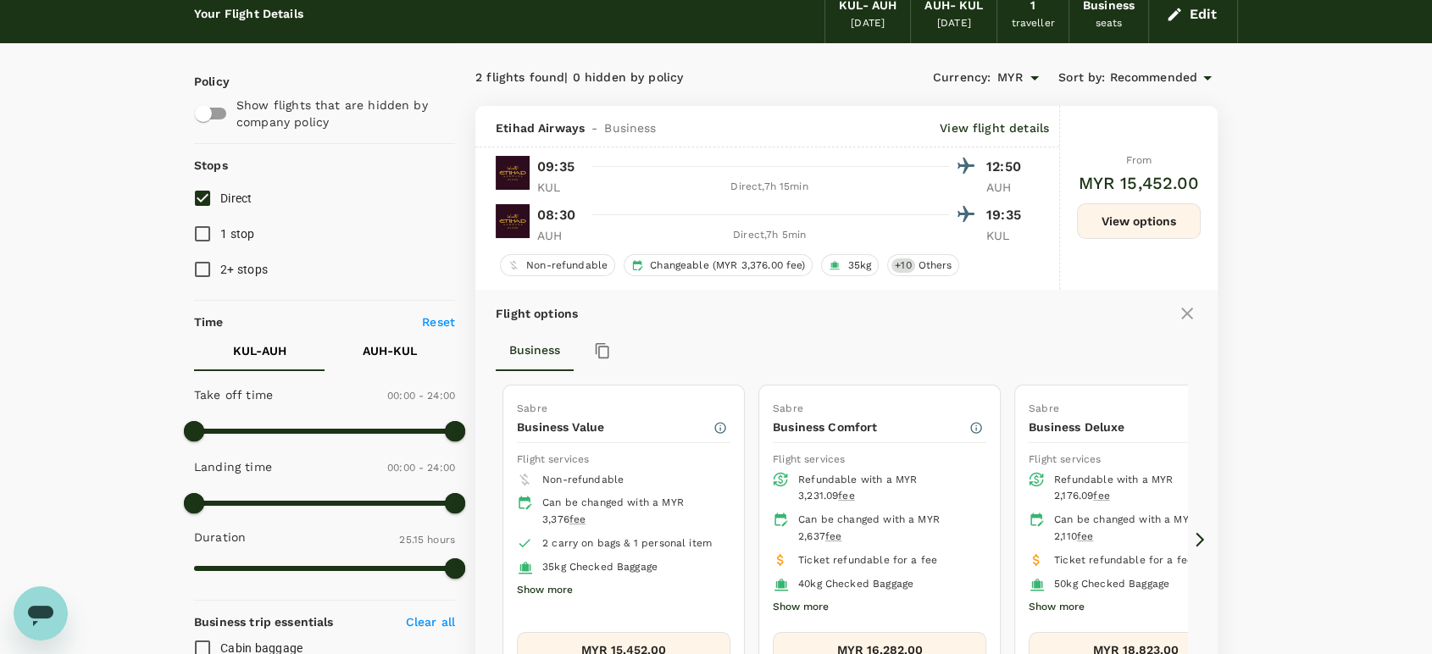
scroll to position [0, 0]
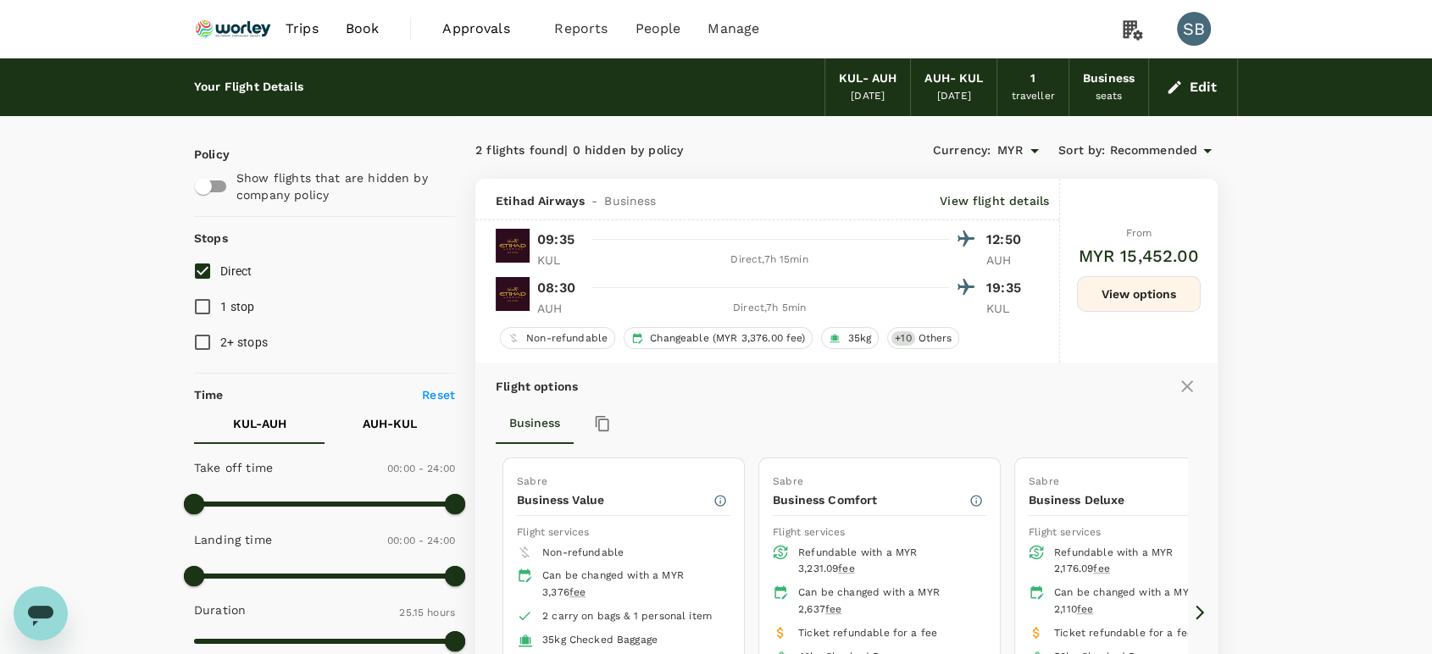
click at [217, 28] on img at bounding box center [233, 28] width 78 height 37
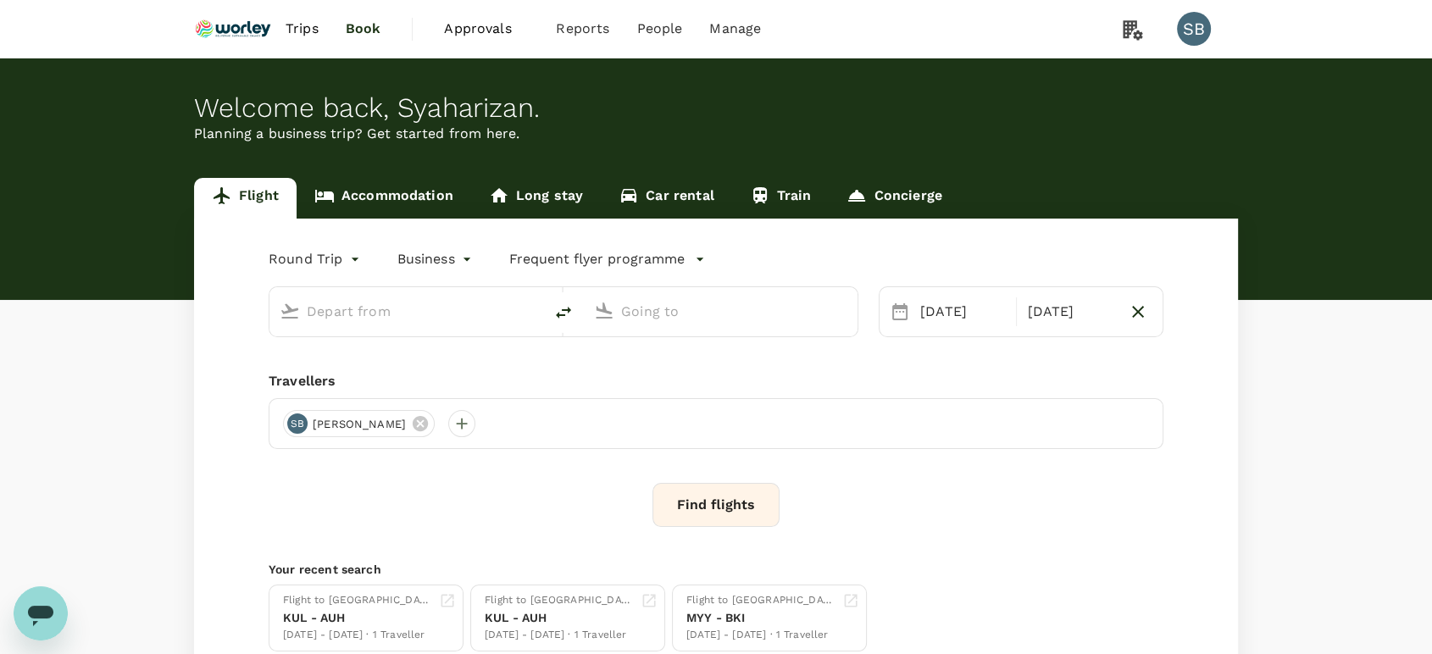
type input "Kuala Lumpur Intl ([GEOGRAPHIC_DATA])"
type input "Abu Dhabi Intl (AUH)"
type input "Kuala Lumpur Intl ([GEOGRAPHIC_DATA])"
type input "Abu Dhabi Intl (AUH)"
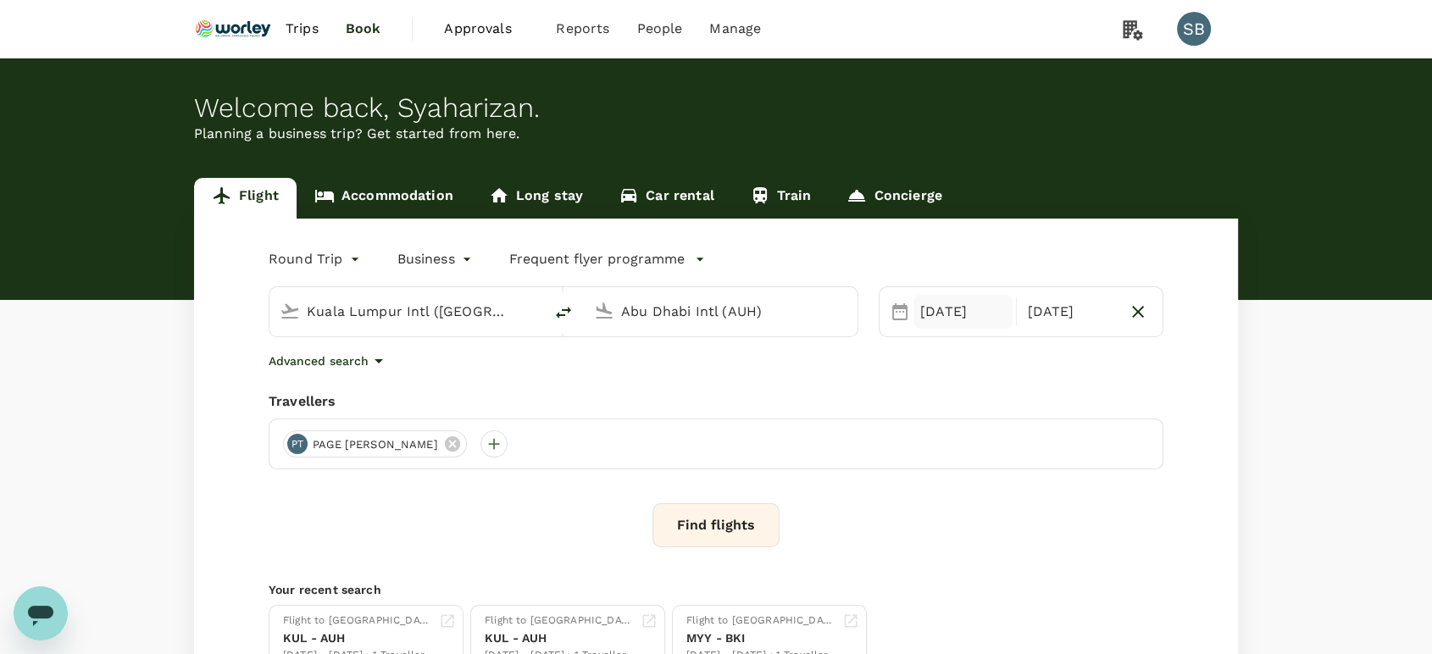
click at [932, 318] on div "[DATE]" at bounding box center [962, 312] width 99 height 34
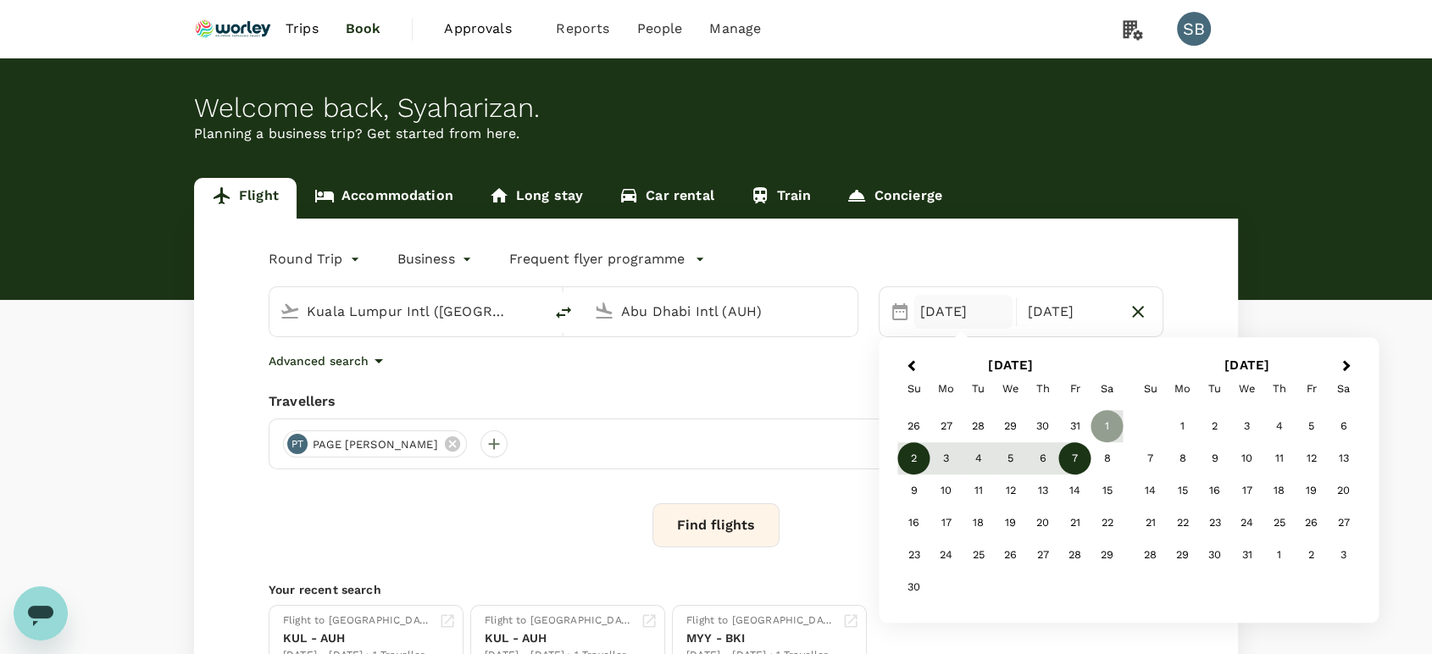
click at [898, 462] on div "2" at bounding box center [914, 459] width 32 height 32
click at [770, 480] on div "Round Trip roundtrip Business business Frequent flyer programme [GEOGRAPHIC_DAT…" at bounding box center [716, 459] width 1044 height 480
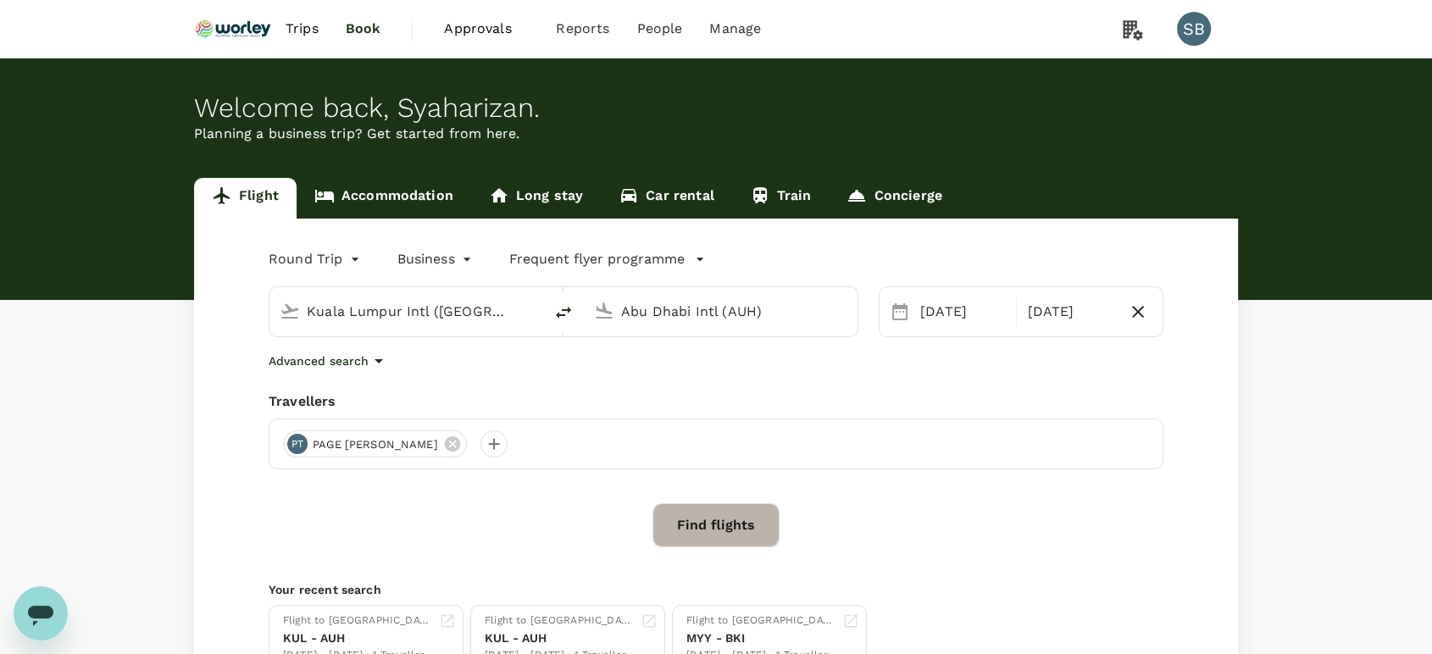
click at [714, 520] on button "Find flights" at bounding box center [715, 525] width 127 height 44
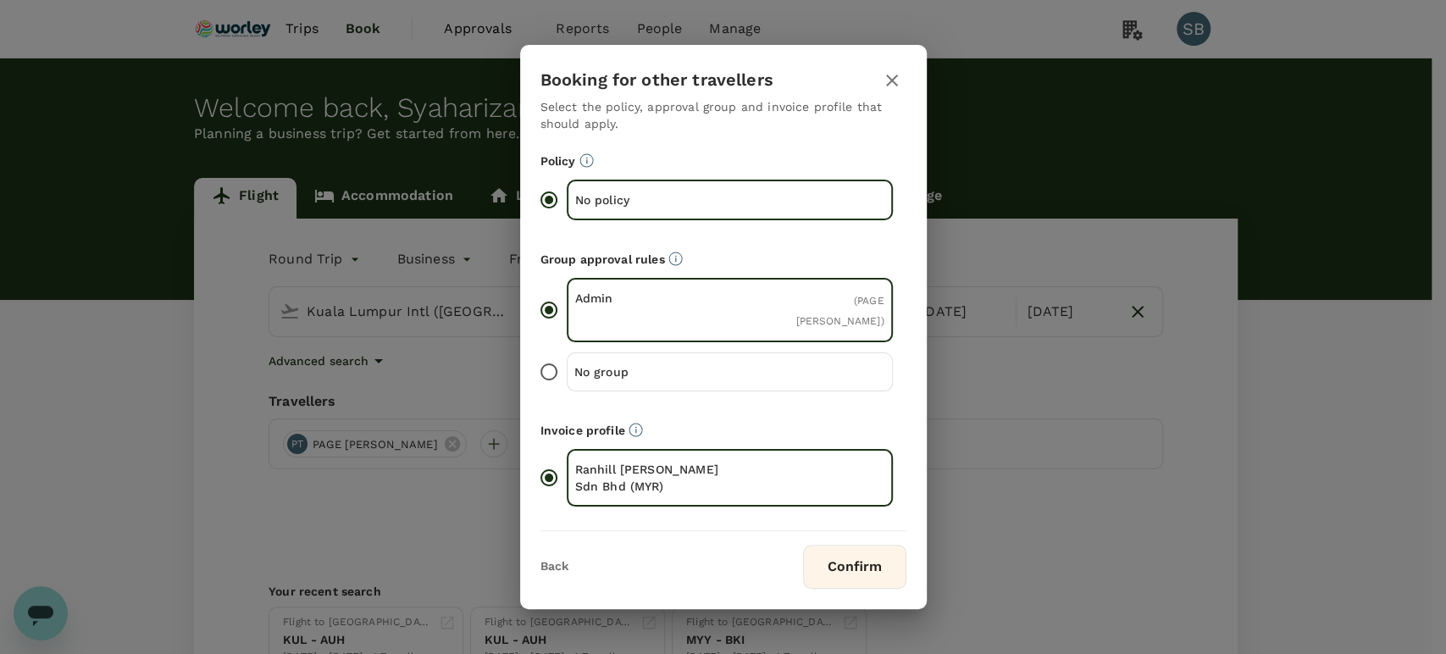
click at [864, 557] on button "Confirm" at bounding box center [854, 567] width 103 height 44
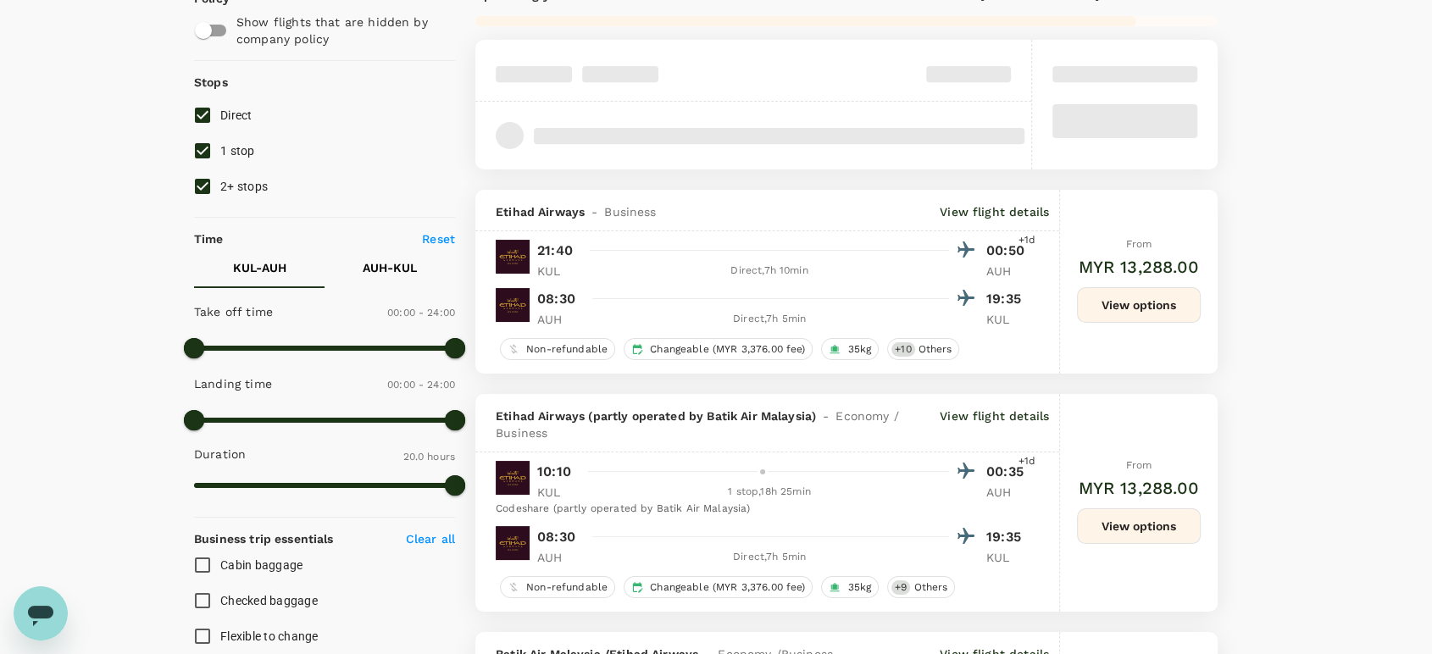
scroll to position [188, 0]
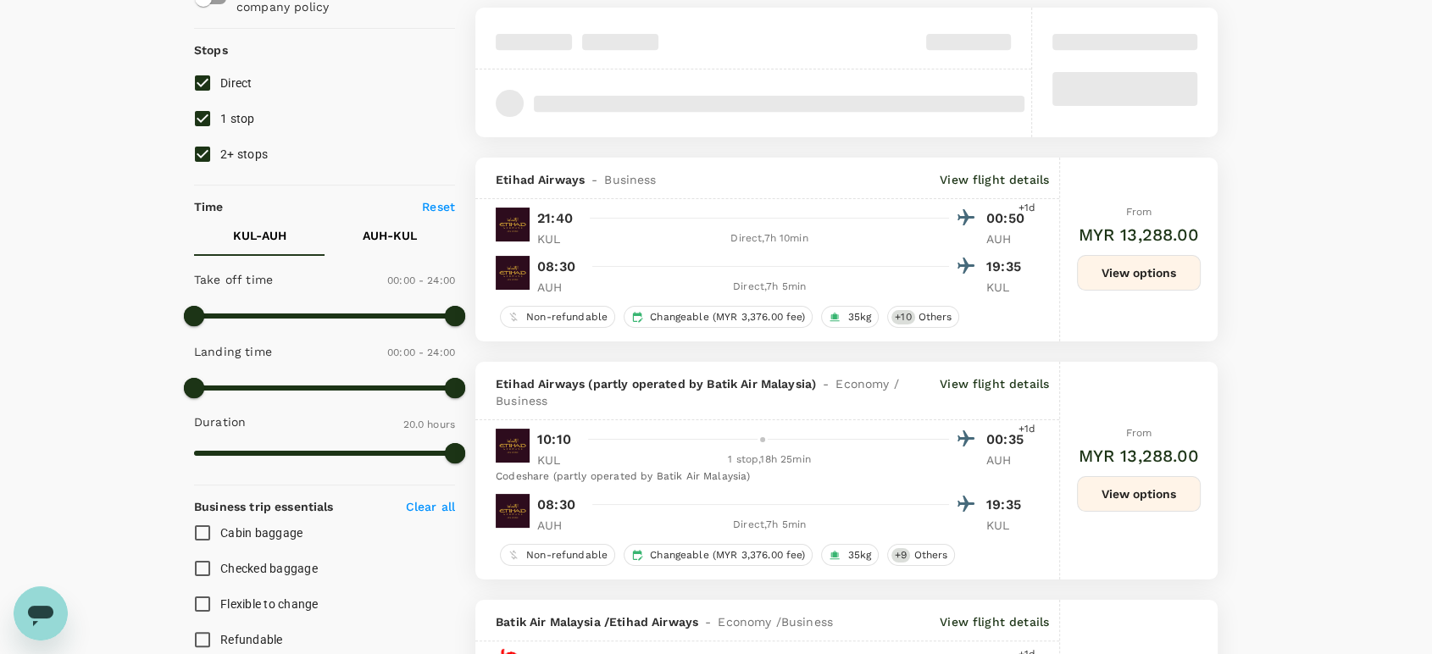
type input "1730"
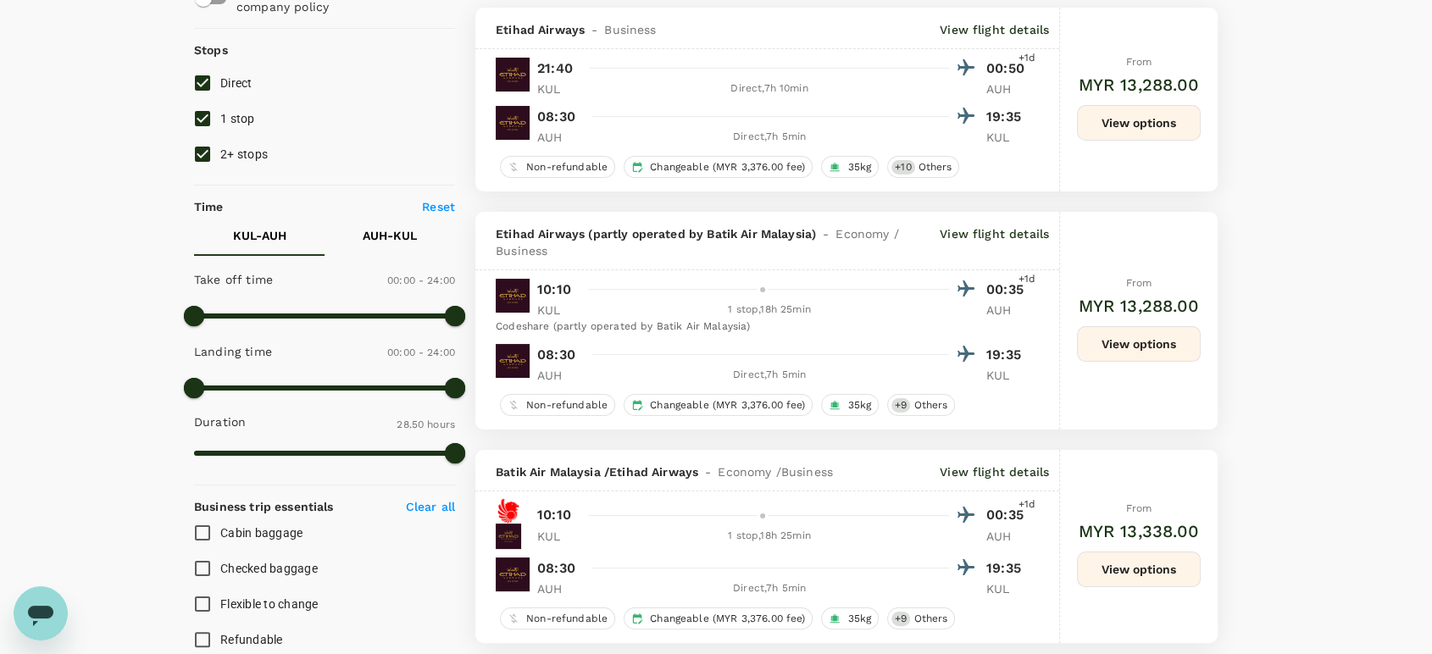
click at [192, 158] on input "2+ stops" at bounding box center [203, 154] width 36 height 36
checkbox input "false"
click at [200, 121] on input "1 stop" at bounding box center [203, 119] width 36 height 36
checkbox input "false"
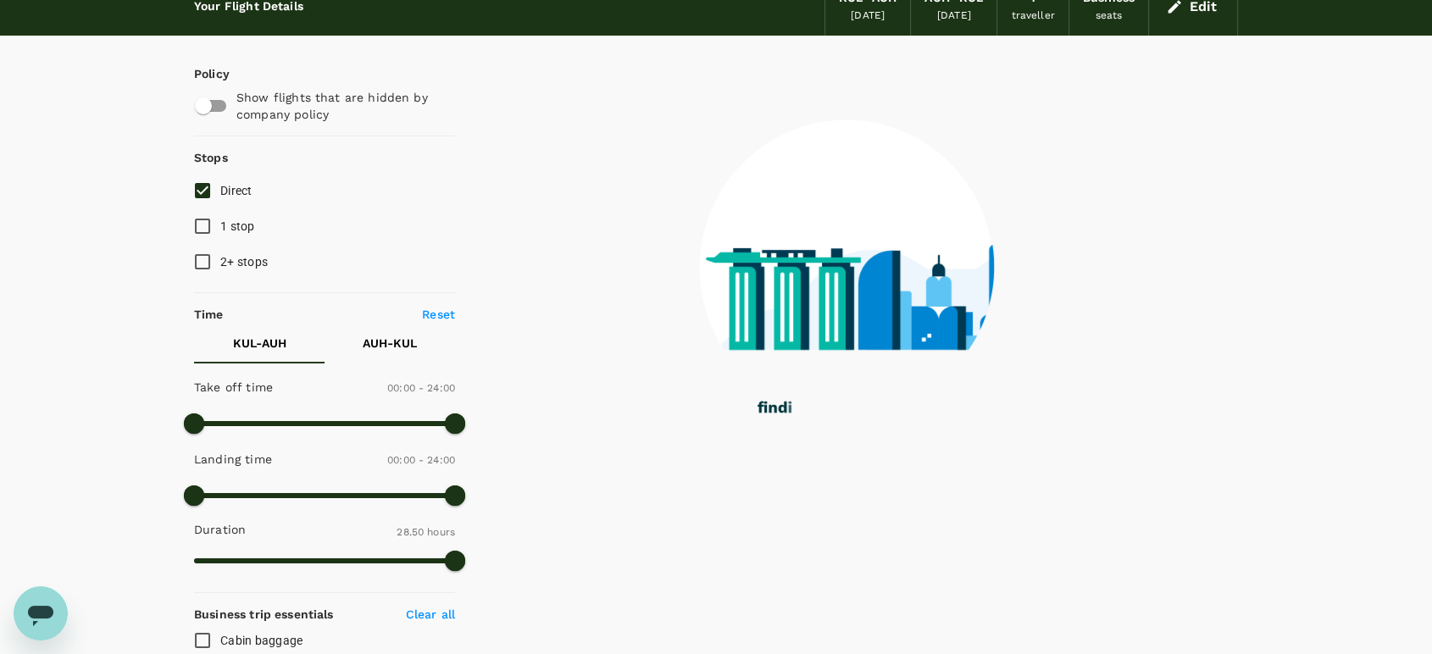
scroll to position [0, 0]
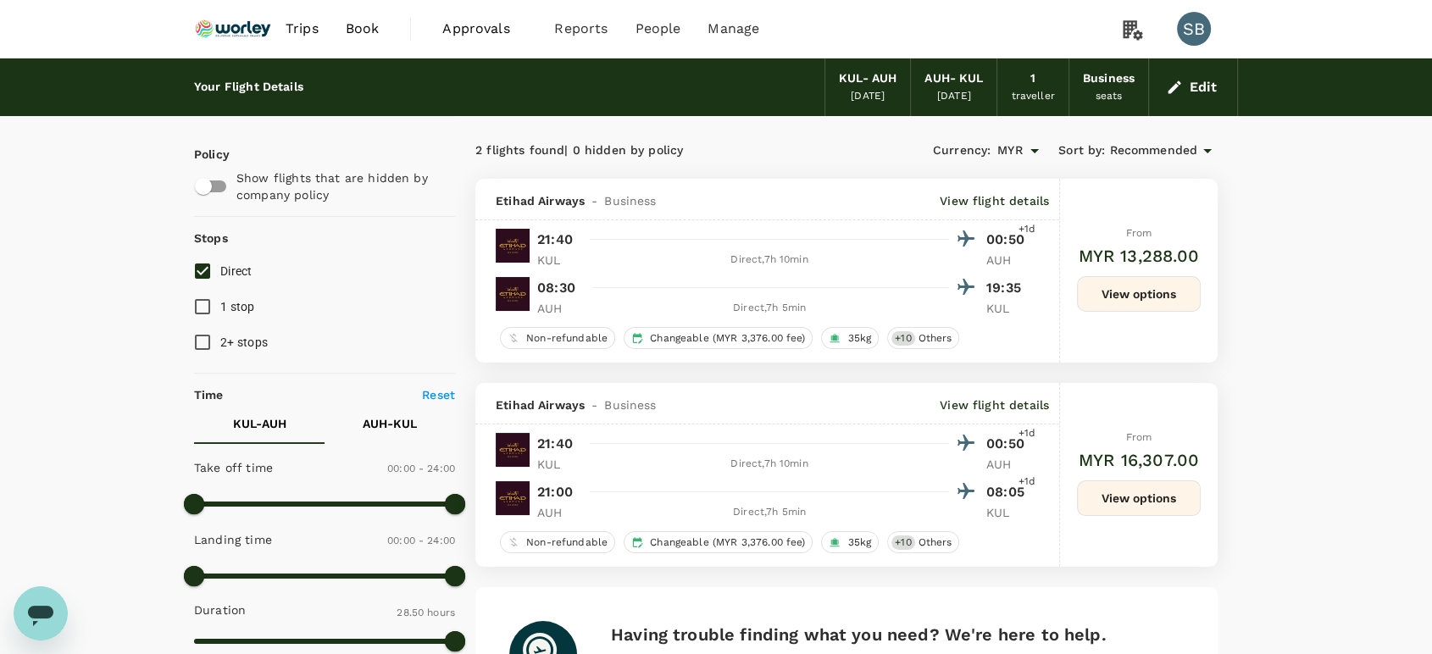
click at [246, 25] on img at bounding box center [233, 28] width 78 height 37
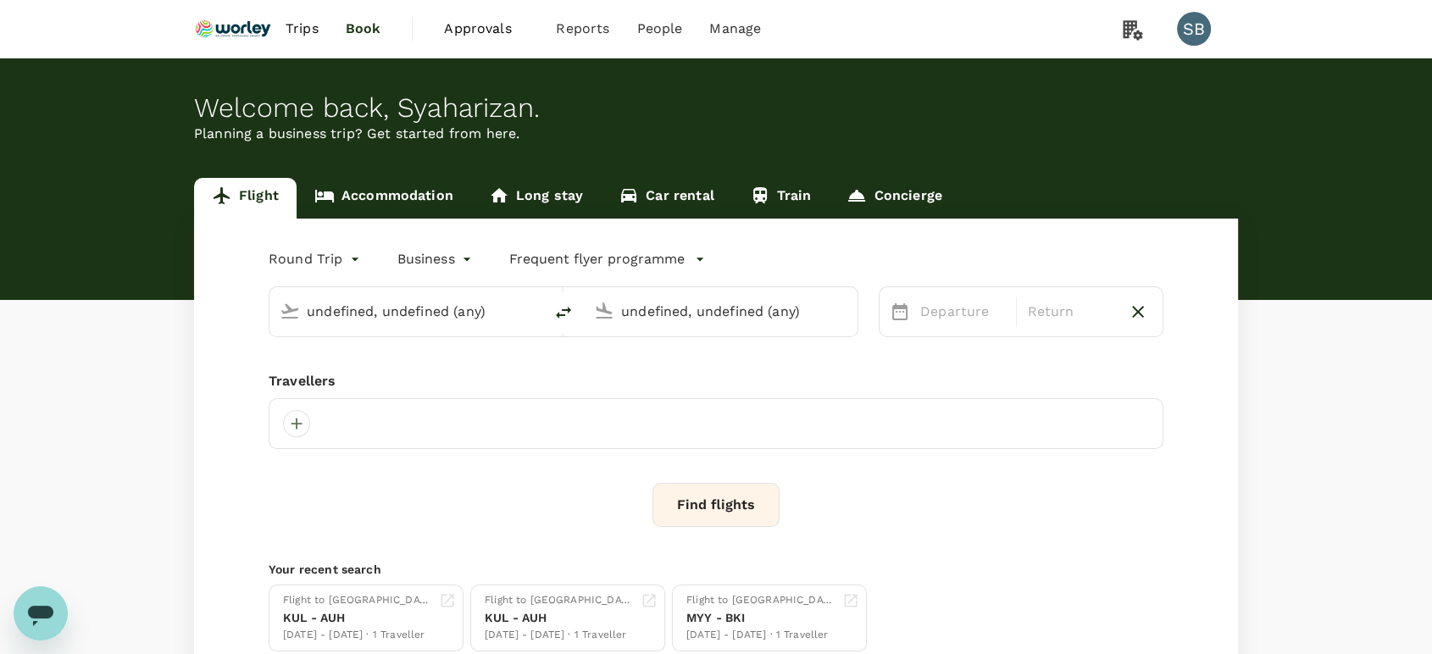
type input "Kuala Lumpur Intl ([GEOGRAPHIC_DATA])"
type input "Abu Dhabi Intl (AUH)"
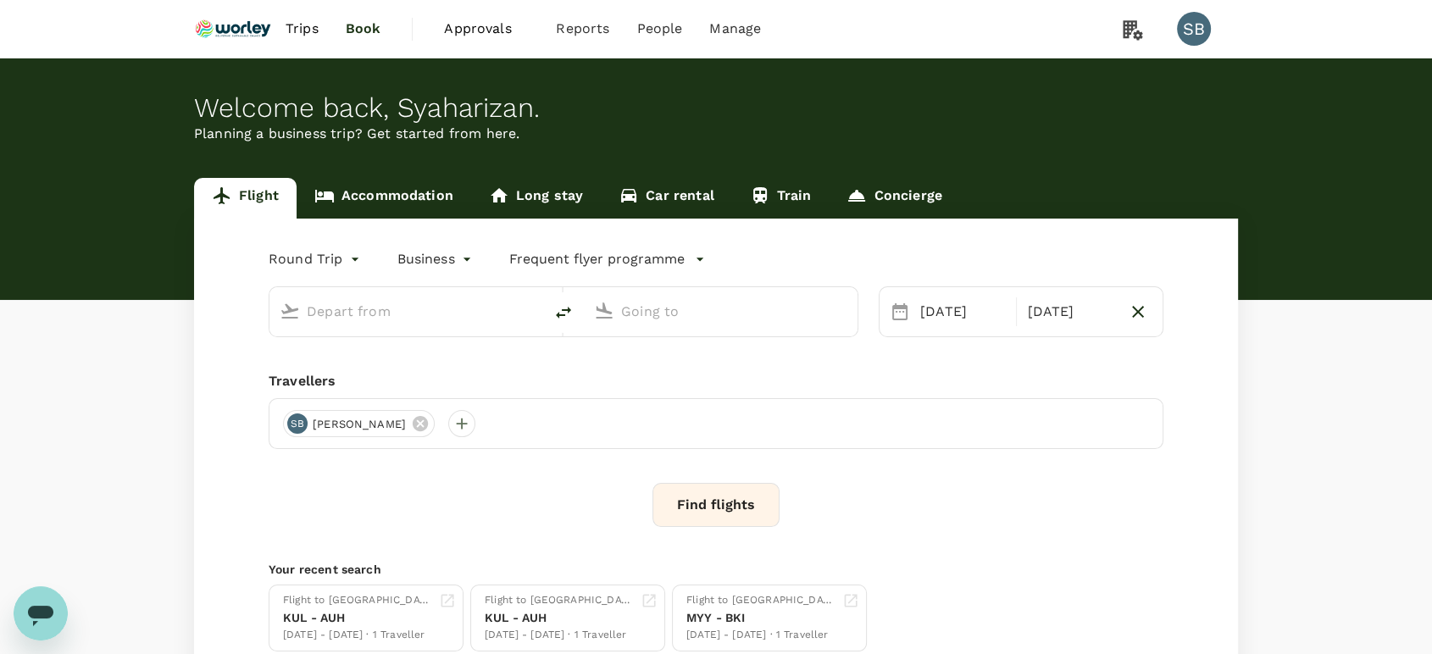
type input "Kuala Lumpur Intl ([GEOGRAPHIC_DATA])"
type input "Abu Dhabi Intl (AUH)"
type input "Kuala Lumpur Intl ([GEOGRAPHIC_DATA])"
type input "Abu Dhabi Intl (AUH)"
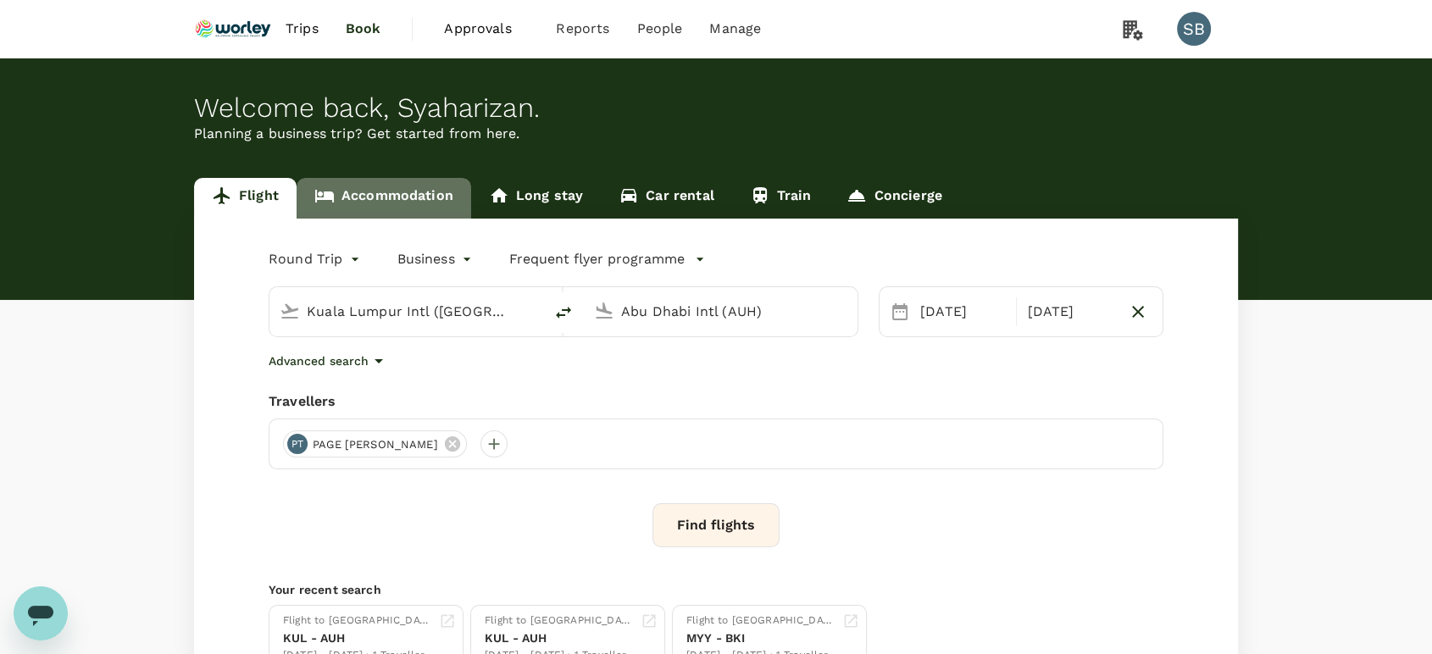
click at [415, 192] on link "Accommodation" at bounding box center [383, 198] width 174 height 41
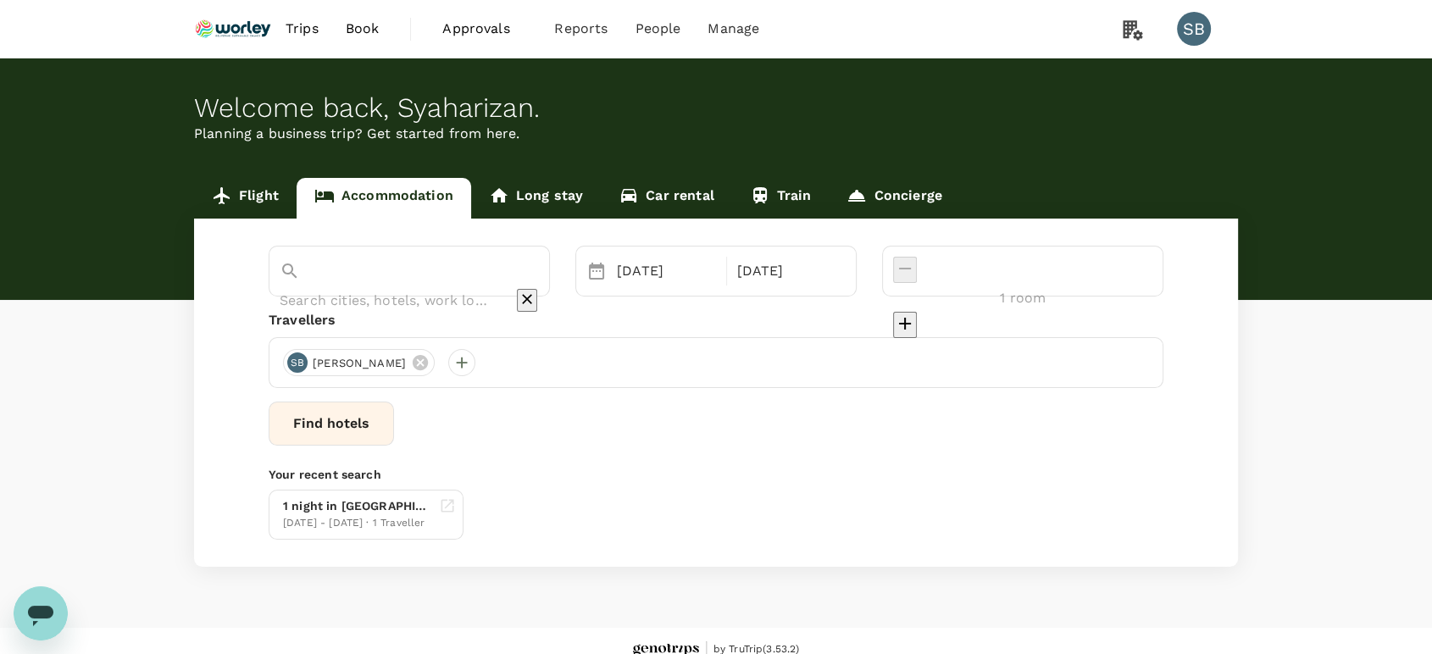
type input "Grand Margherita"
click at [428, 362] on icon at bounding box center [420, 362] width 15 height 15
click at [298, 368] on div at bounding box center [296, 362] width 27 height 27
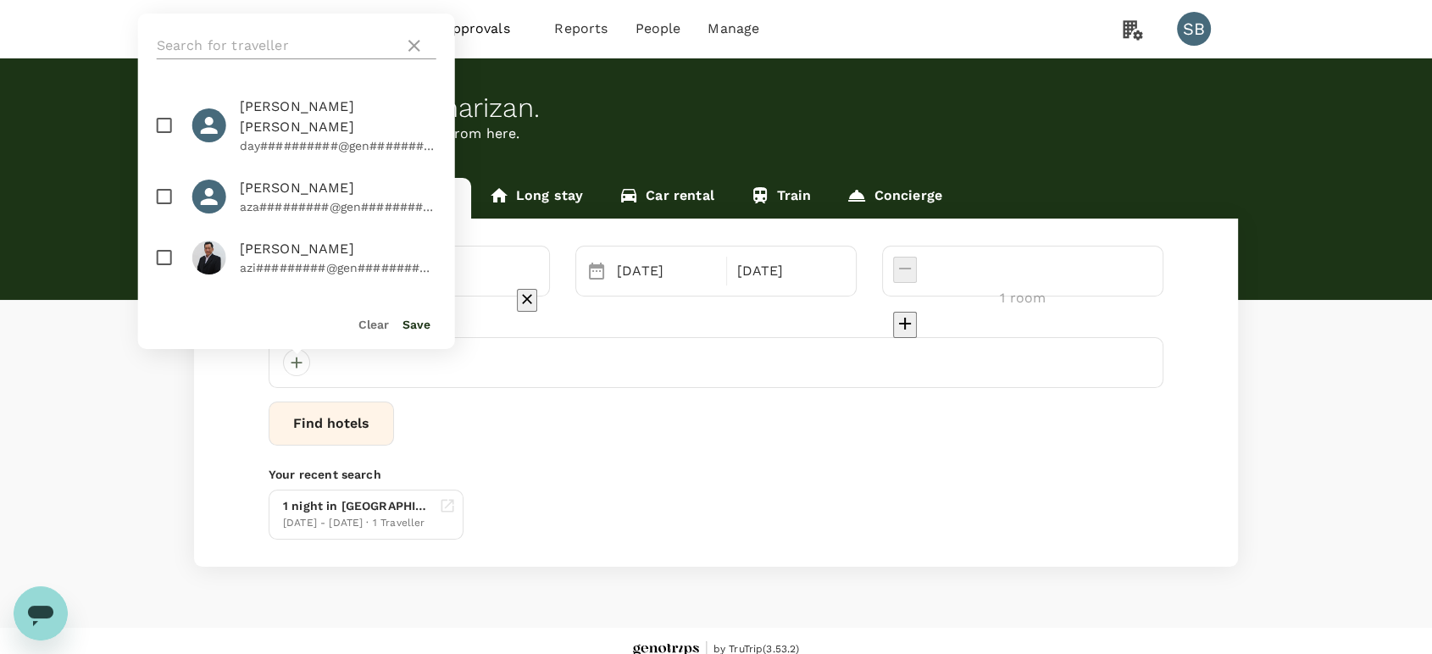
drag, startPoint x: 229, startPoint y: 45, endPoint x: 227, endPoint y: 59, distance: 14.5
click at [229, 45] on input "text" at bounding box center [277, 45] width 241 height 27
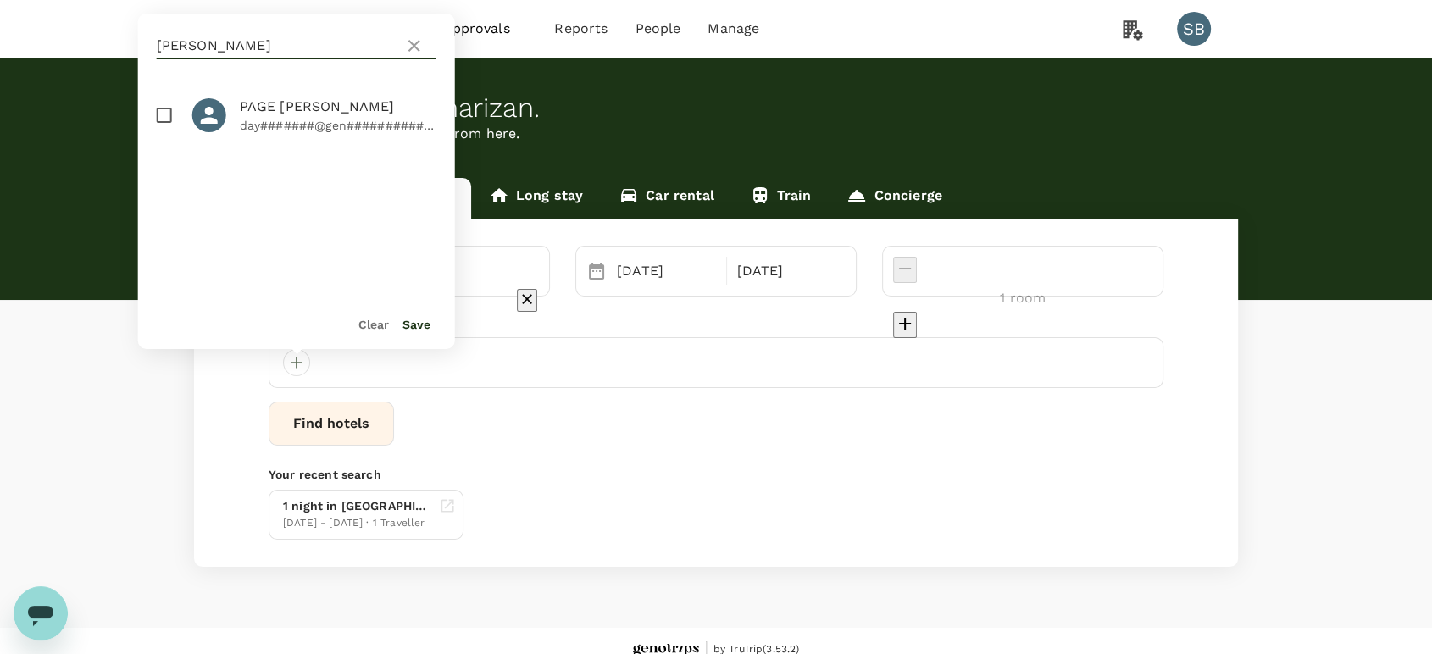
type input "[PERSON_NAME]"
click at [156, 108] on input "checkbox" at bounding box center [165, 115] width 36 height 36
checkbox input "true"
click at [420, 332] on div "Save" at bounding box center [410, 317] width 42 height 34
click at [419, 326] on button "Save" at bounding box center [416, 325] width 28 height 14
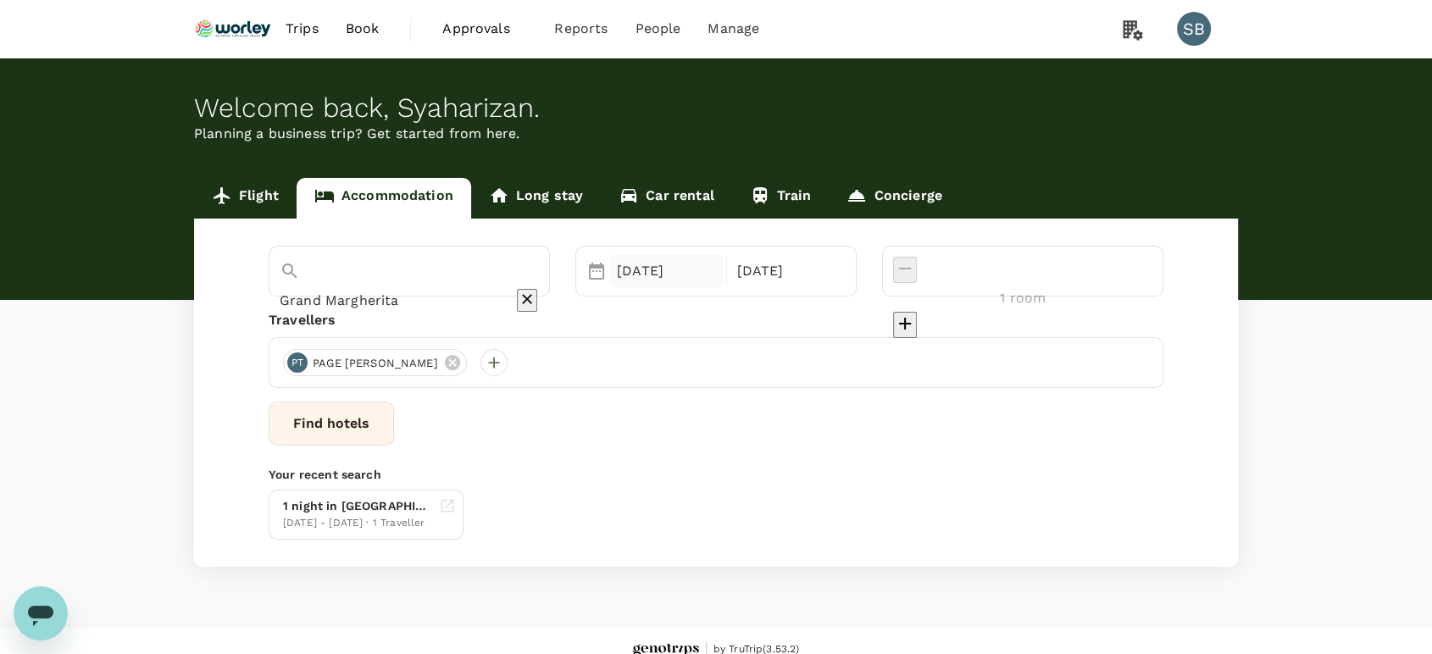
click at [713, 274] on div "[DATE]" at bounding box center [666, 271] width 113 height 34
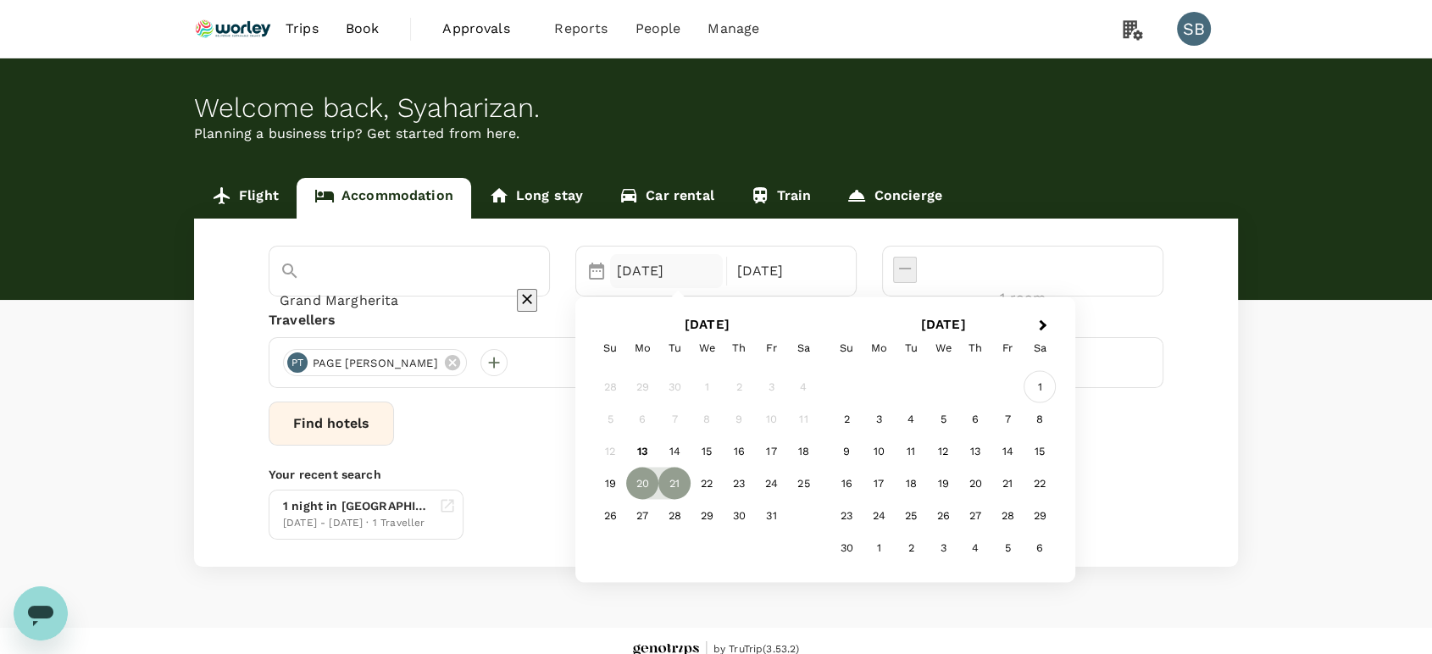
click at [1055, 385] on div "1" at bounding box center [1039, 386] width 32 height 32
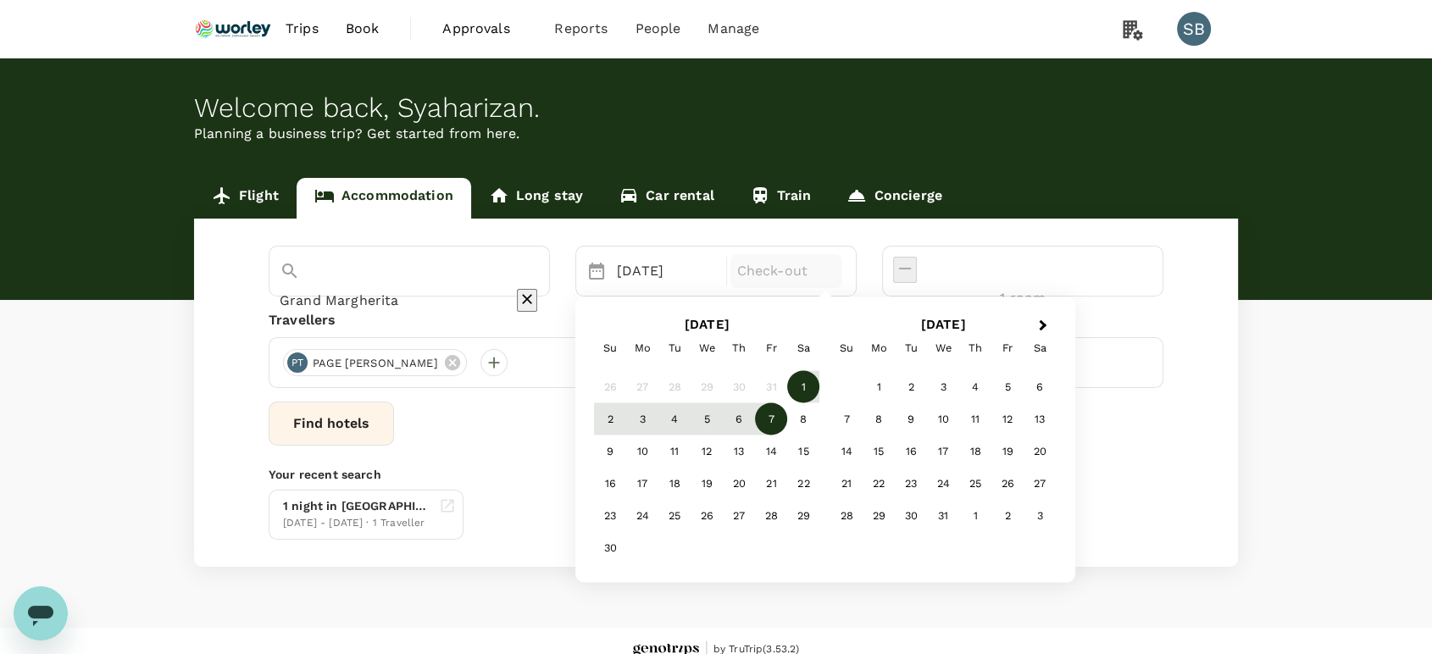
click at [787, 418] on div "7" at bounding box center [771, 418] width 32 height 32
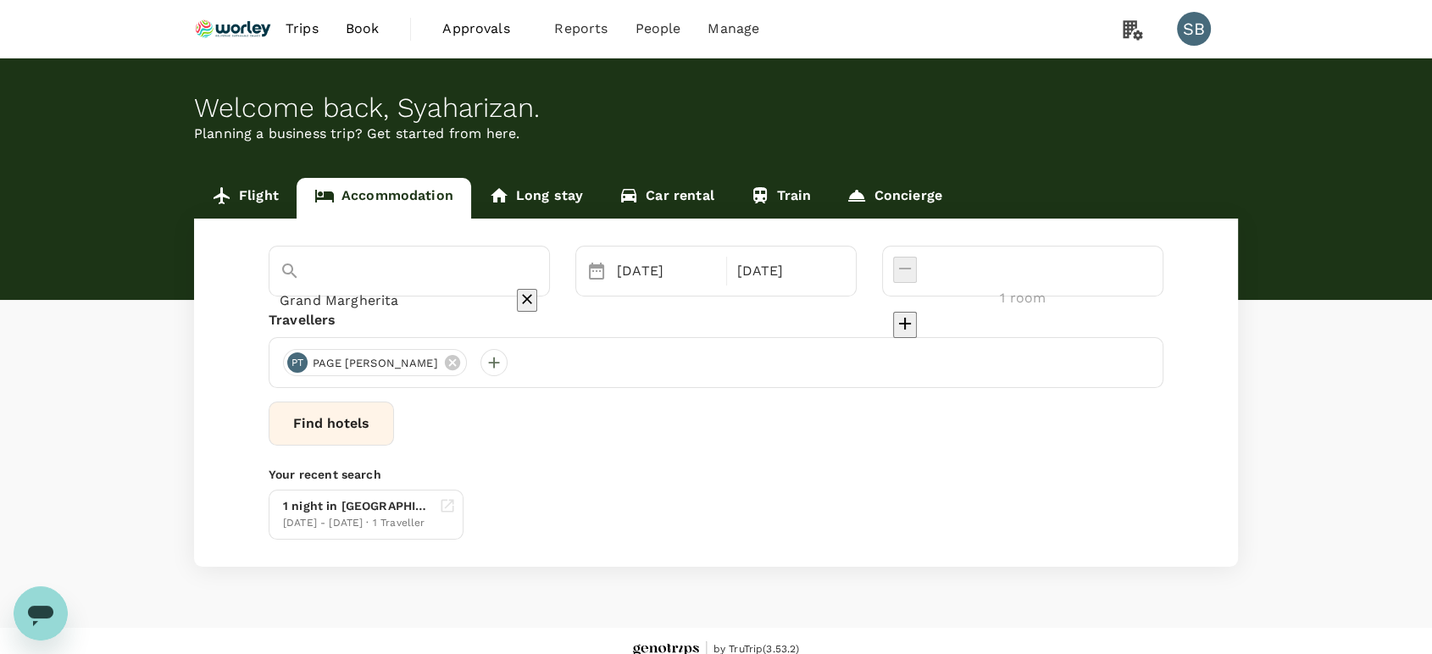
click at [394, 427] on button "Find hotels" at bounding box center [331, 424] width 125 height 44
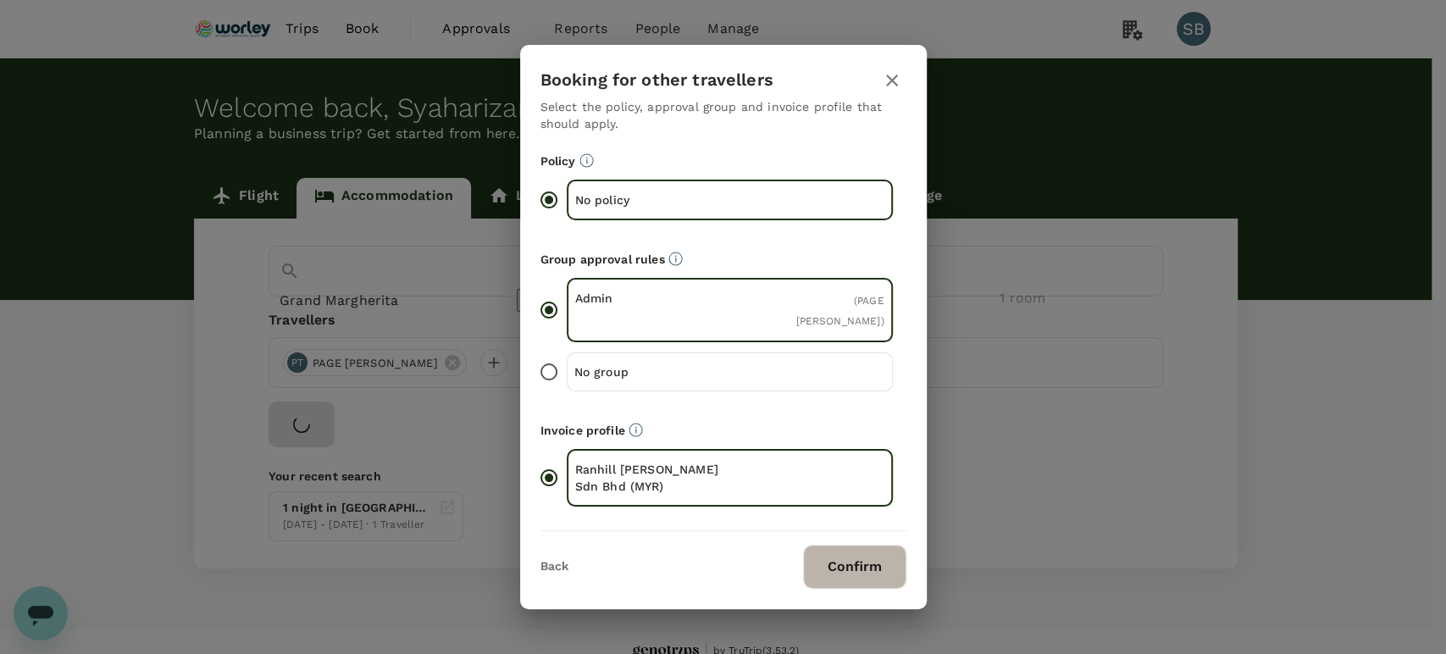
click at [851, 559] on button "Confirm" at bounding box center [854, 567] width 103 height 44
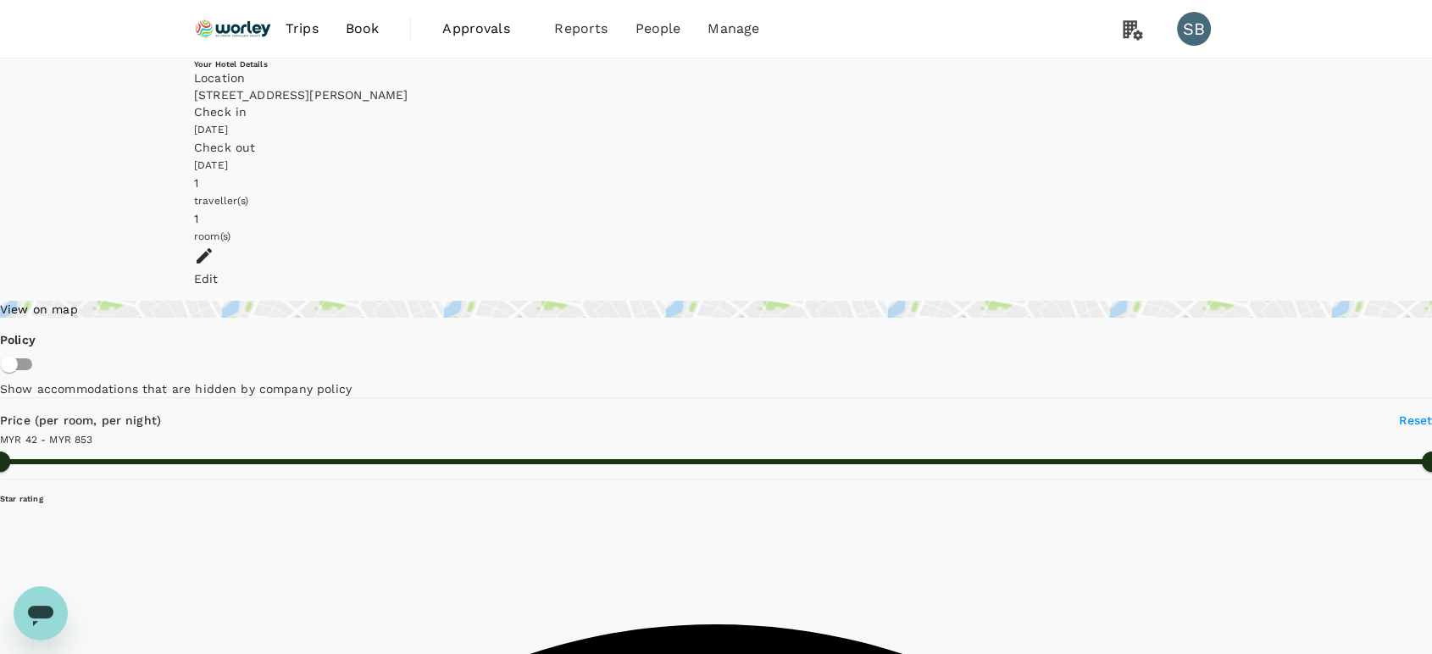
type input "852.89"
click at [240, 30] on img at bounding box center [233, 28] width 78 height 37
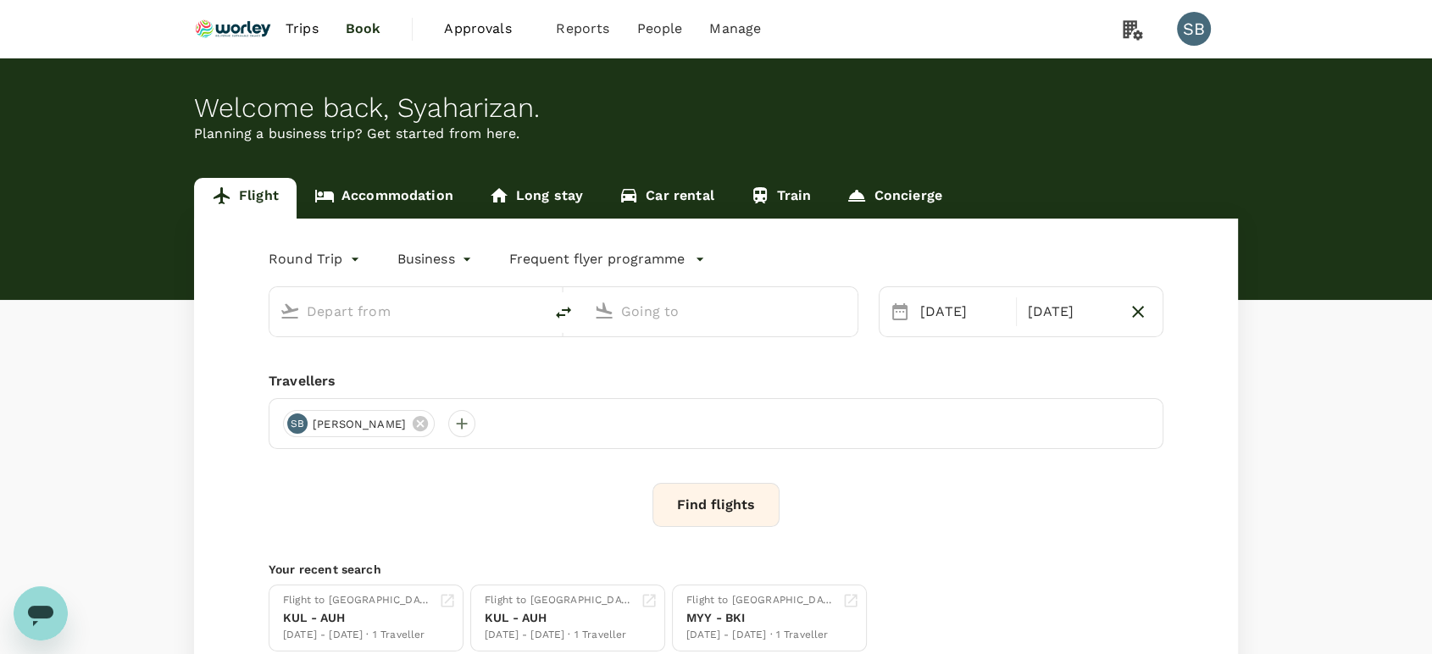
type input "Kuala Lumpur Intl ([GEOGRAPHIC_DATA])"
type input "Abu Dhabi Intl (AUH)"
click at [366, 192] on link "Accommodation" at bounding box center [383, 198] width 174 height 41
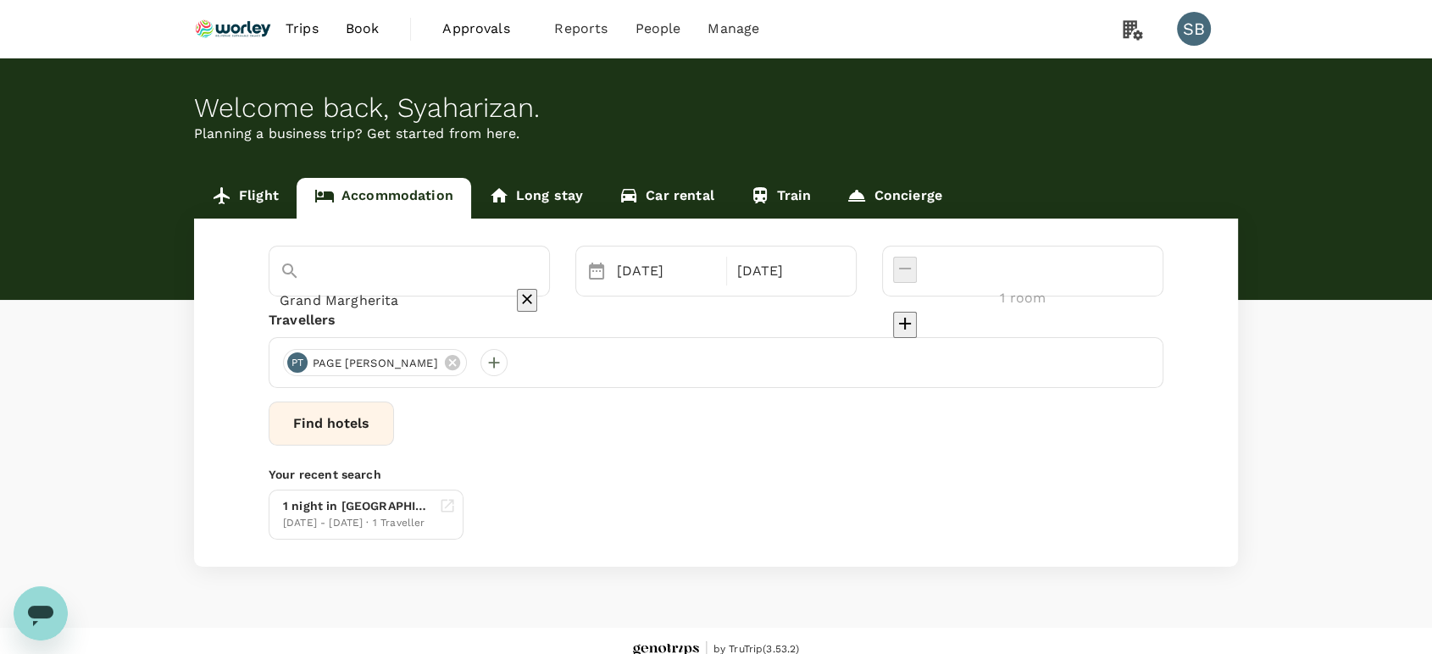
click at [532, 295] on icon "Clear" at bounding box center [527, 300] width 10 height 10
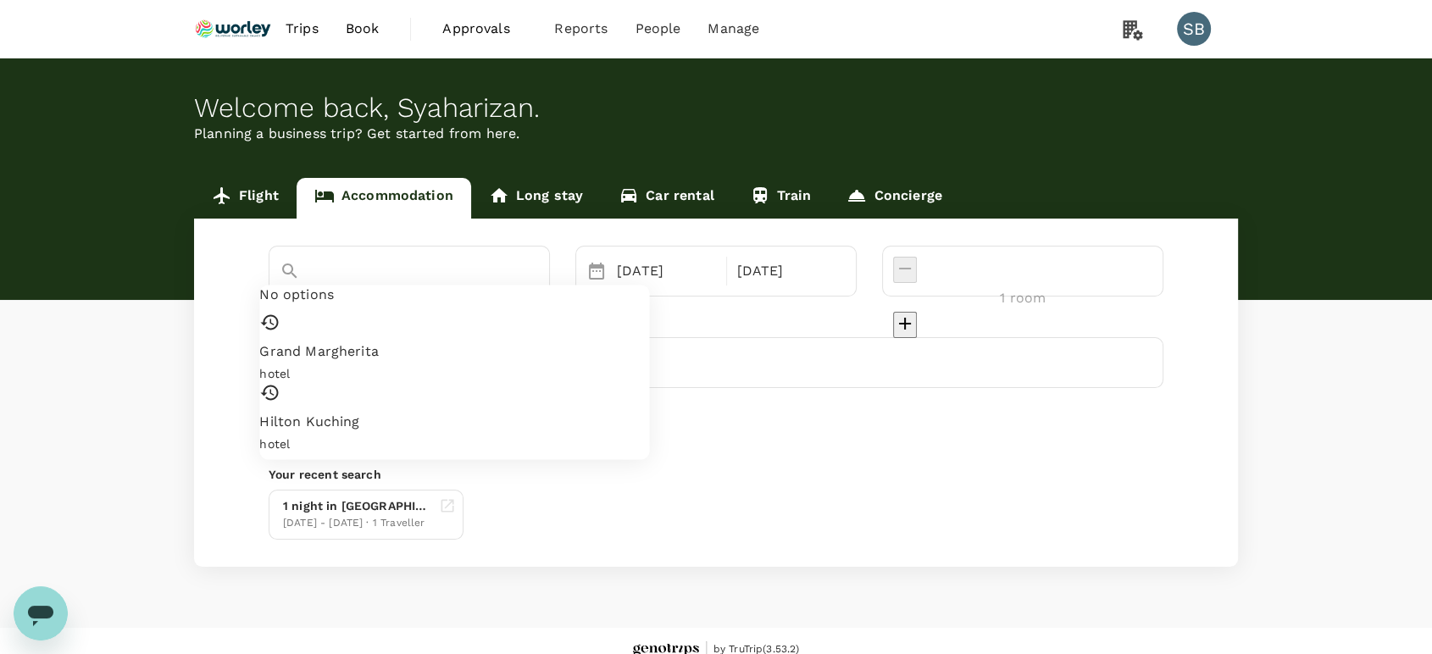
click at [485, 287] on input "text" at bounding box center [386, 300] width 212 height 26
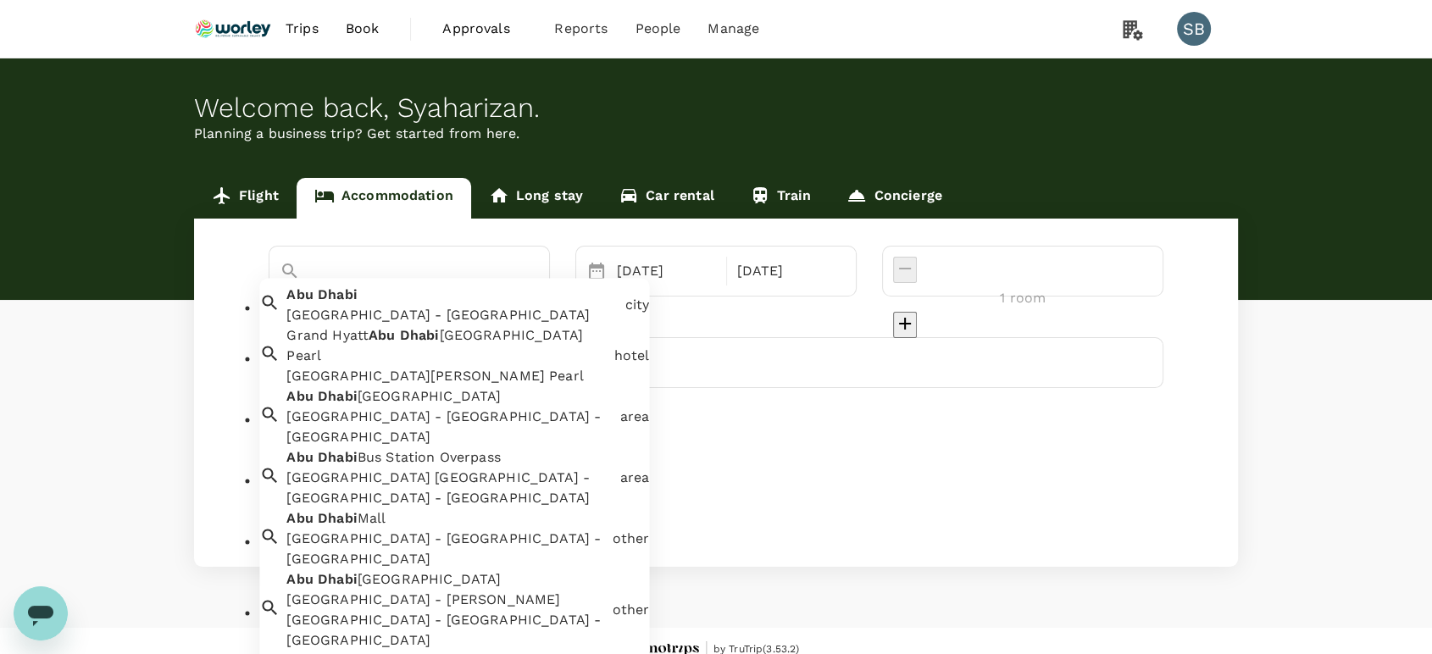
click at [491, 287] on input "[GEOGRAPHIC_DATA]" at bounding box center [386, 300] width 212 height 26
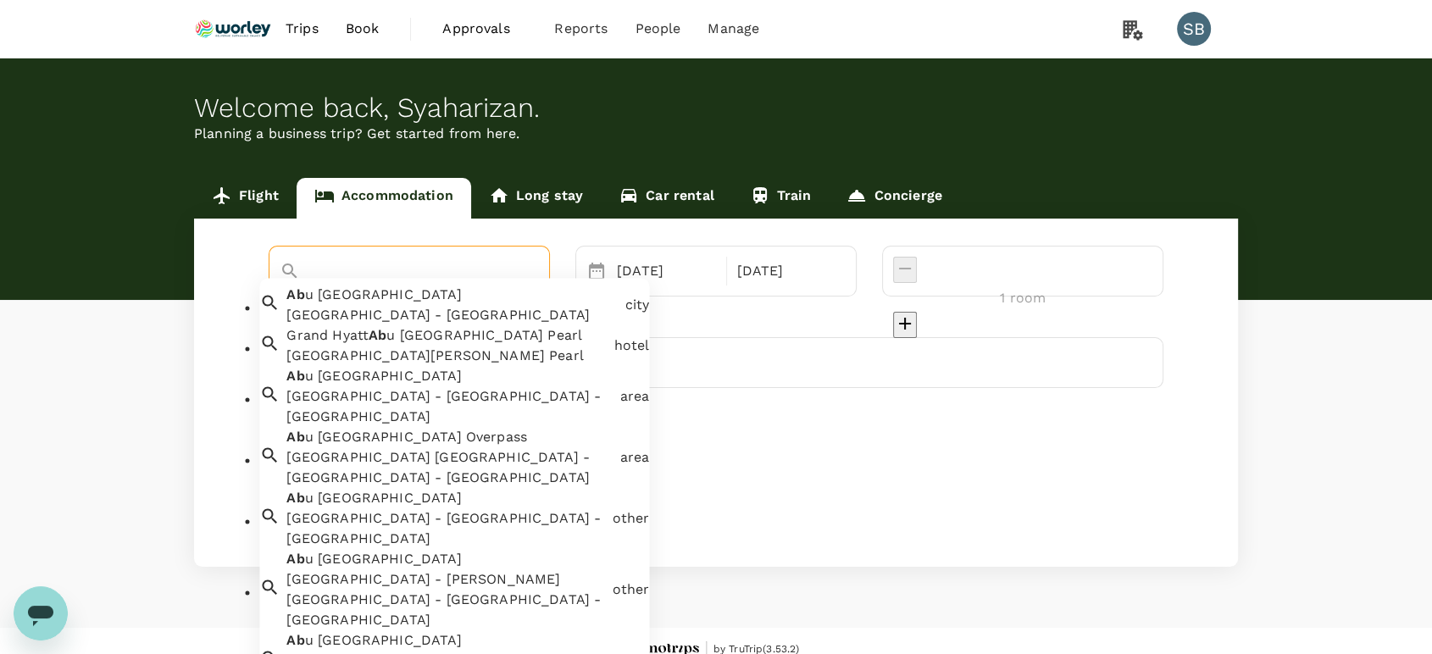
type input "a"
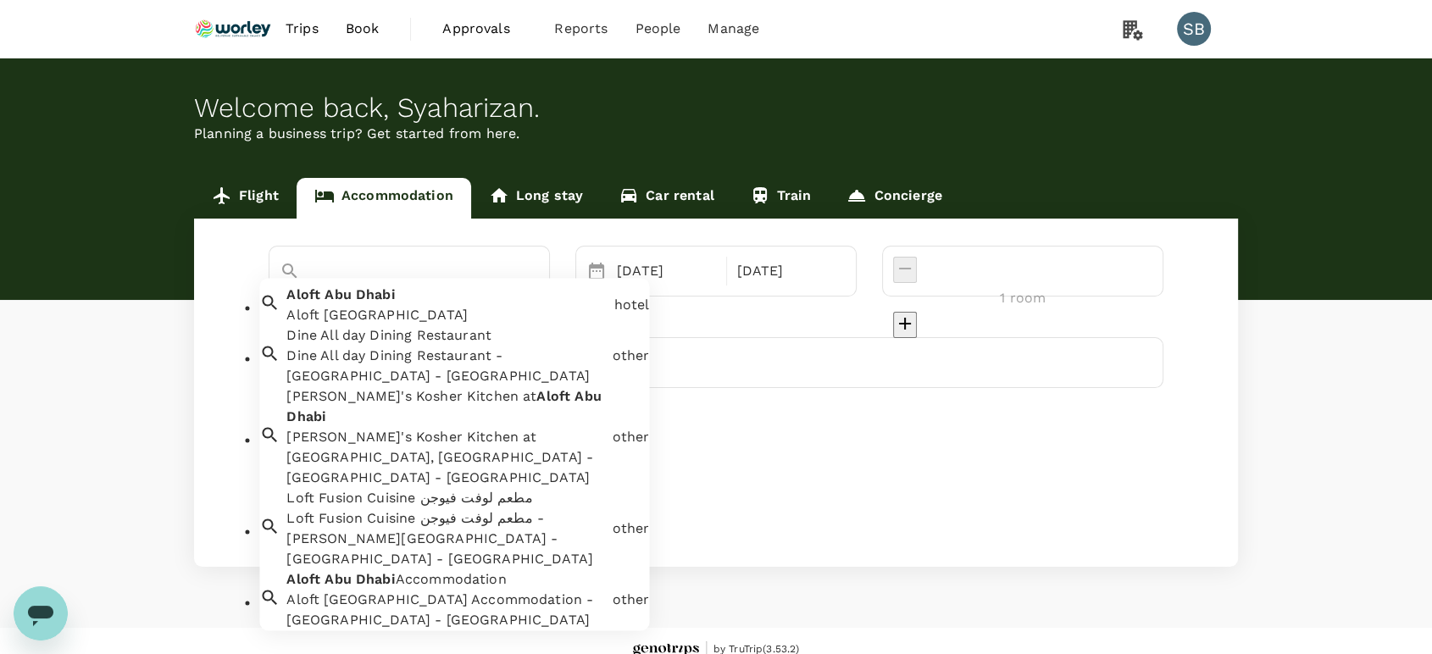
click at [513, 326] on li "[GEOGRAPHIC_DATA] [GEOGRAPHIC_DATA]" at bounding box center [454, 302] width 390 height 47
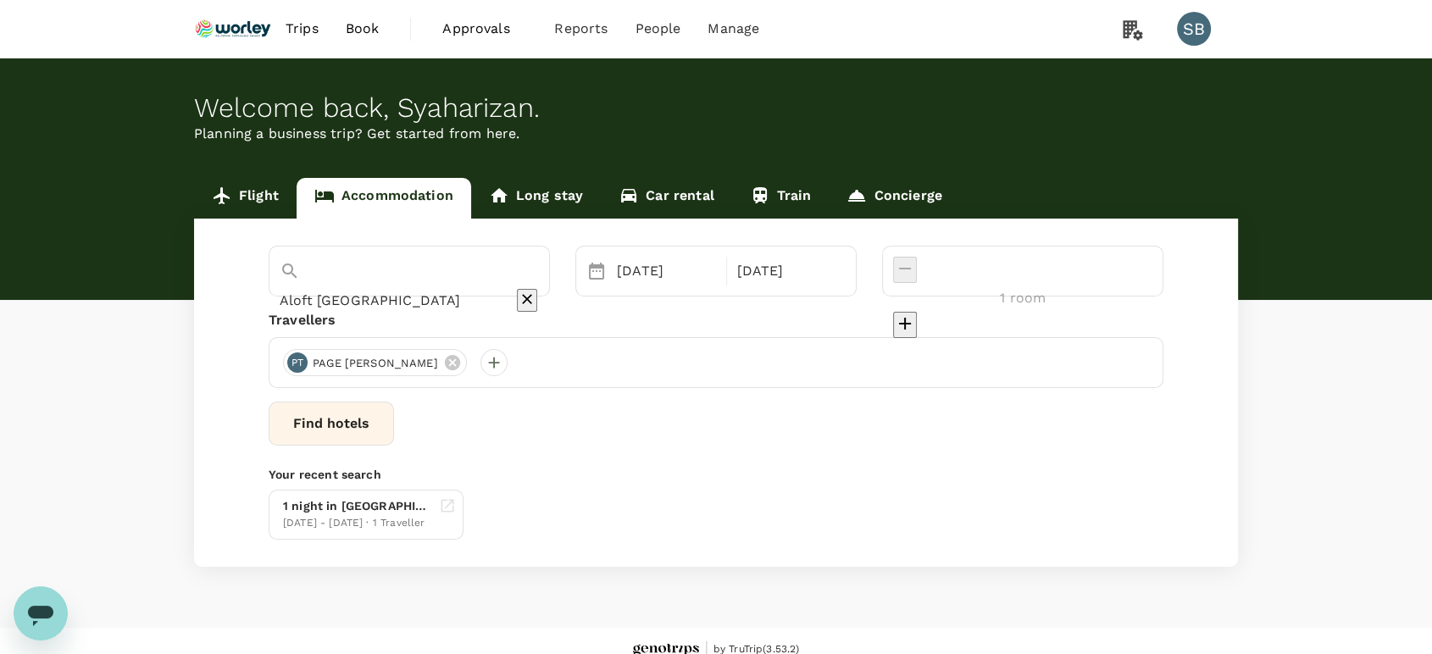
type input "Aloft [GEOGRAPHIC_DATA]"
click at [394, 423] on button "Find hotels" at bounding box center [331, 424] width 125 height 44
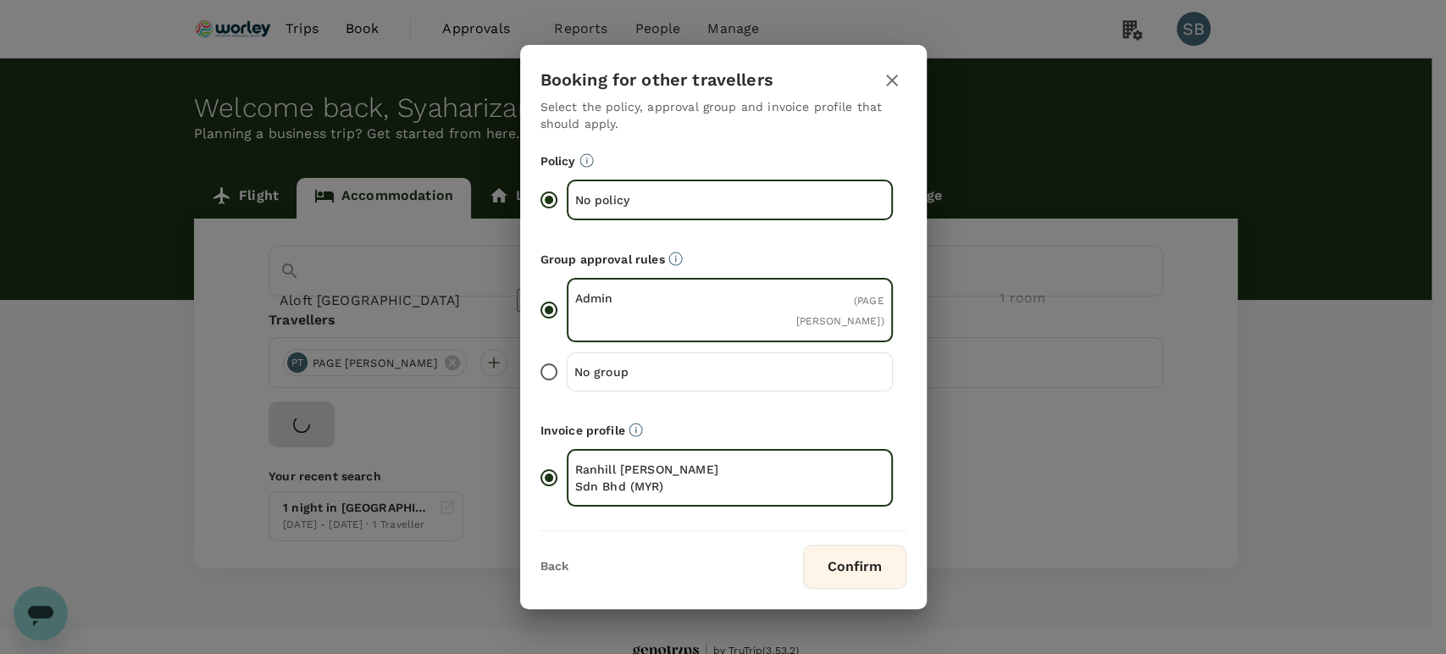
click at [847, 568] on button "Confirm" at bounding box center [854, 567] width 103 height 44
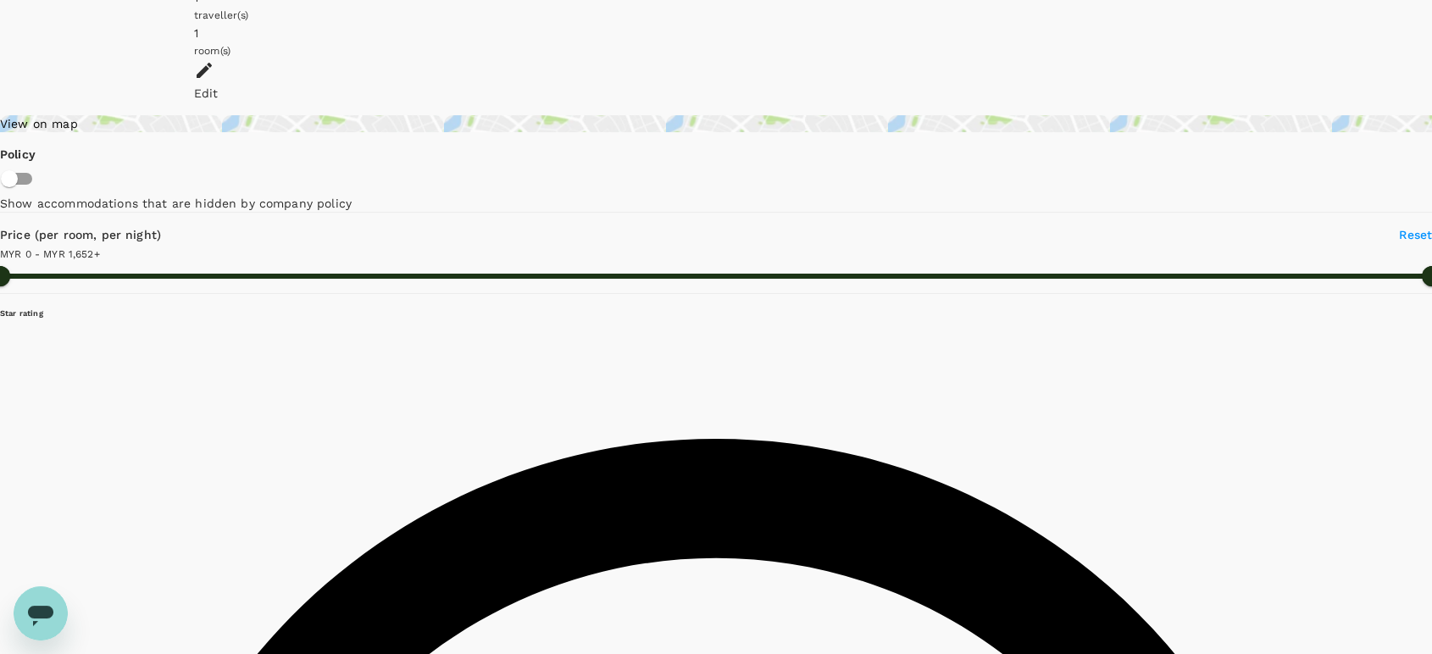
scroll to position [188, 0]
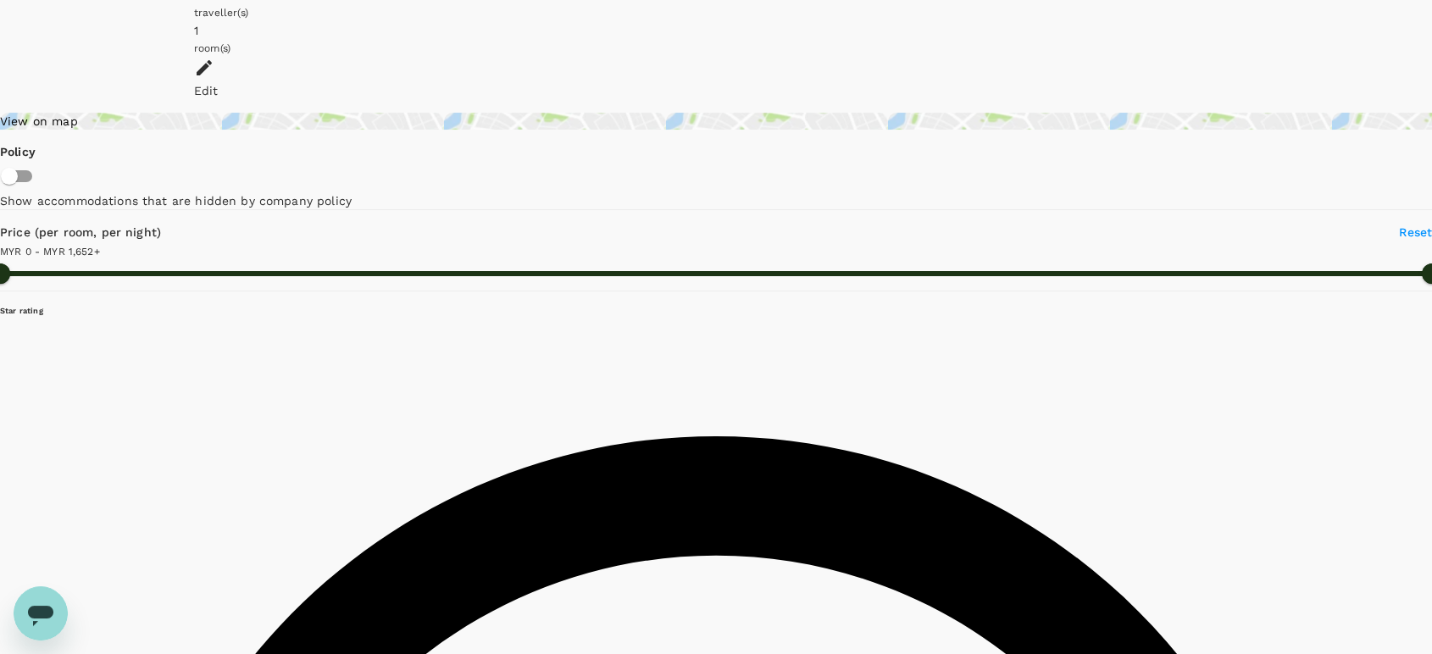
drag, startPoint x: 888, startPoint y: 286, endPoint x: 687, endPoint y: 277, distance: 201.0
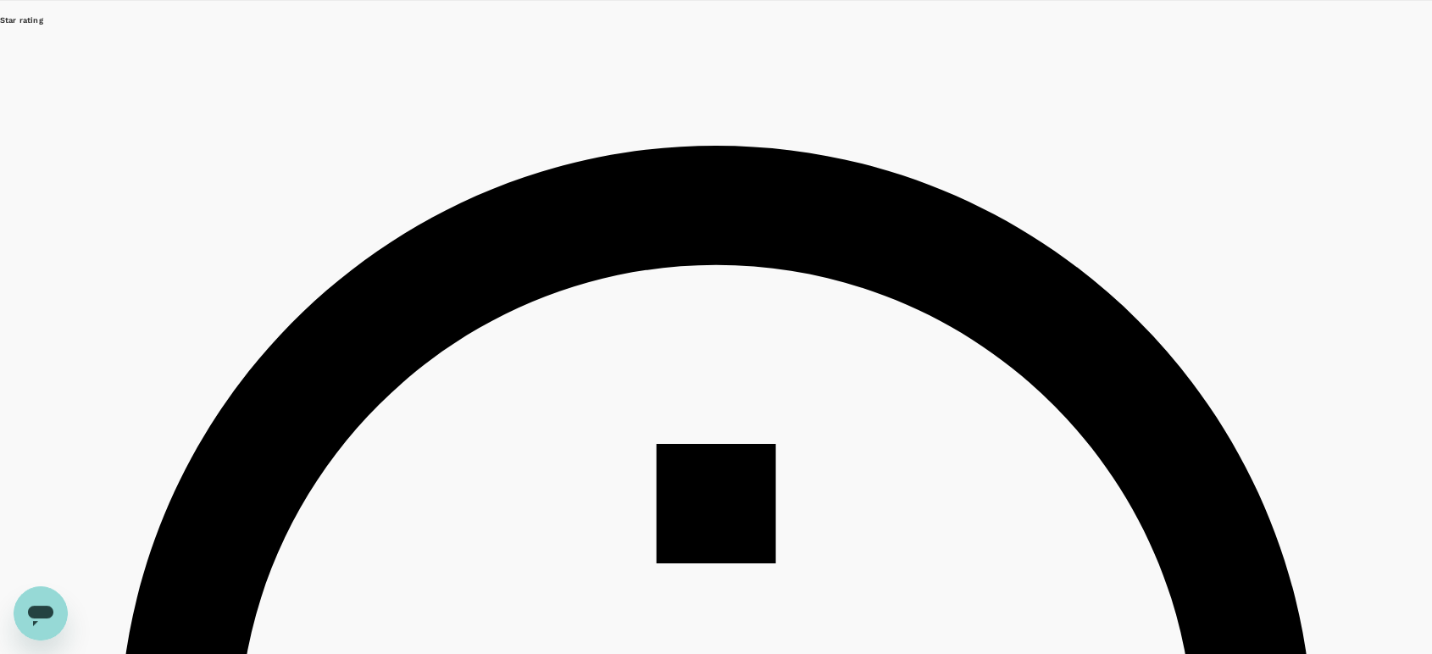
scroll to position [385, 0]
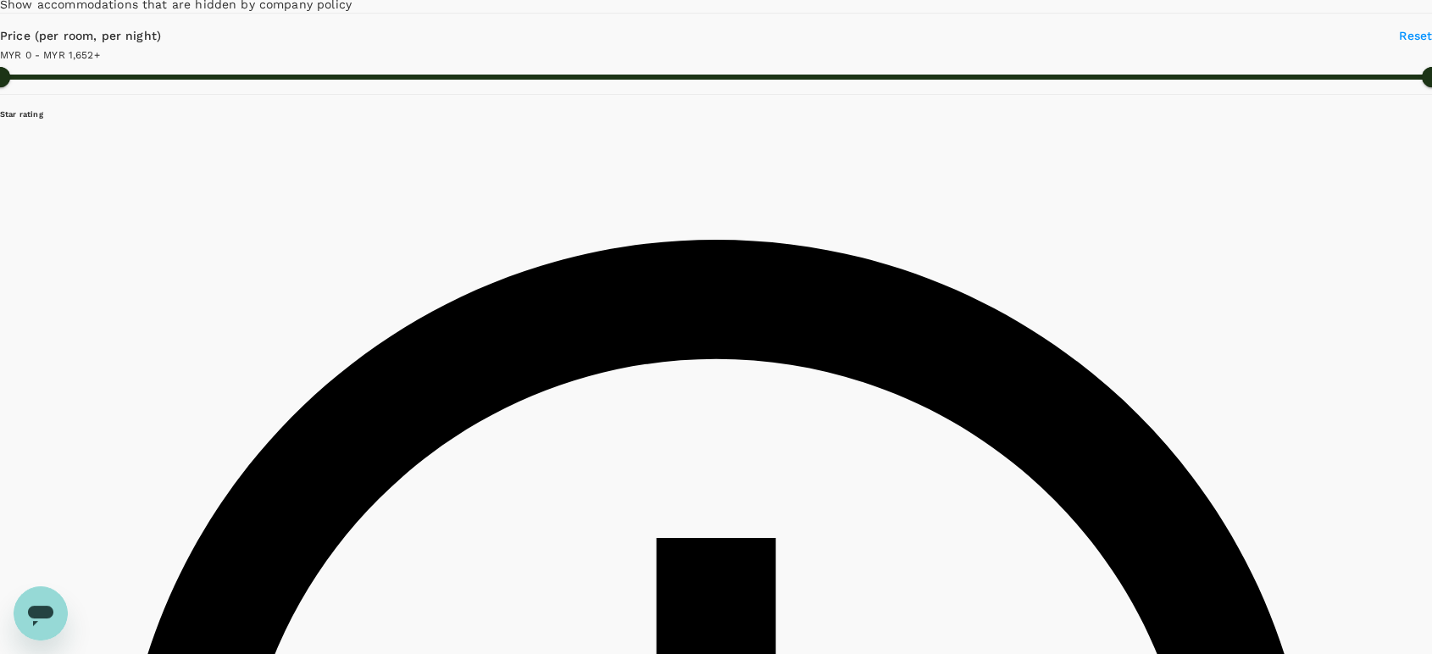
drag, startPoint x: 756, startPoint y: 337, endPoint x: 668, endPoint y: 335, distance: 88.1
copy h6 "Pearl Rotana"
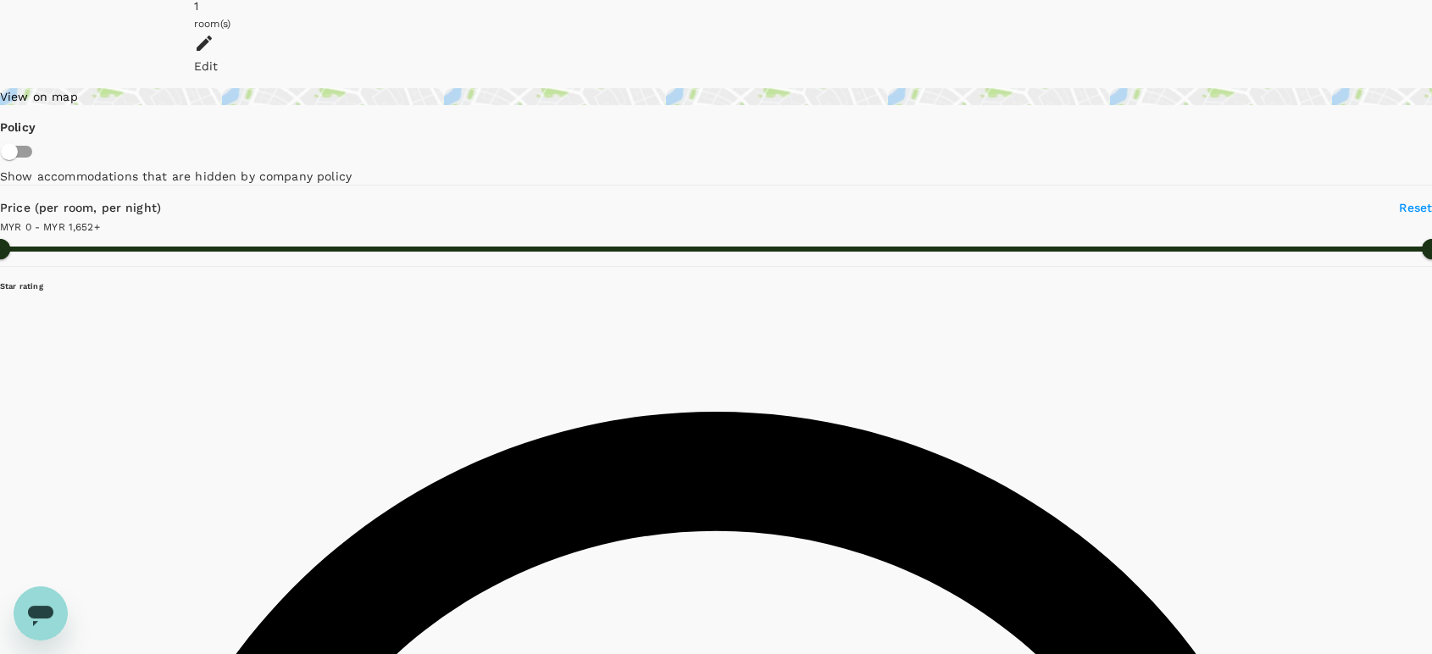
scroll to position [197, 0]
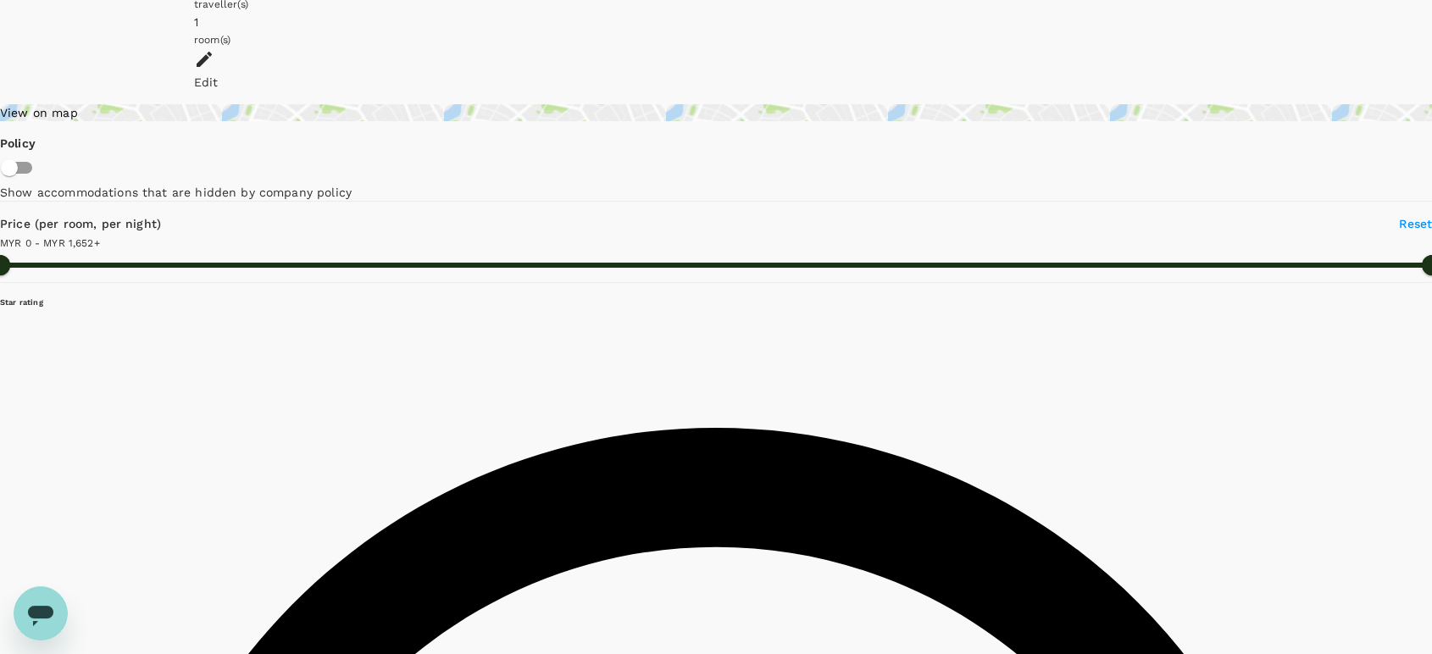
type input "903.89"
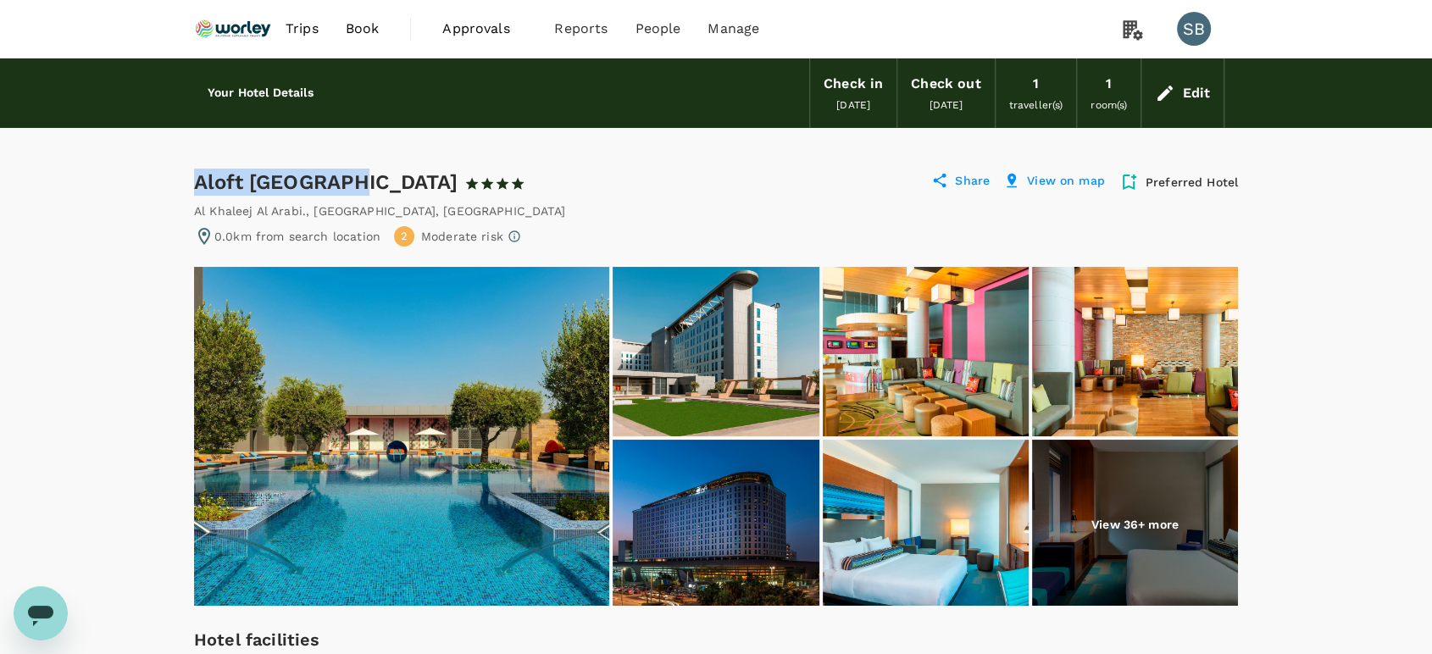
drag, startPoint x: 352, startPoint y: 180, endPoint x: 194, endPoint y: 184, distance: 158.4
click at [194, 184] on div "Aloft Abu Dhabi 1 Star 2 Stars 3 Stars 4 Stars 5 Stars" at bounding box center [367, 182] width 346 height 27
copy div "Aloft Abu Dhabi"
drag, startPoint x: 514, startPoint y: 212, endPoint x: 190, endPoint y: 208, distance: 324.4
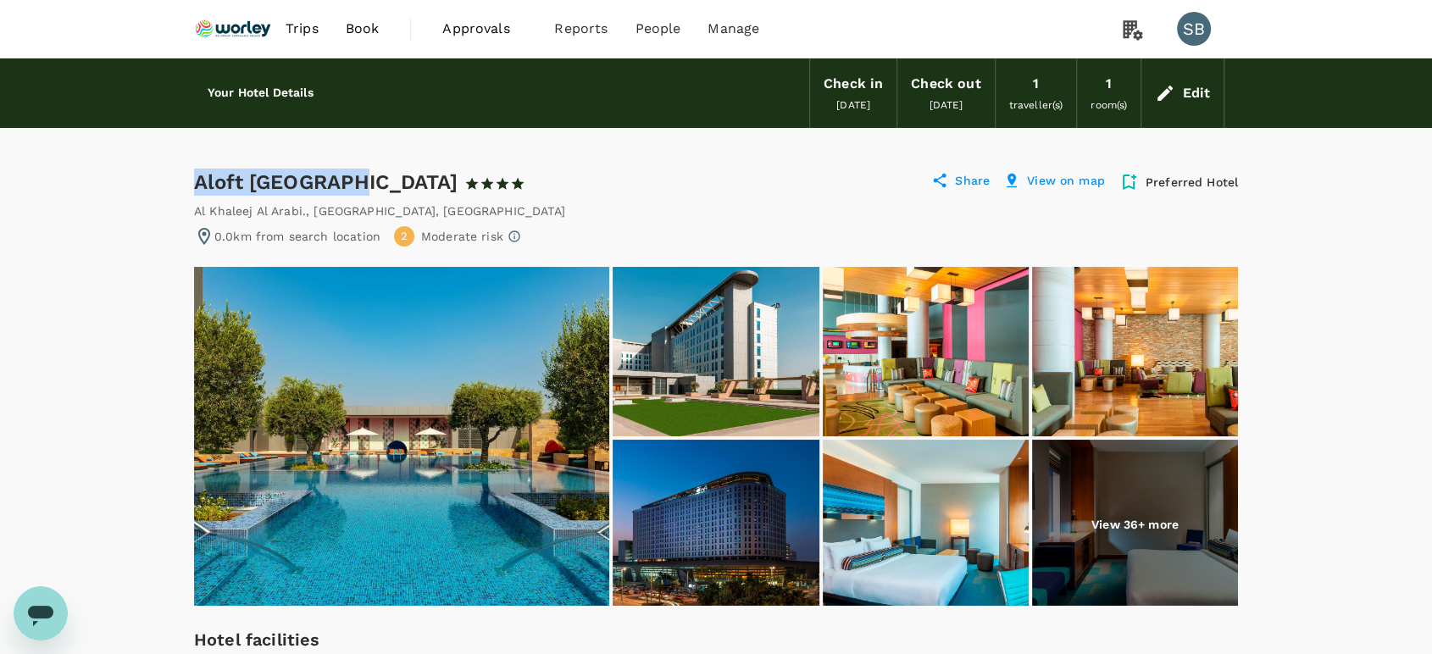
copy div "Al Khaleej Al Arabi. , Abu Dhabi , United Arab Emirates"
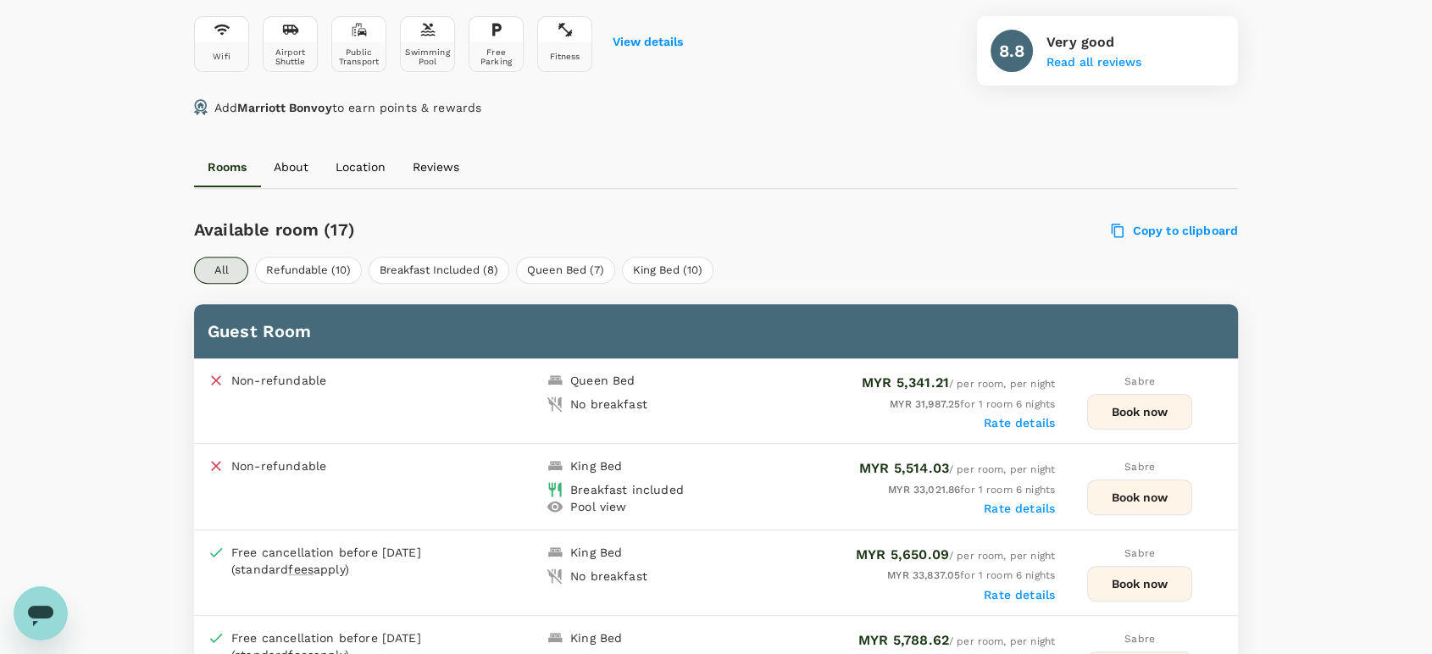
scroll to position [658, 0]
click at [438, 267] on button "Breakfast Included (8)" at bounding box center [438, 269] width 141 height 27
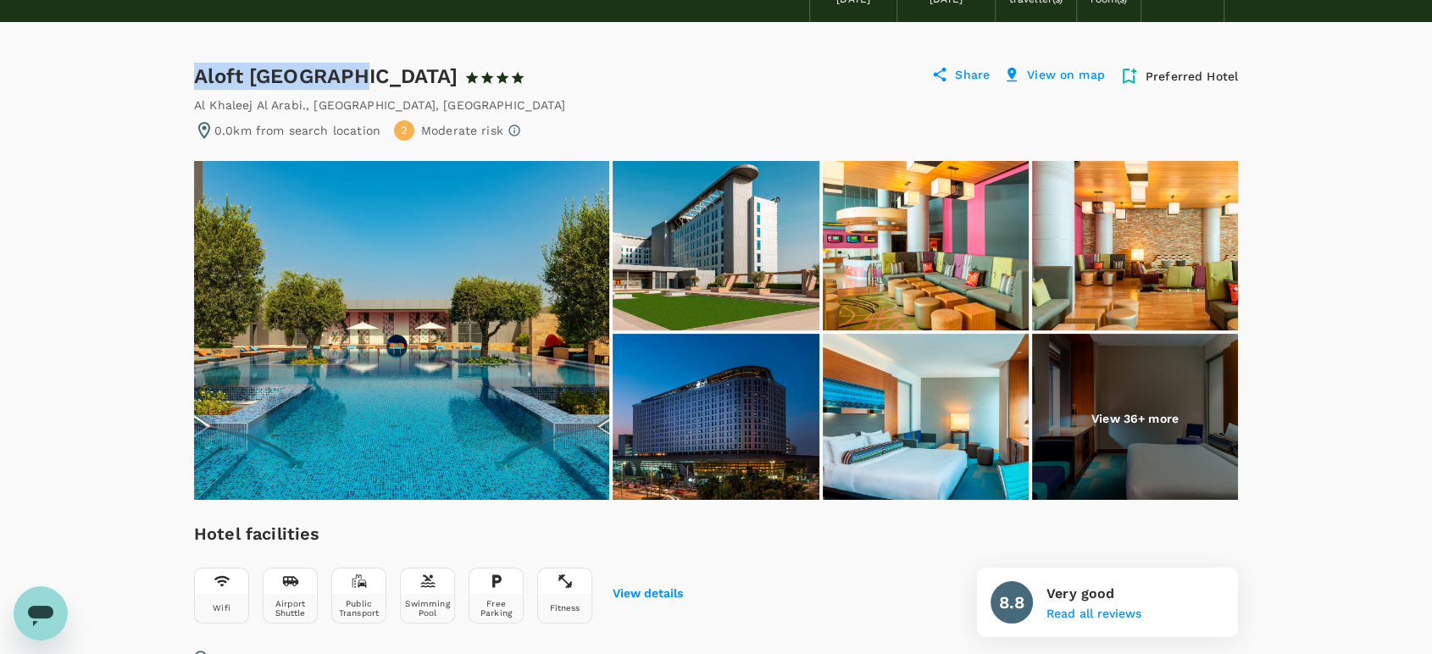
scroll to position [94, 0]
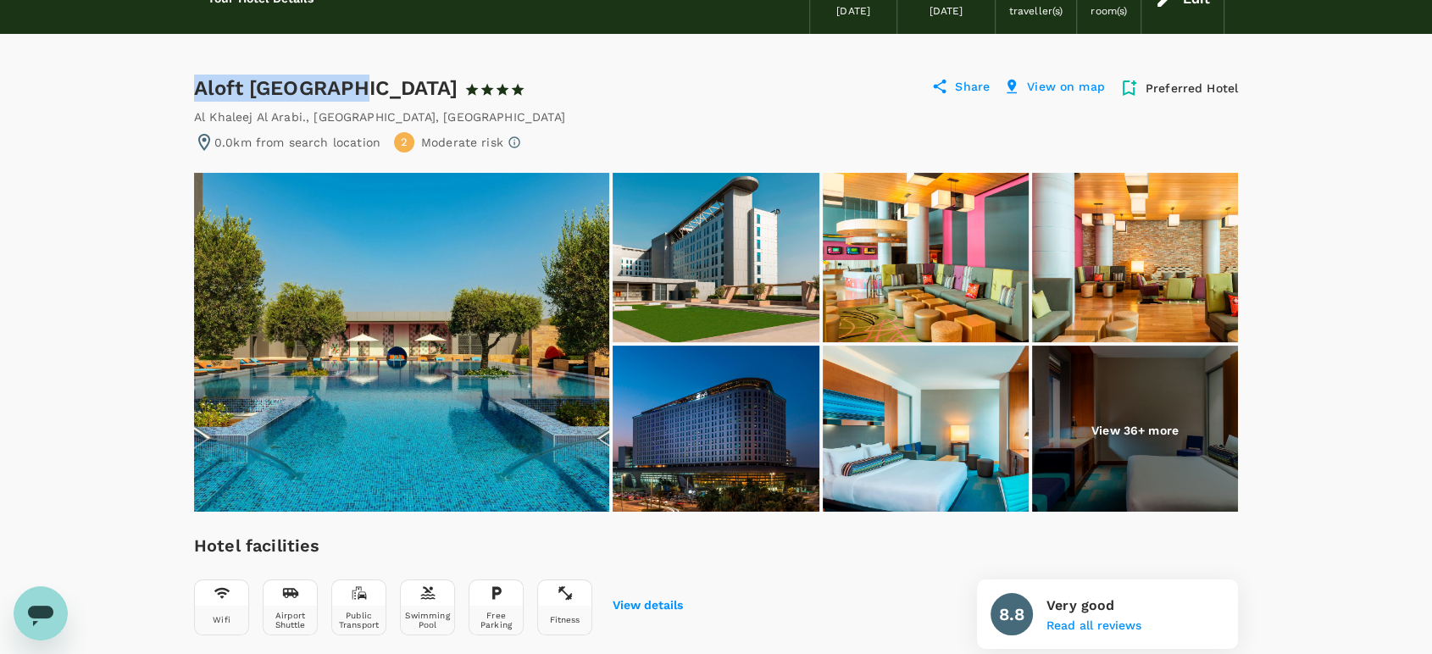
click at [682, 240] on img at bounding box center [715, 257] width 206 height 169
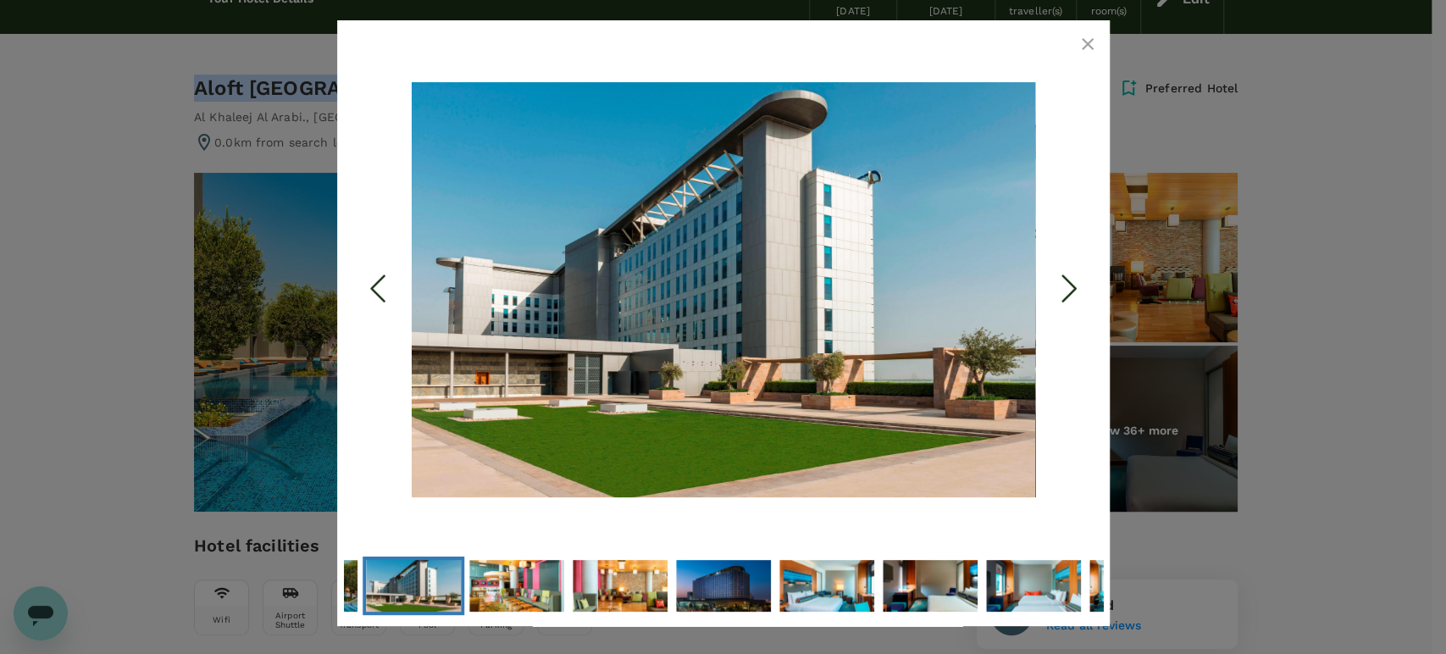
click at [1080, 40] on icon "button" at bounding box center [1087, 44] width 20 height 20
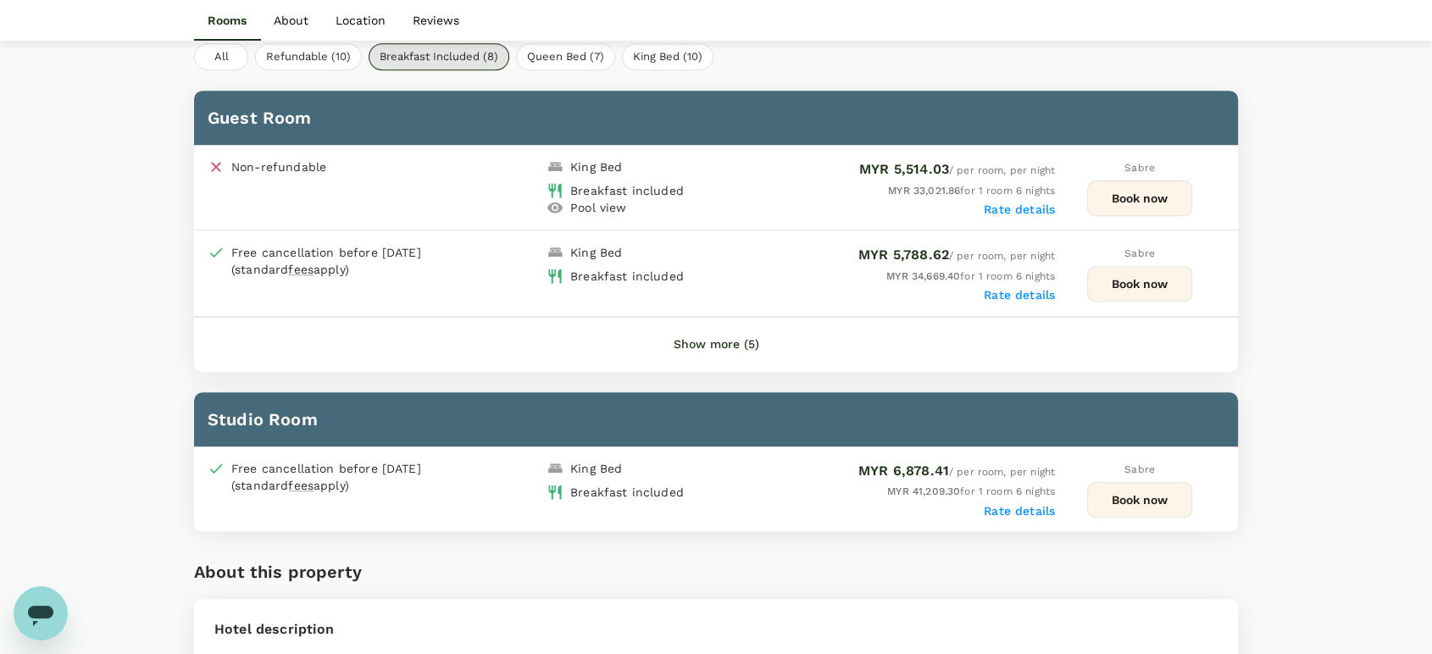
scroll to position [941, 0]
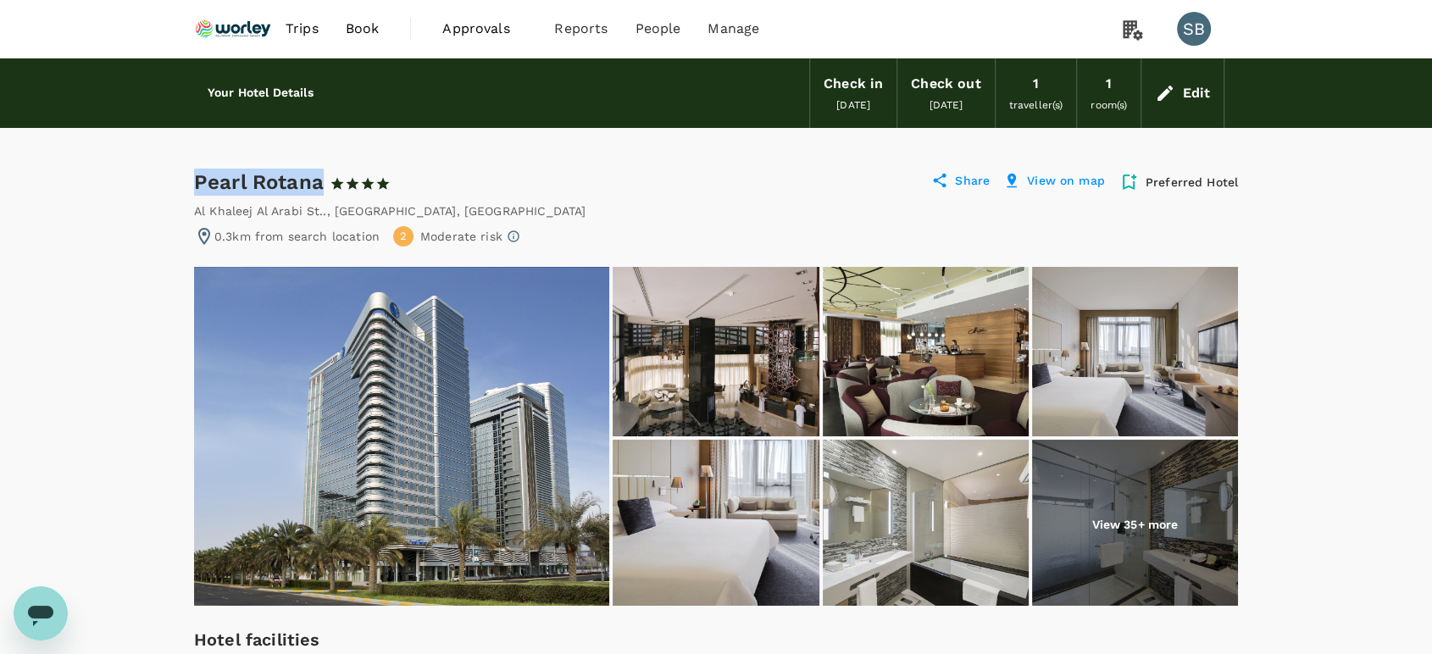
drag, startPoint x: 324, startPoint y: 180, endPoint x: 193, endPoint y: 174, distance: 131.5
click at [194, 174] on div "Pearl Rotana 1 Star 2 Stars 3 Stars 4 Stars 5 Stars" at bounding box center [300, 182] width 212 height 27
copy div "Pearl Rotana"
drag, startPoint x: 529, startPoint y: 208, endPoint x: 188, endPoint y: 213, distance: 340.6
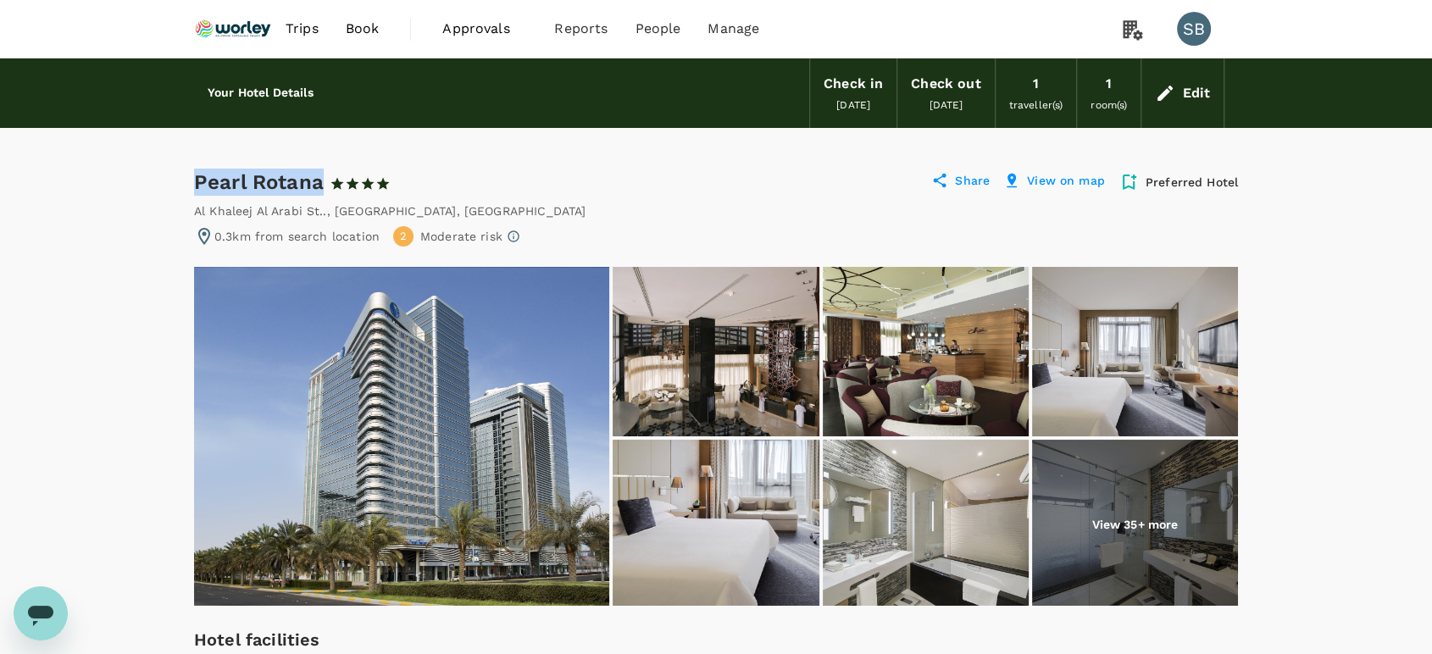
copy div "Al Khaleej Al Arabi St.. , Abu Dhabi , United Arab Emirates"
click at [461, 437] on img at bounding box center [401, 436] width 415 height 339
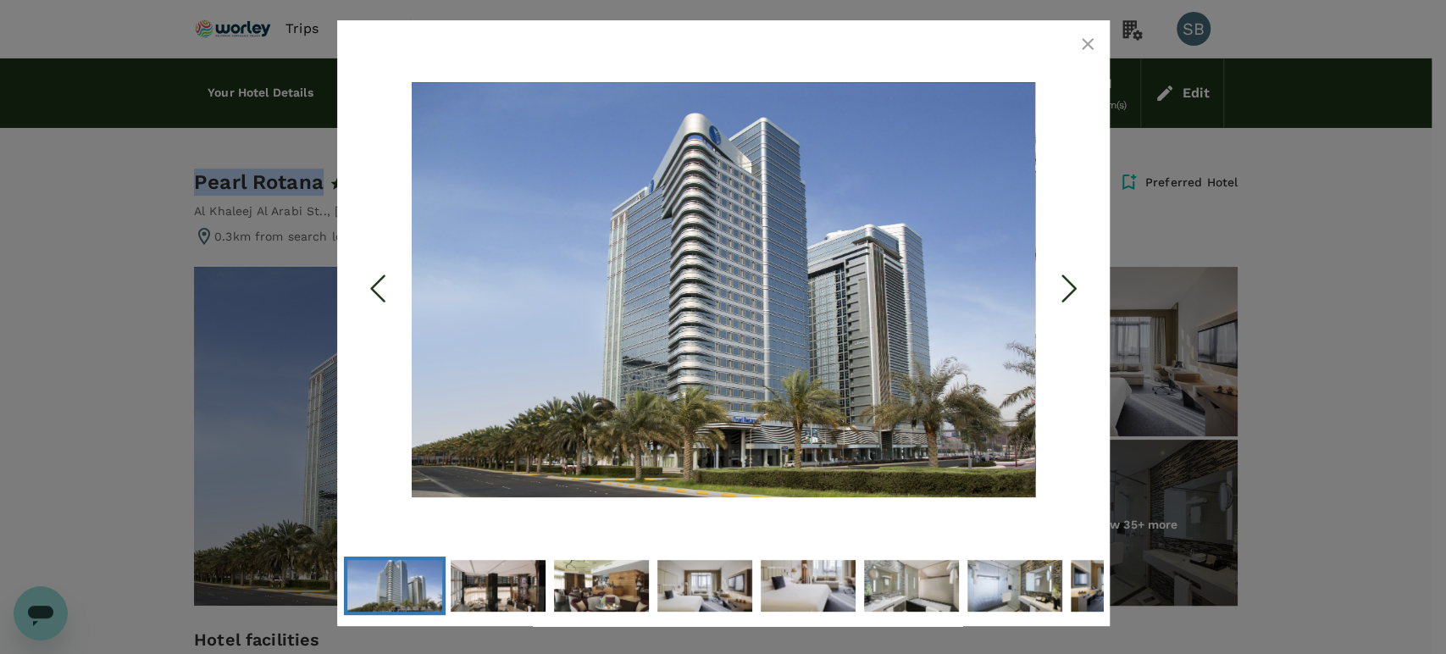
click at [1091, 52] on icon "button" at bounding box center [1087, 44] width 20 height 20
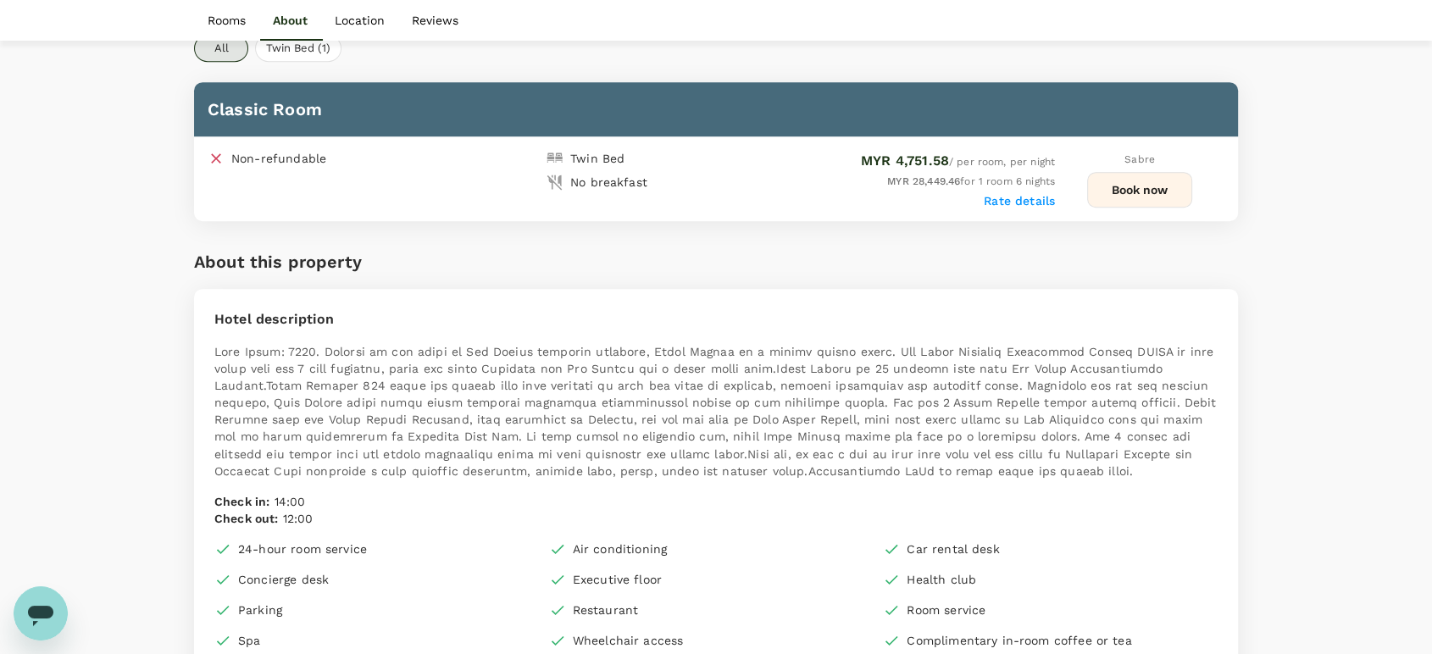
scroll to position [658, 0]
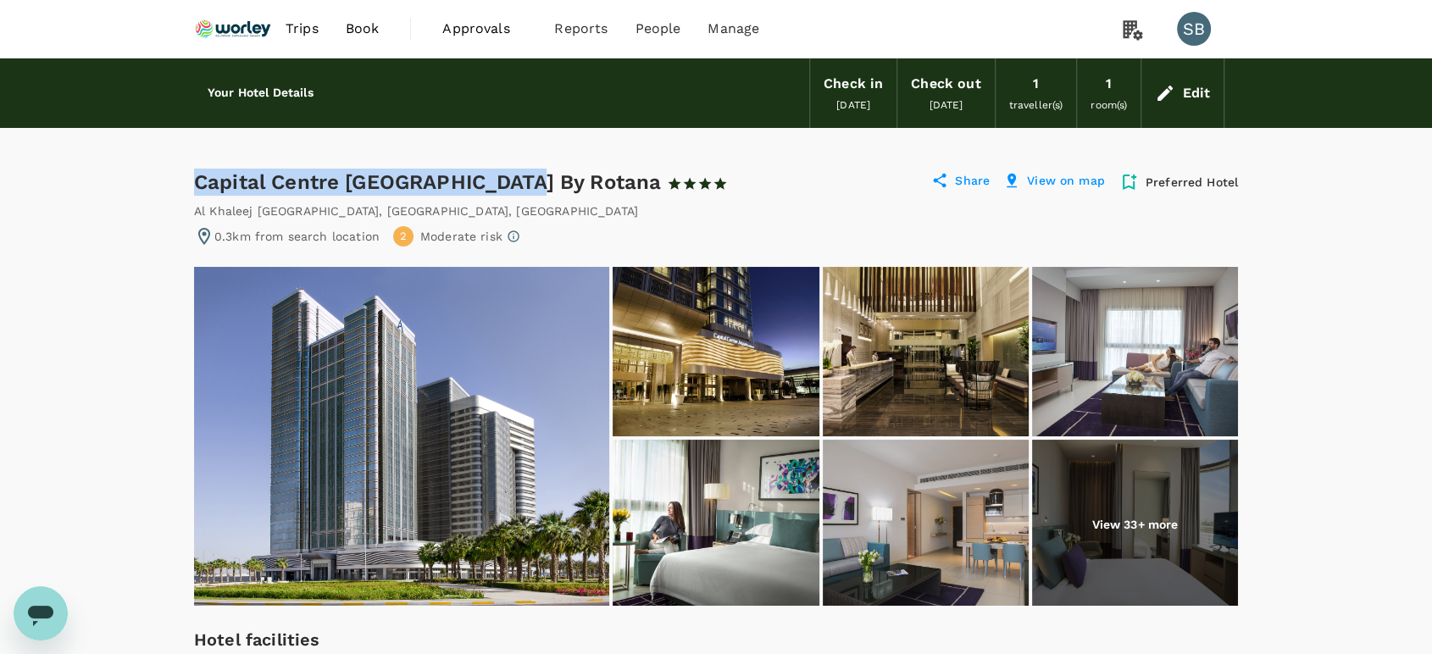
drag, startPoint x: 516, startPoint y: 180, endPoint x: 196, endPoint y: 195, distance: 320.5
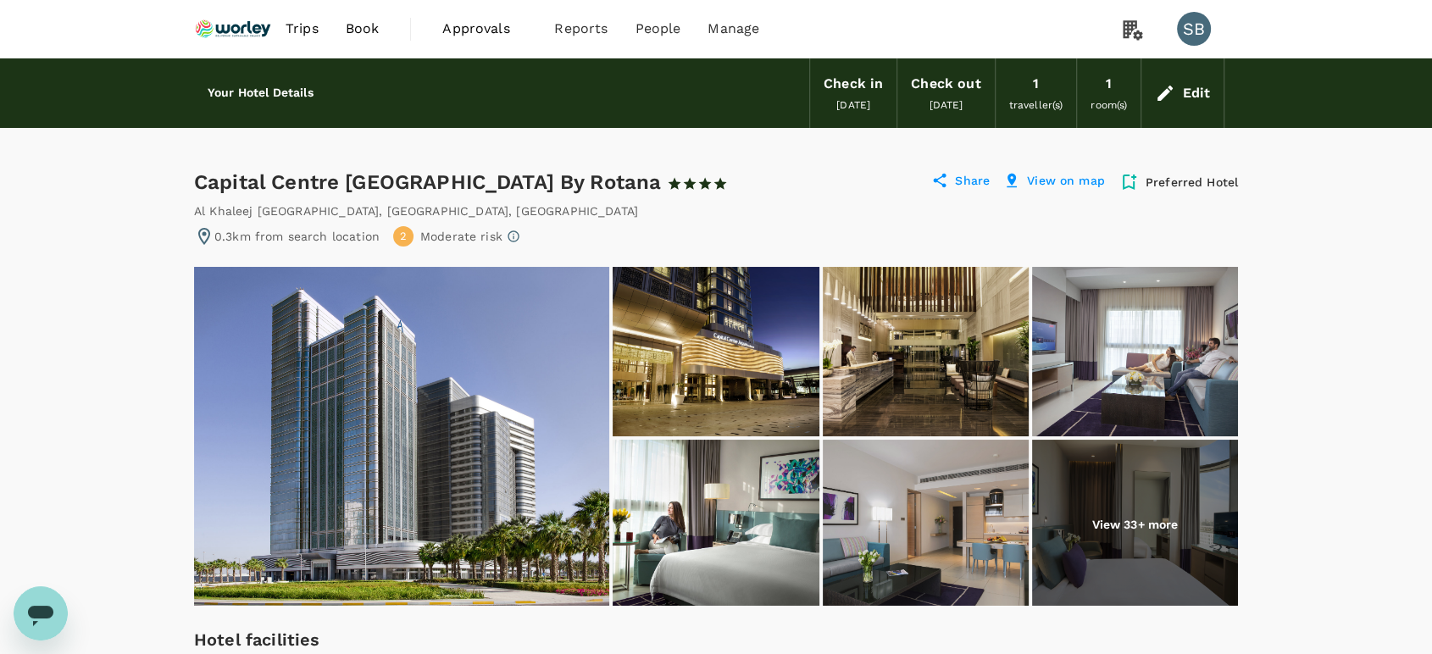
click at [661, 206] on div "Al Khaleej Al Arabi Street , Abu Dhabi , United Arab Emirates" at bounding box center [716, 210] width 1044 height 17
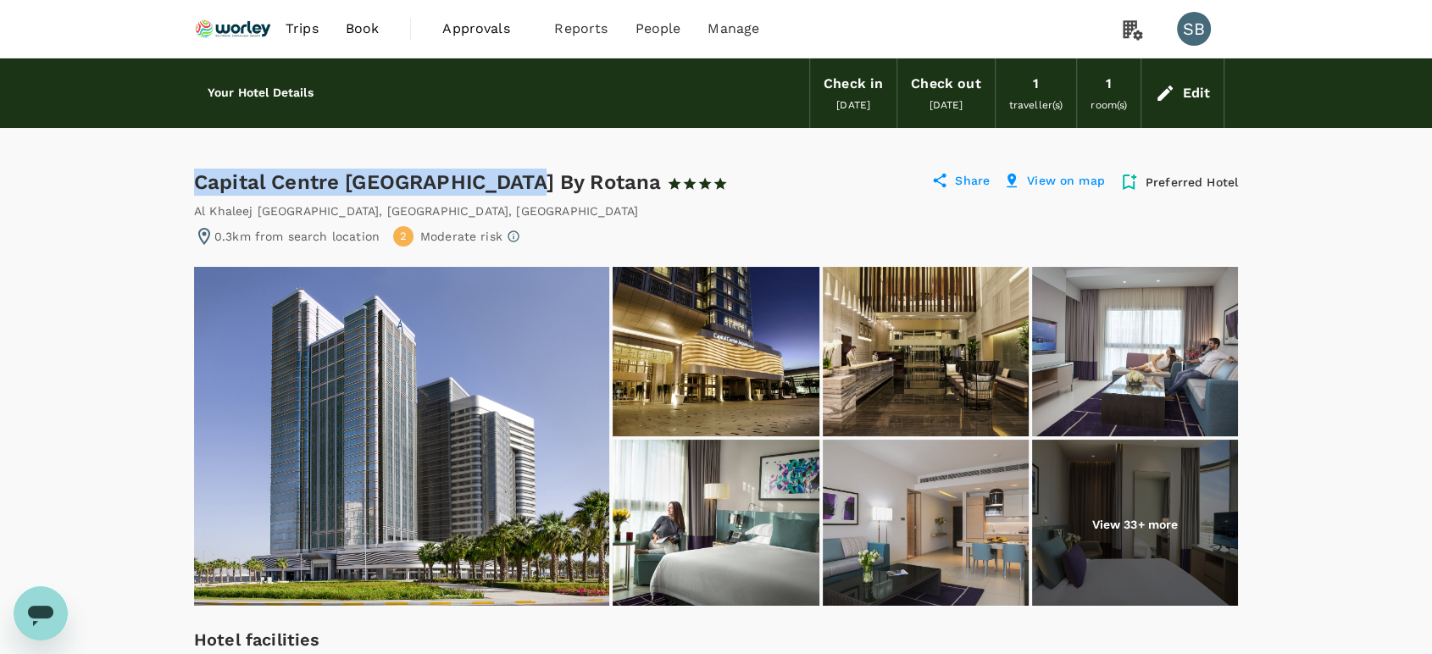
drag, startPoint x: 520, startPoint y: 184, endPoint x: 192, endPoint y: 184, distance: 327.8
copy div "Capital Centre [GEOGRAPHIC_DATA] By Rotana"
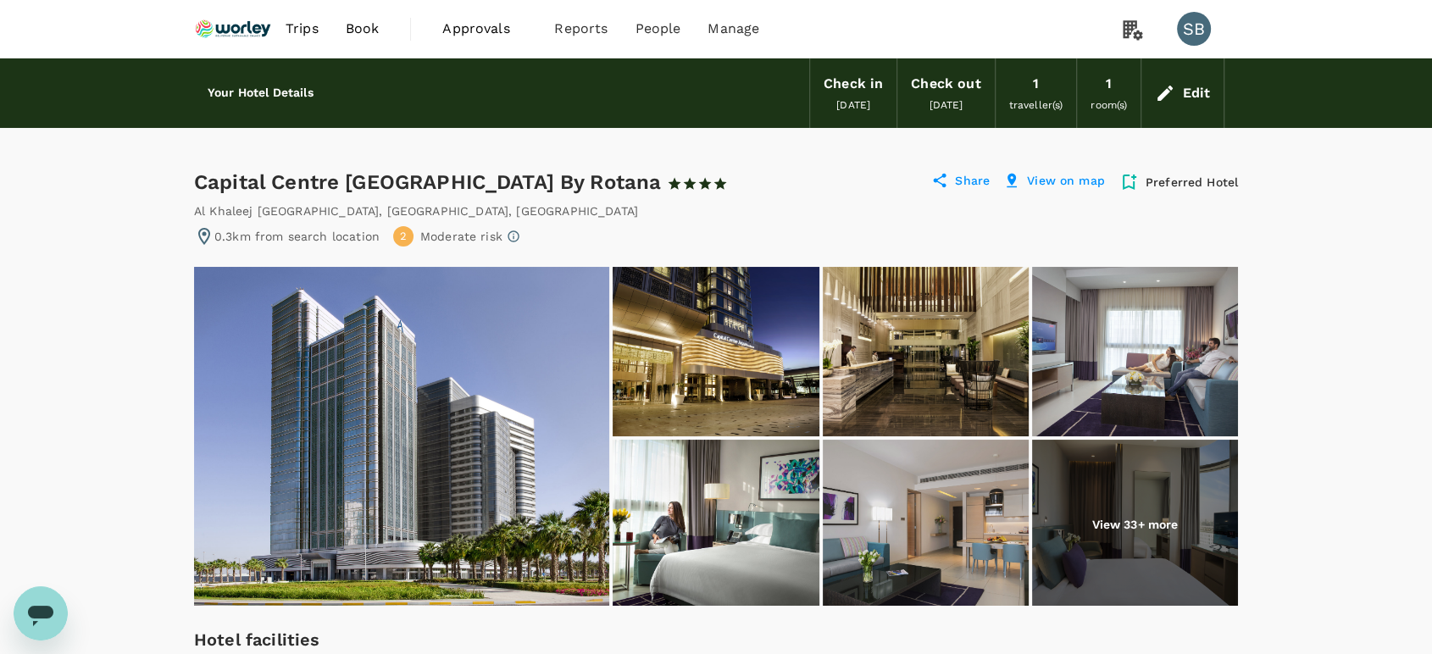
click at [586, 229] on div "0.3km from search location 2 Moderate risk" at bounding box center [716, 236] width 1044 height 20
click at [547, 211] on div "Al Khaleej Al Arabi Street , Abu Dhabi , United Arab Emirates" at bounding box center [716, 210] width 1044 height 17
click at [529, 478] on img at bounding box center [401, 436] width 415 height 339
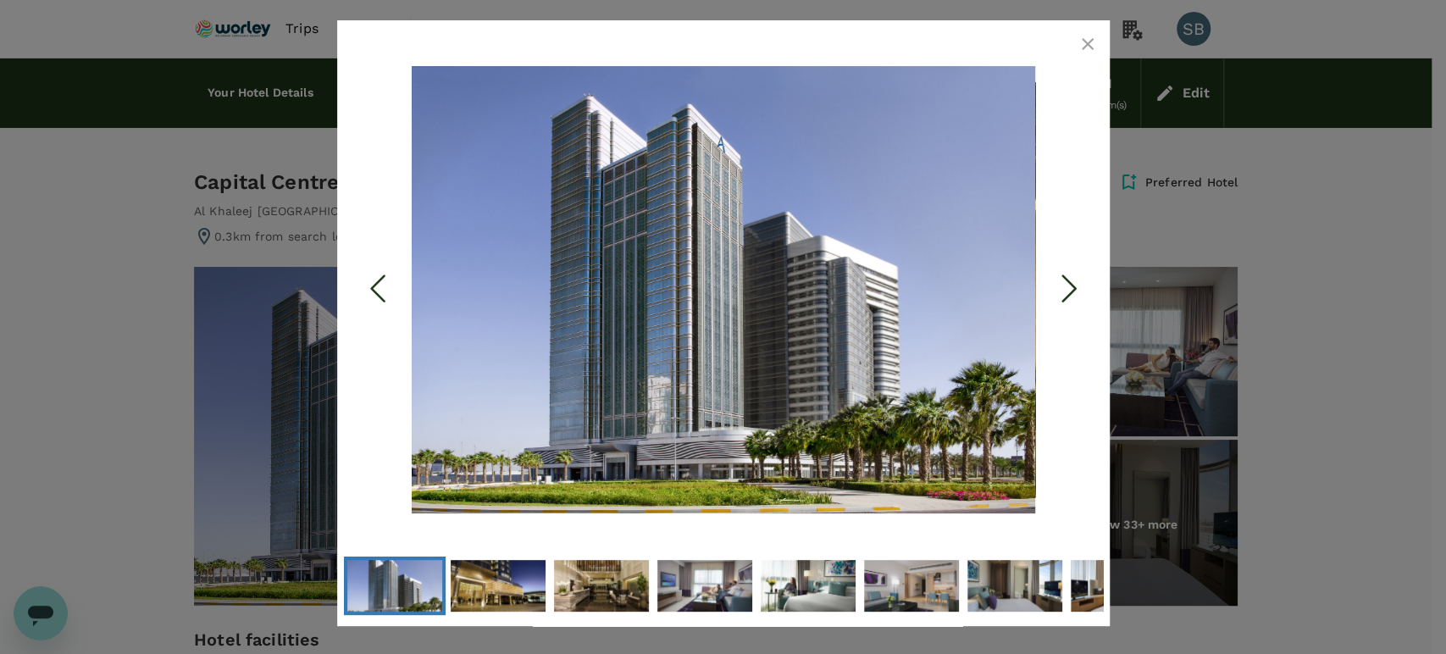
click at [1077, 42] on icon "button" at bounding box center [1087, 44] width 20 height 20
